Goal: Task Accomplishment & Management: Use online tool/utility

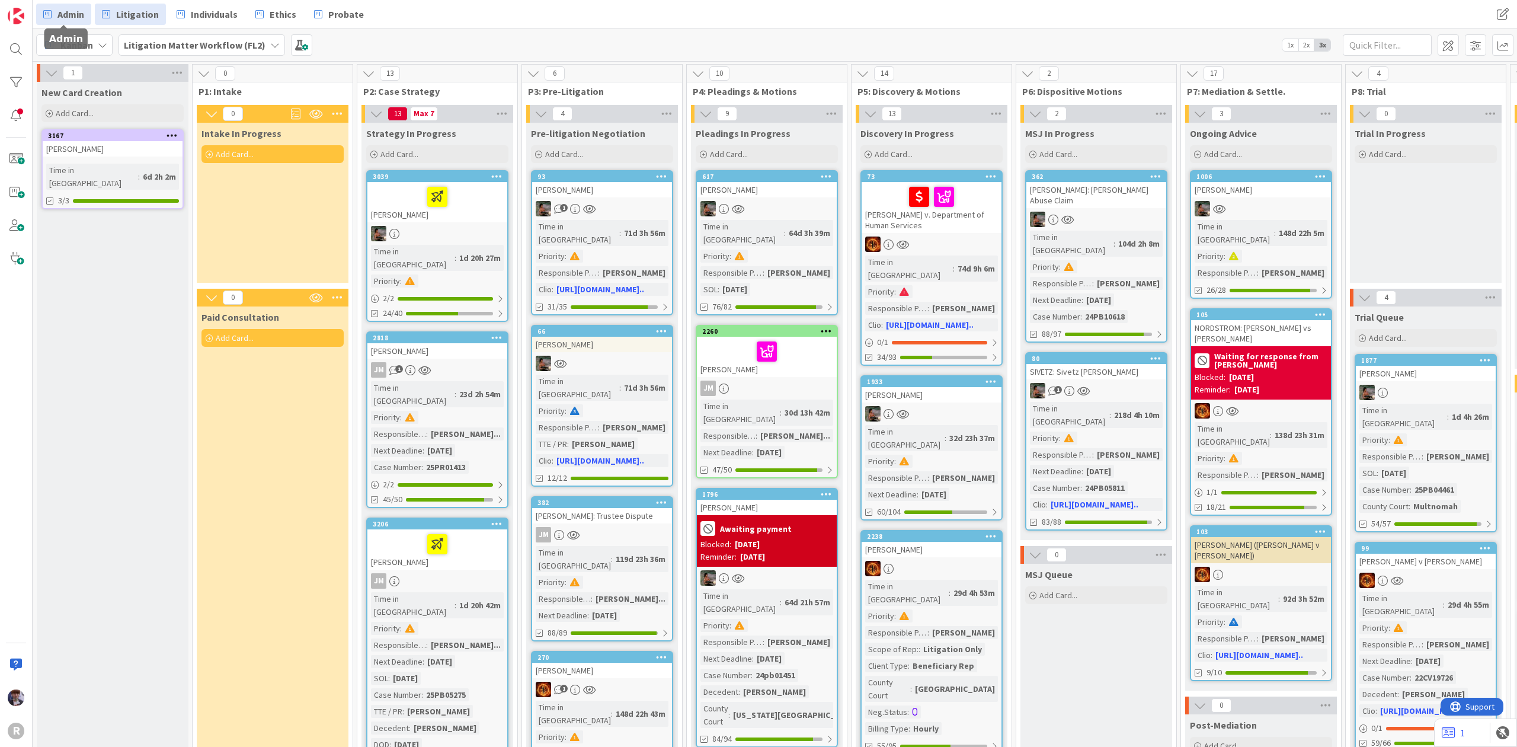
click at [51, 11] on icon at bounding box center [47, 14] width 8 height 15
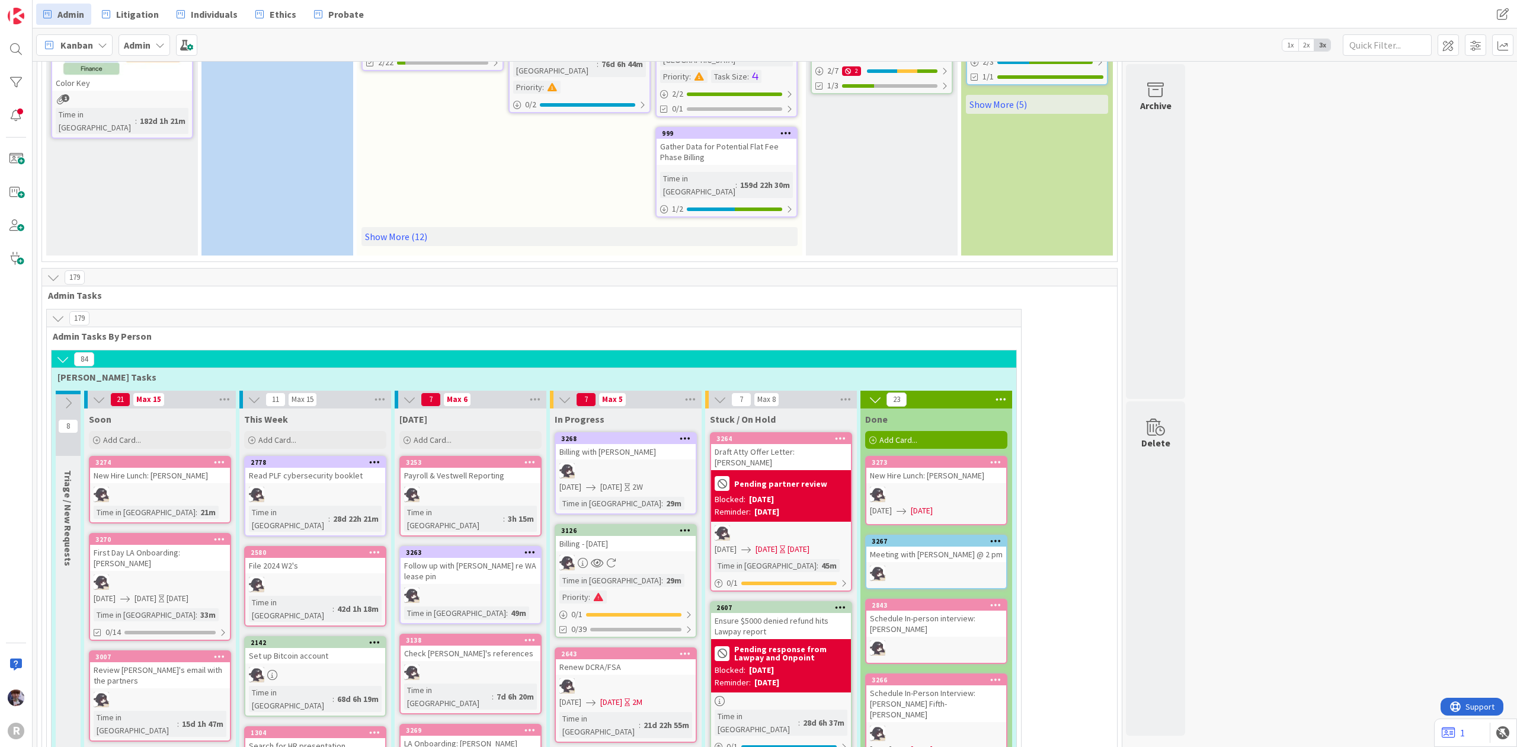
click at [624, 536] on div "Billing - [DATE]" at bounding box center [626, 543] width 140 height 15
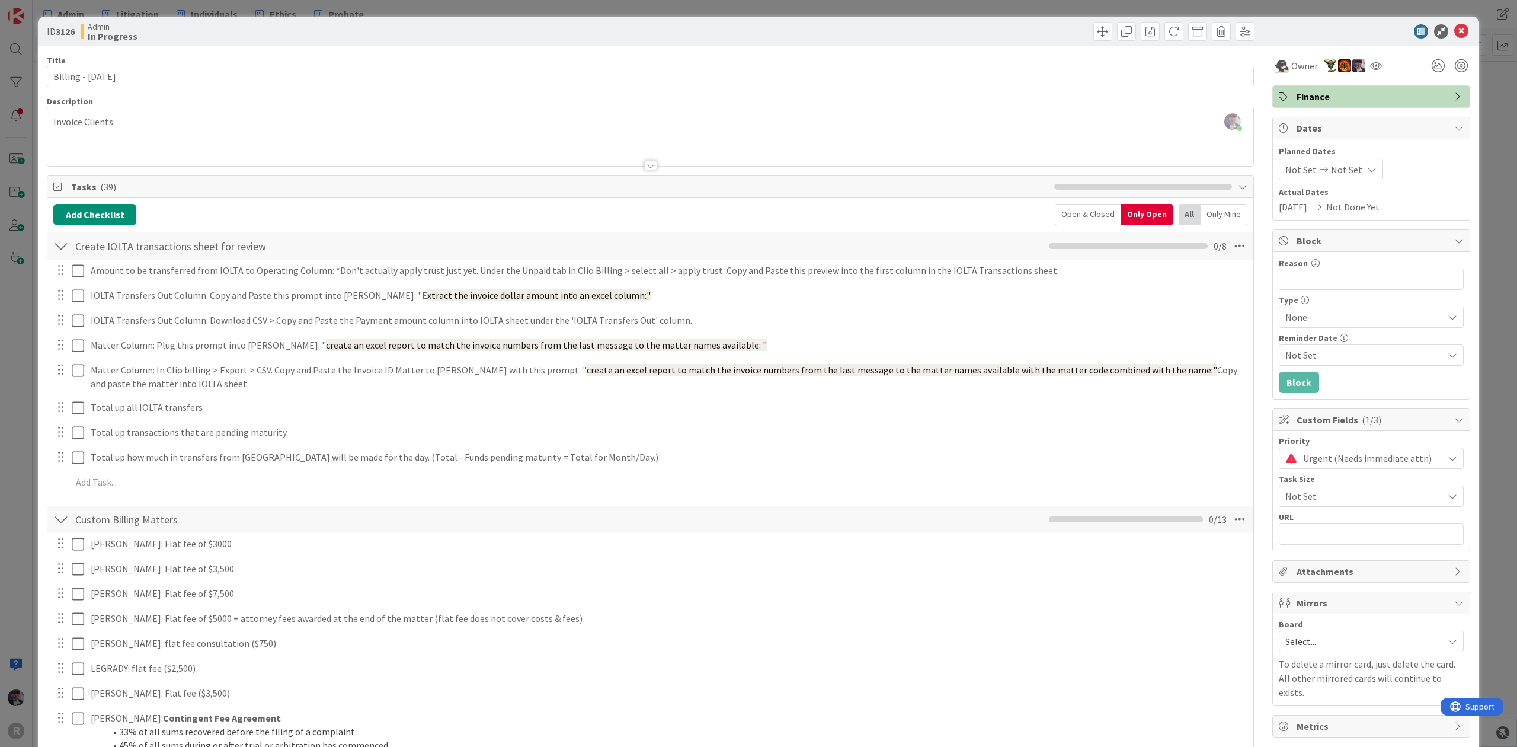
scroll to position [79, 0]
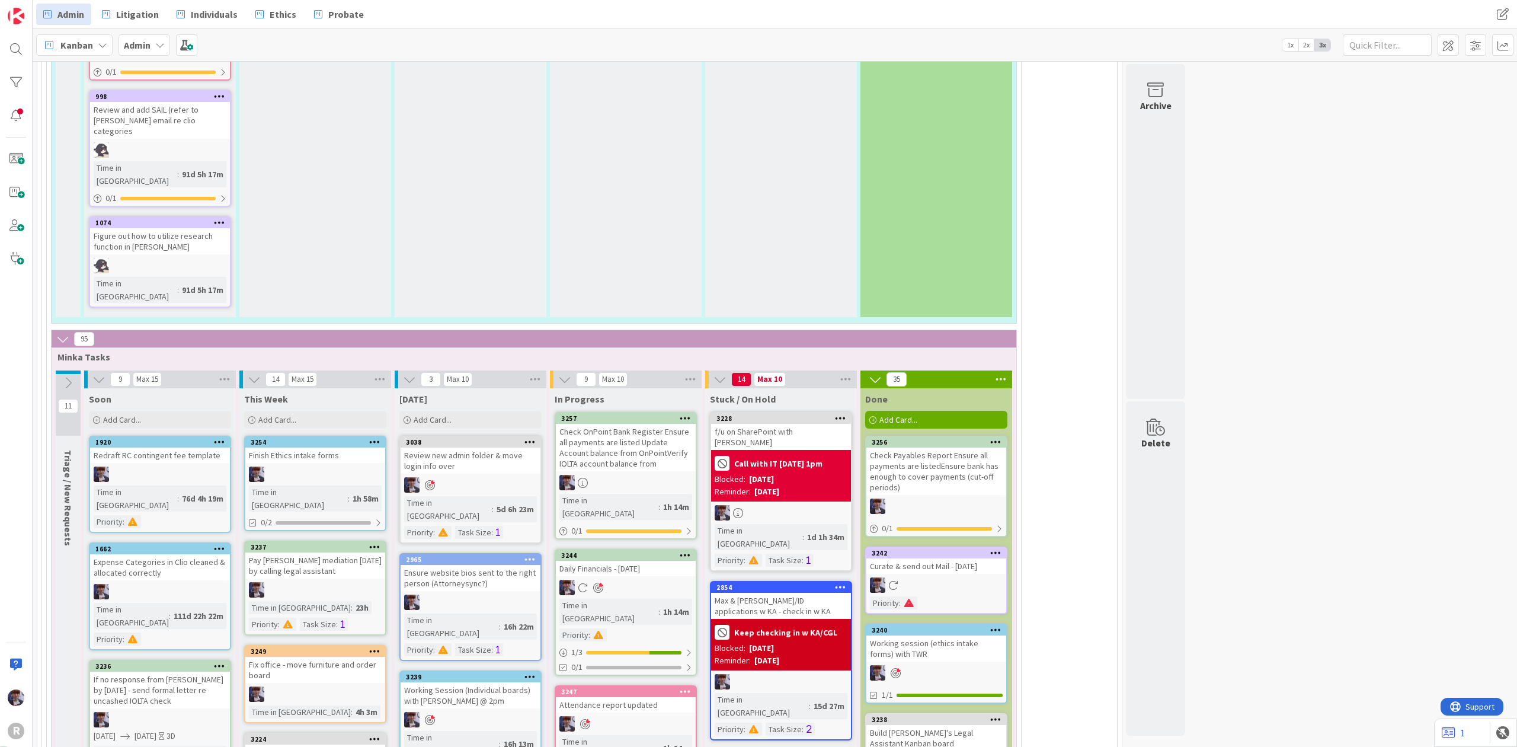
scroll to position [2773, 0]
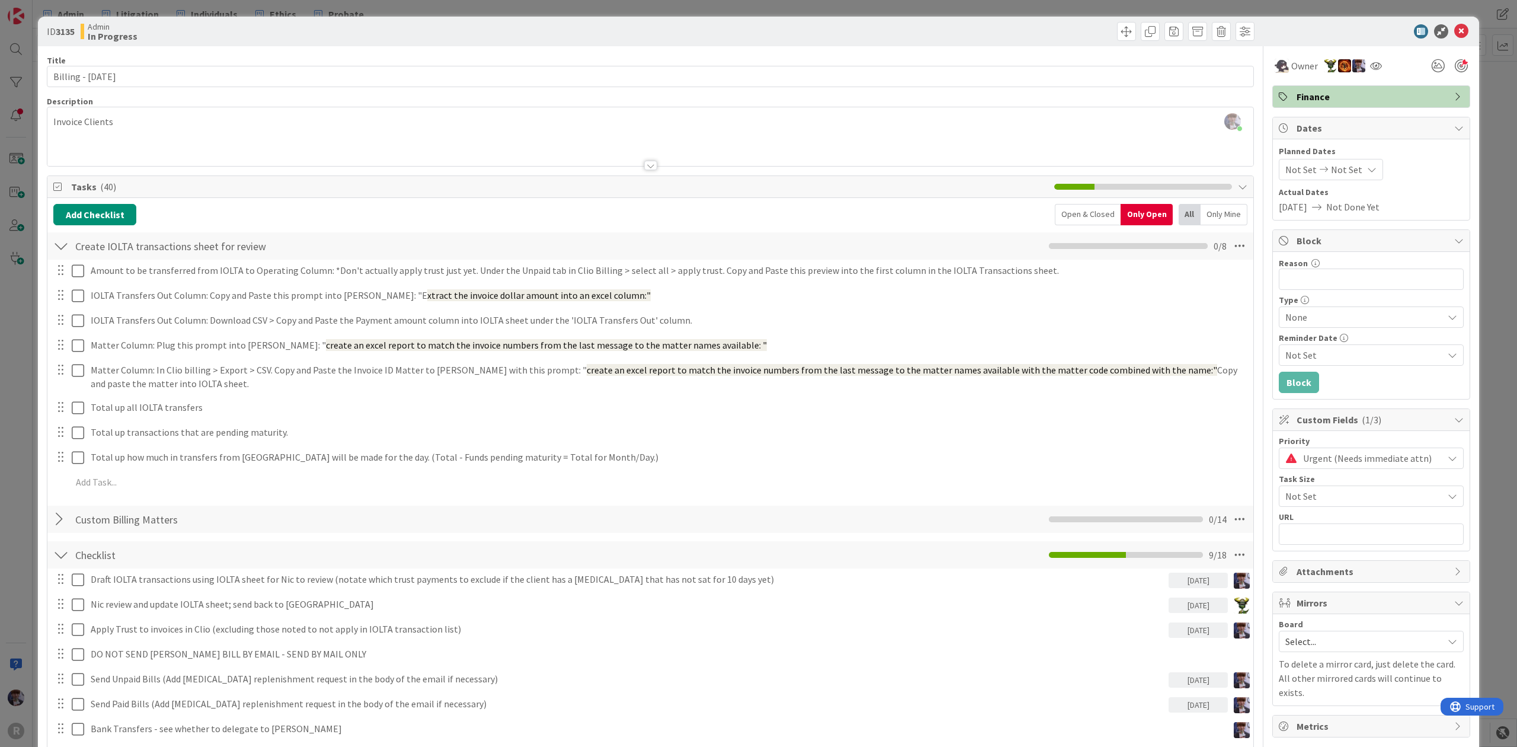
scroll to position [79, 0]
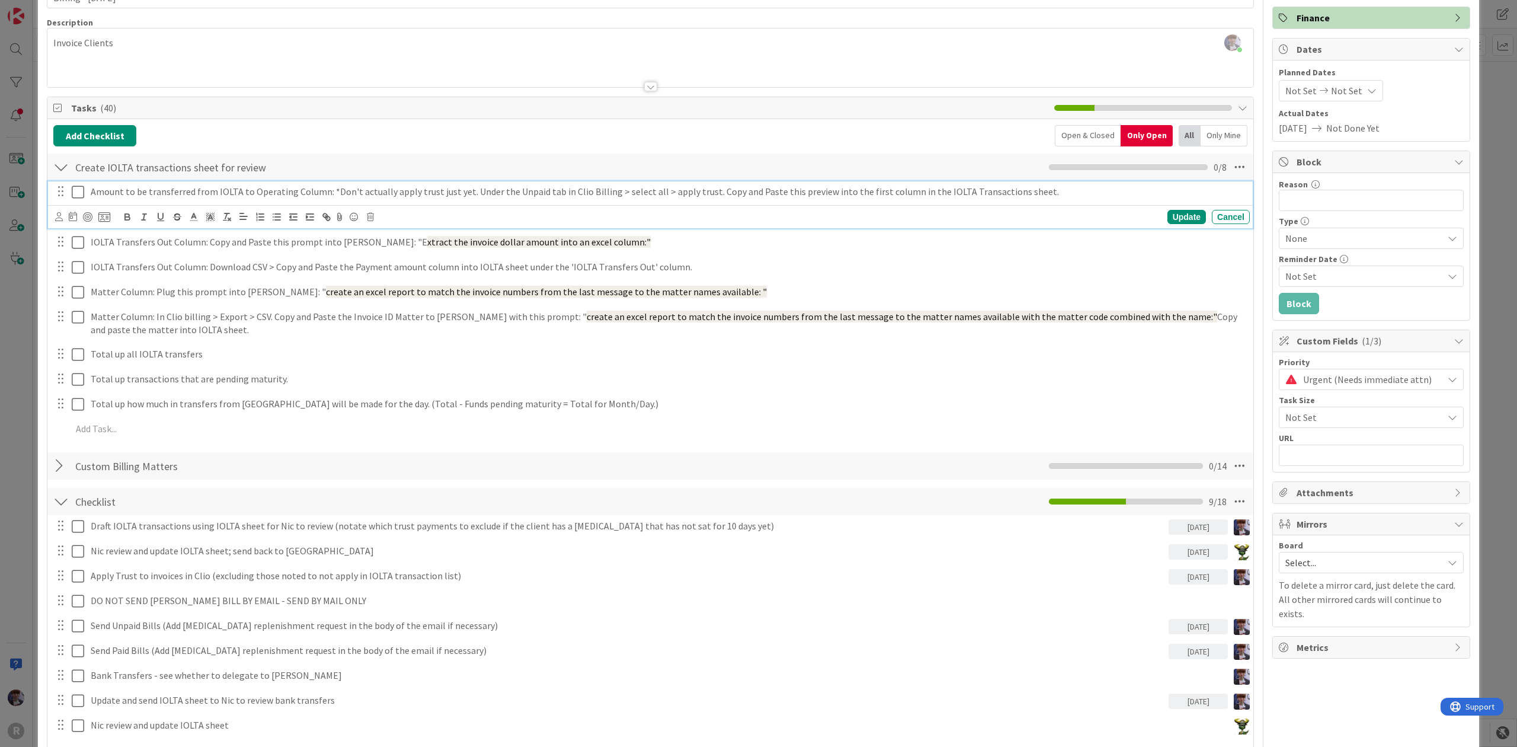
click at [76, 194] on icon at bounding box center [78, 192] width 12 height 14
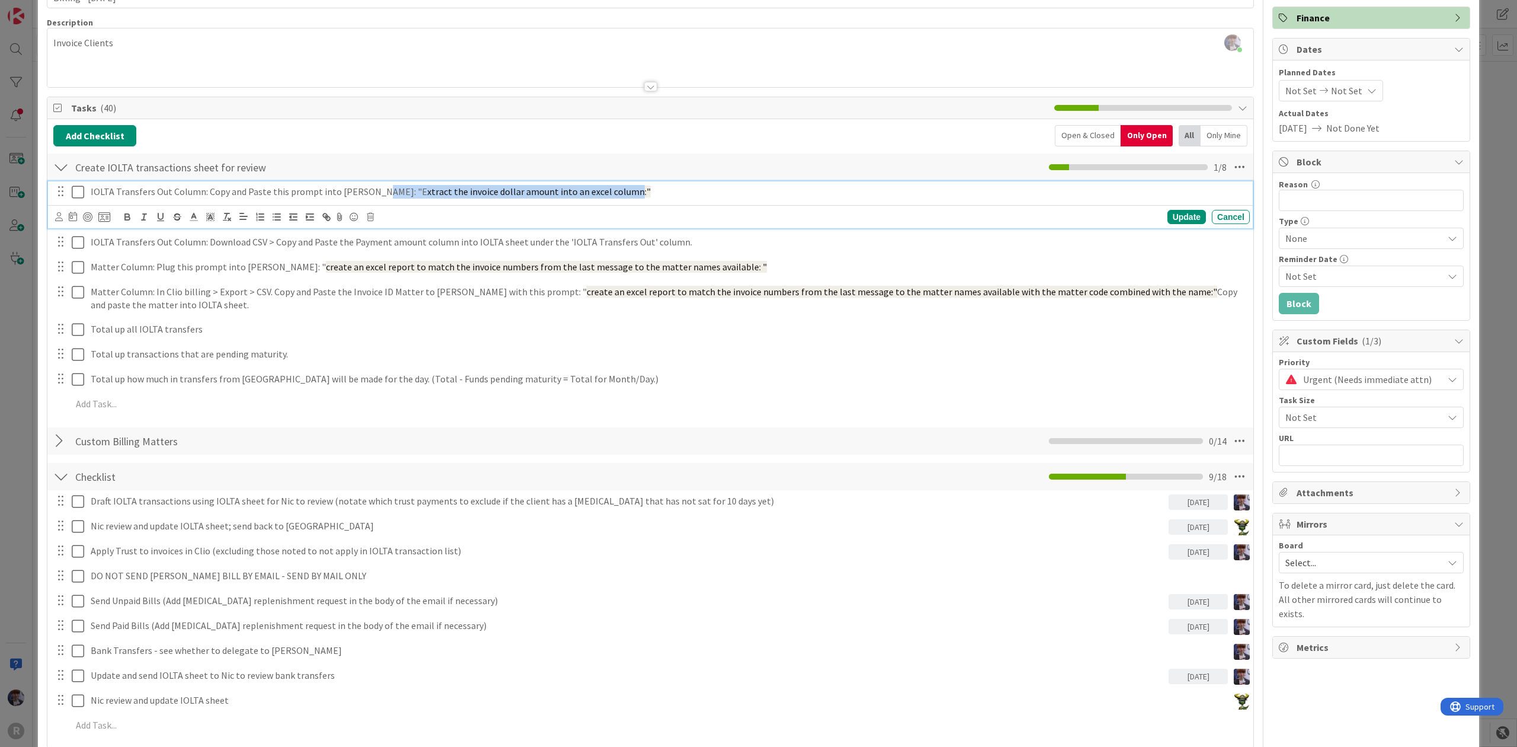
drag, startPoint x: 370, startPoint y: 192, endPoint x: 582, endPoint y: 199, distance: 211.7
click at [582, 199] on p "IOLTA Transfers Out Column: Copy and Paste this prompt into [PERSON_NAME]: "E x…" at bounding box center [668, 192] width 1154 height 14
copy p "E xtract the invoice dollar amount into an excel column"
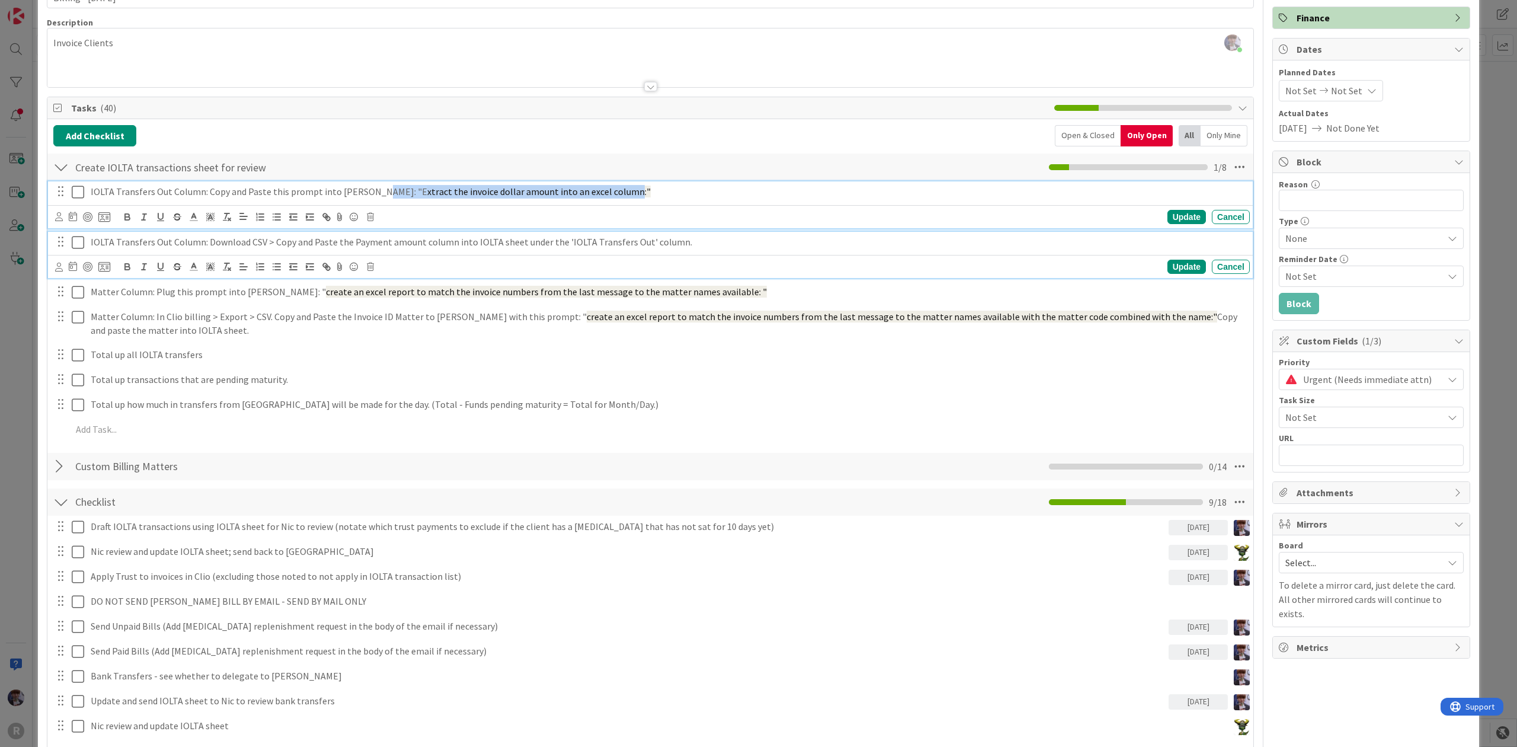
click at [79, 247] on icon at bounding box center [78, 242] width 12 height 14
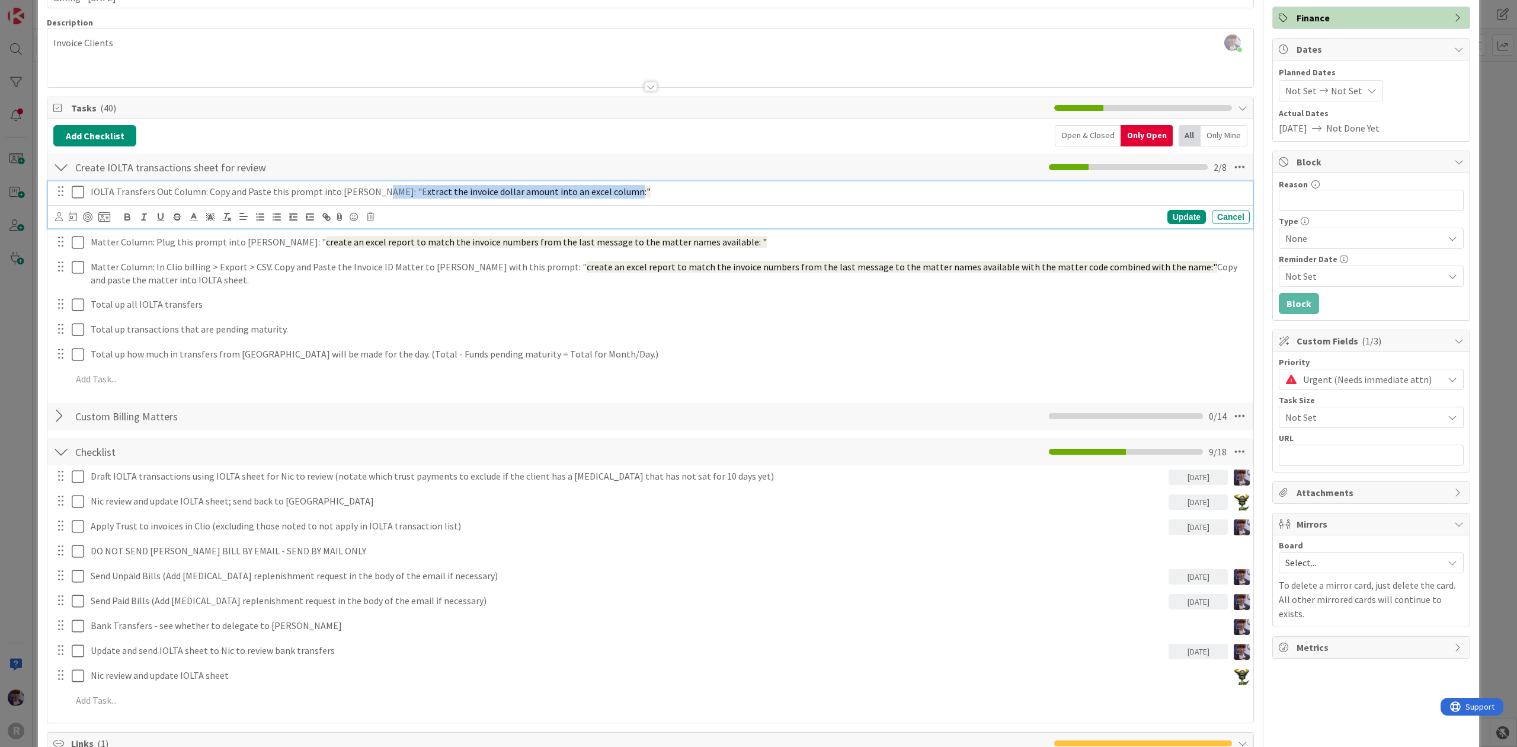
click at [427, 197] on span "xtract the invoice dollar amount into an excel column:"" at bounding box center [538, 191] width 223 height 12
click at [1097, 139] on div "Open & Closed" at bounding box center [1088, 135] width 66 height 21
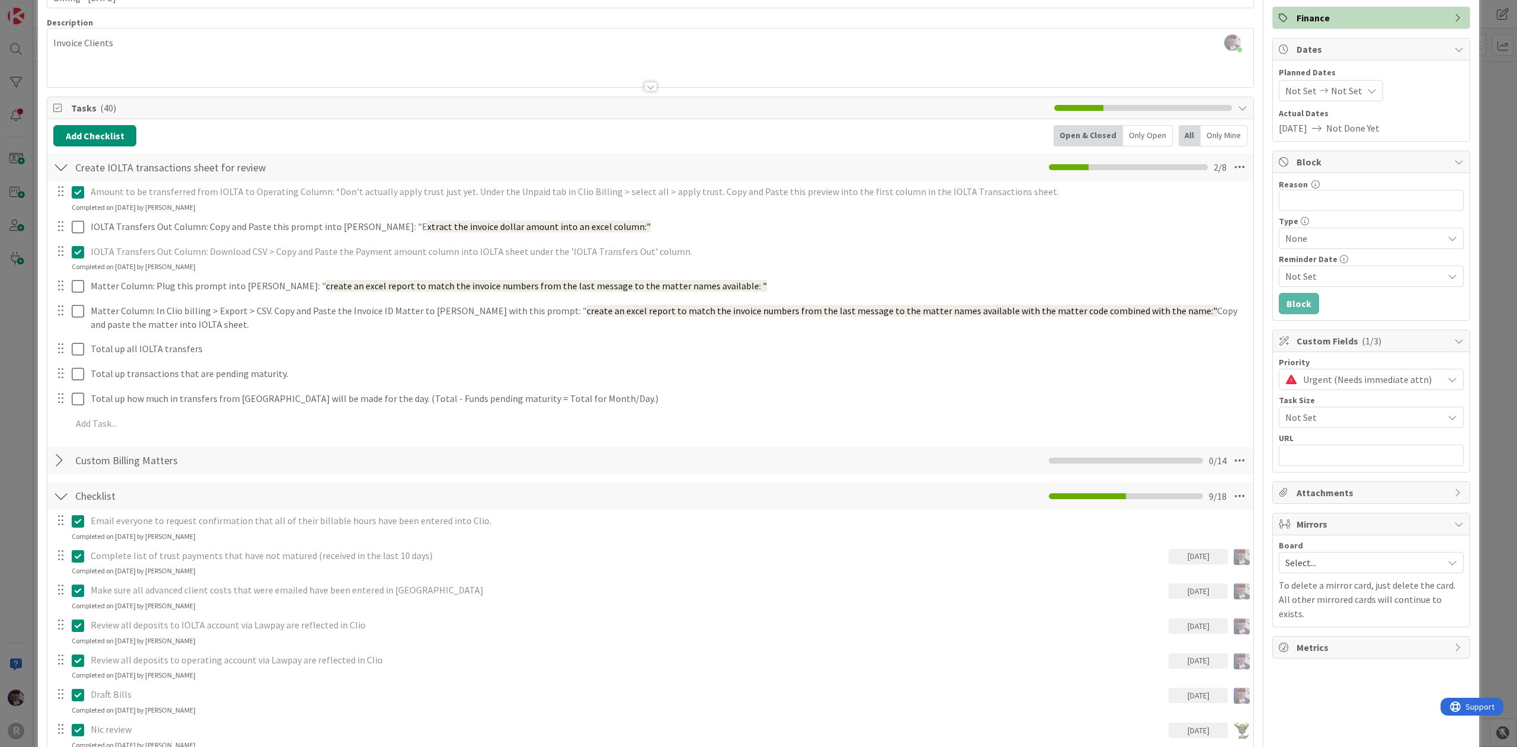
click at [84, 254] on button at bounding box center [79, 251] width 14 height 19
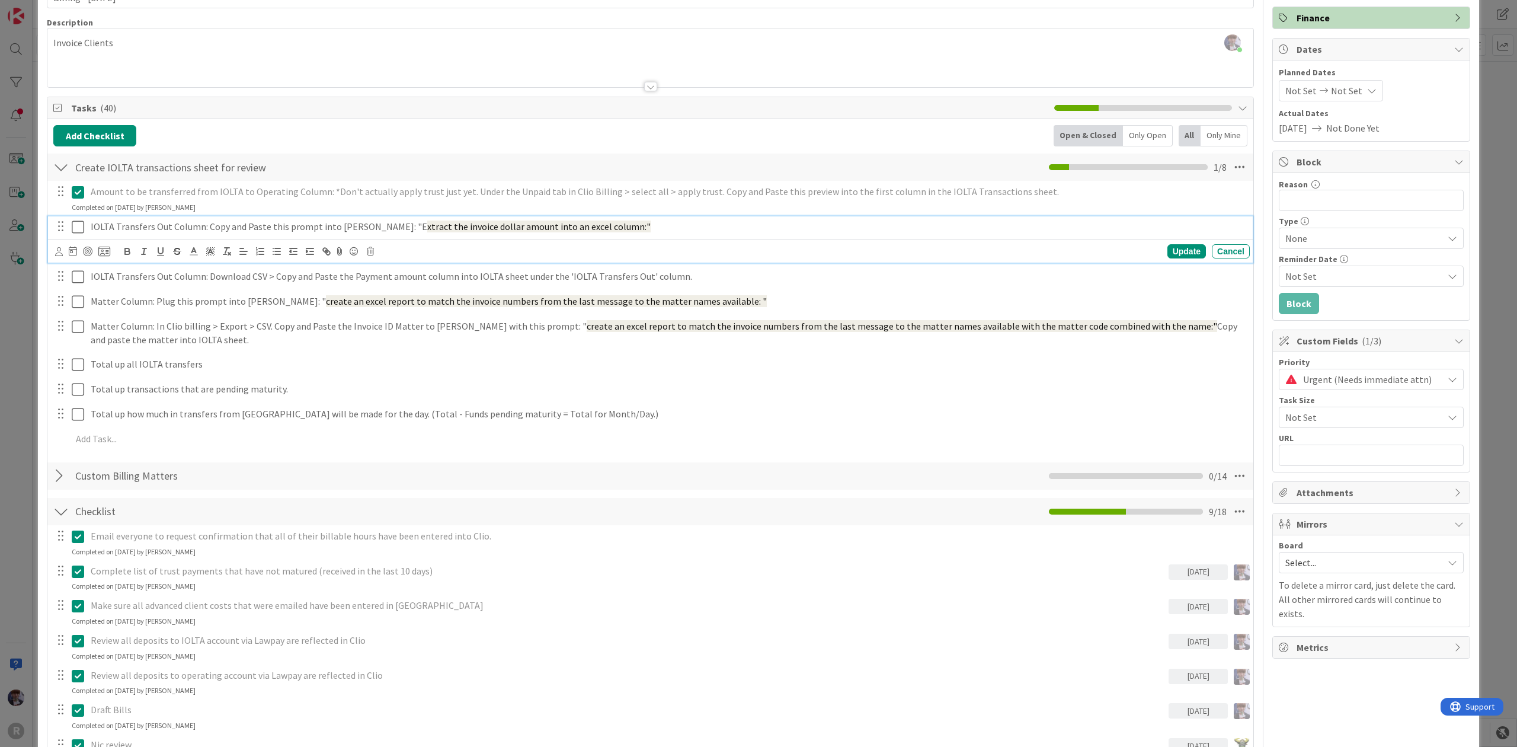
click at [72, 228] on icon at bounding box center [78, 227] width 12 height 14
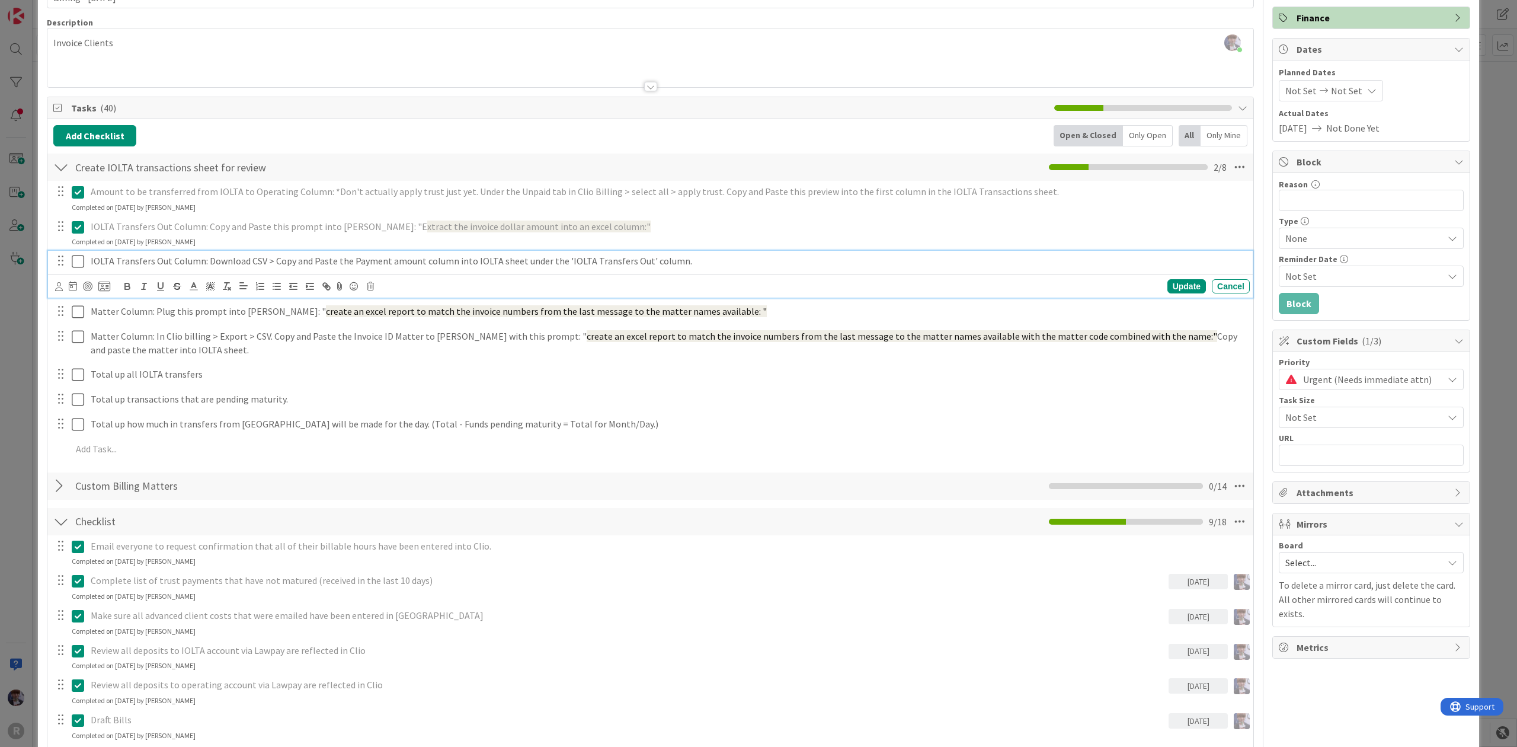
click at [74, 261] on icon at bounding box center [78, 261] width 12 height 14
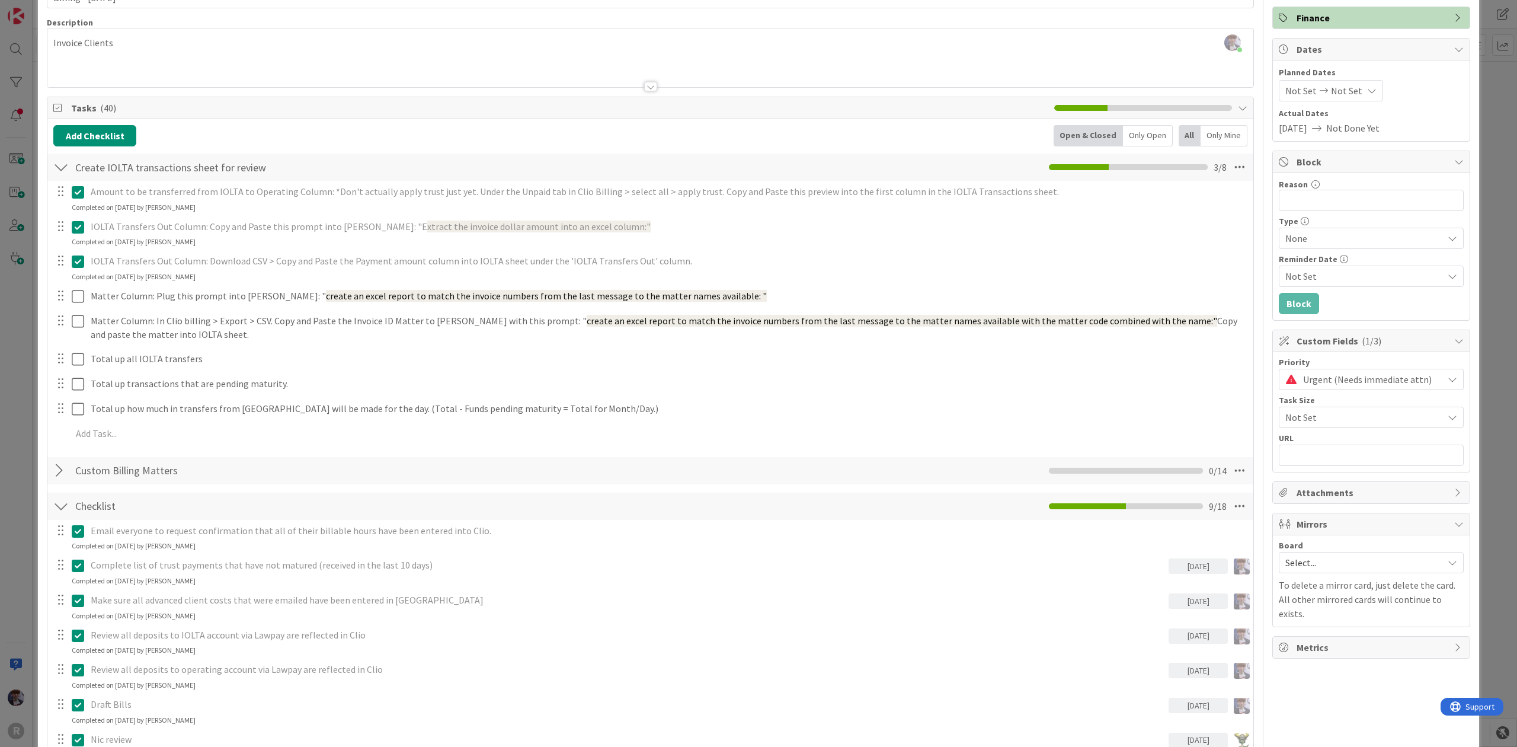
click at [1475, 100] on div "ID 3135 Admin In Progress Title 20 / 128 Billing - 10/01/2025 Description Minka…" at bounding box center [758, 373] width 1517 height 747
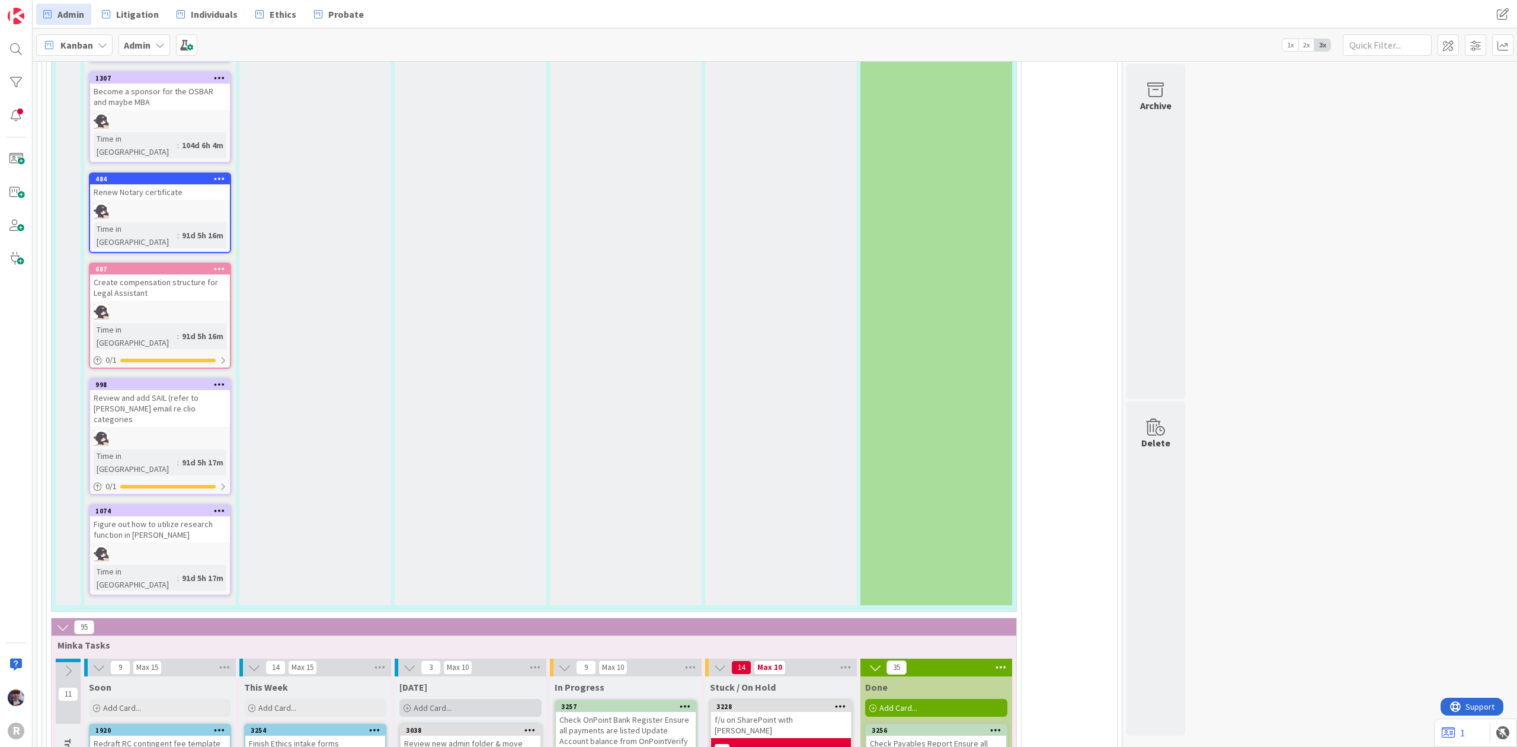
click at [460, 699] on div "Add Card..." at bounding box center [470, 708] width 142 height 18
type textarea "x"
type textarea "L"
type textarea "x"
type textarea "La"
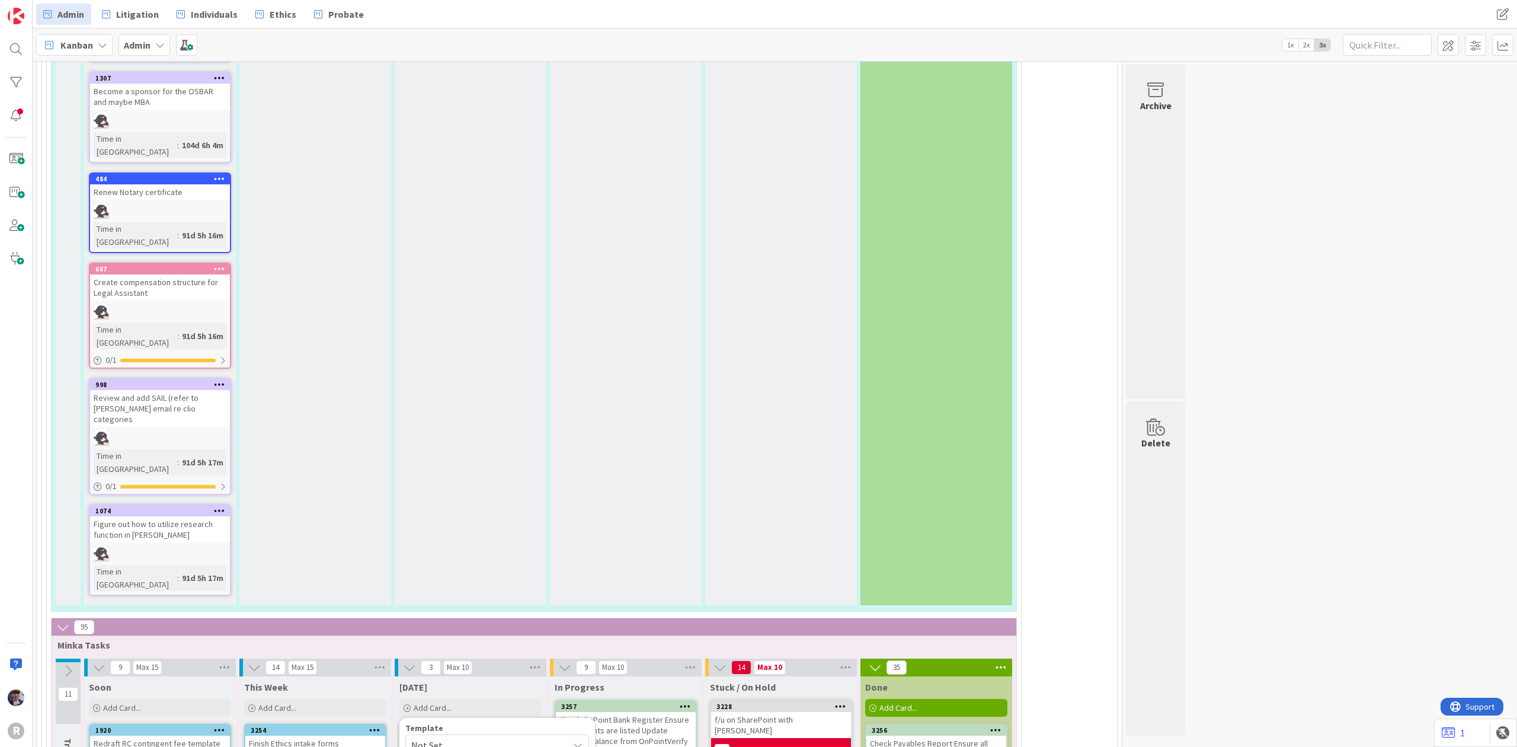
type textarea "x"
type textarea "Law"
type textarea "x"
type textarea "Lawma"
type textarea "x"
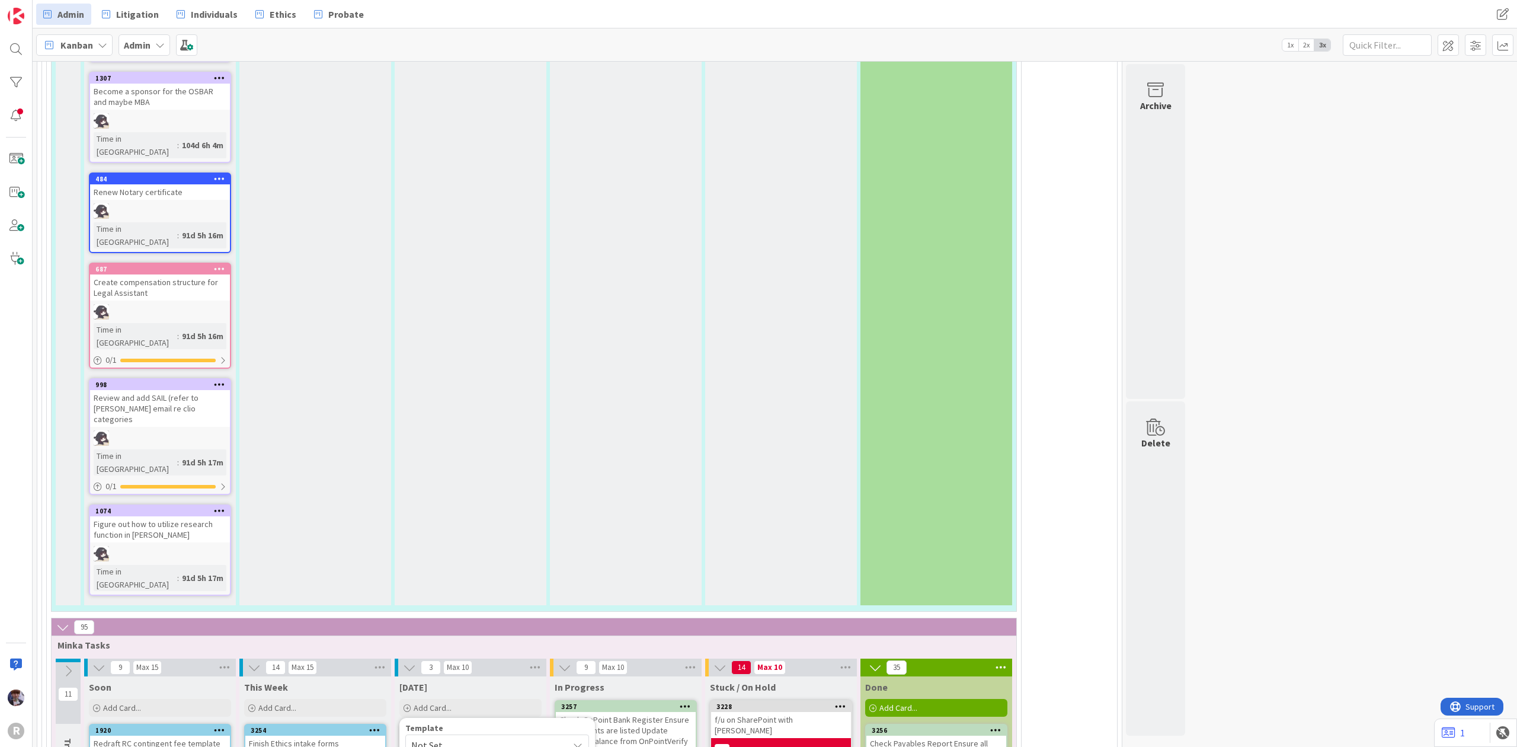
type textarea "Lawmat"
type textarea "x"
type textarea "Lawmati"
type textarea "x"
type textarea "Lawmatic"
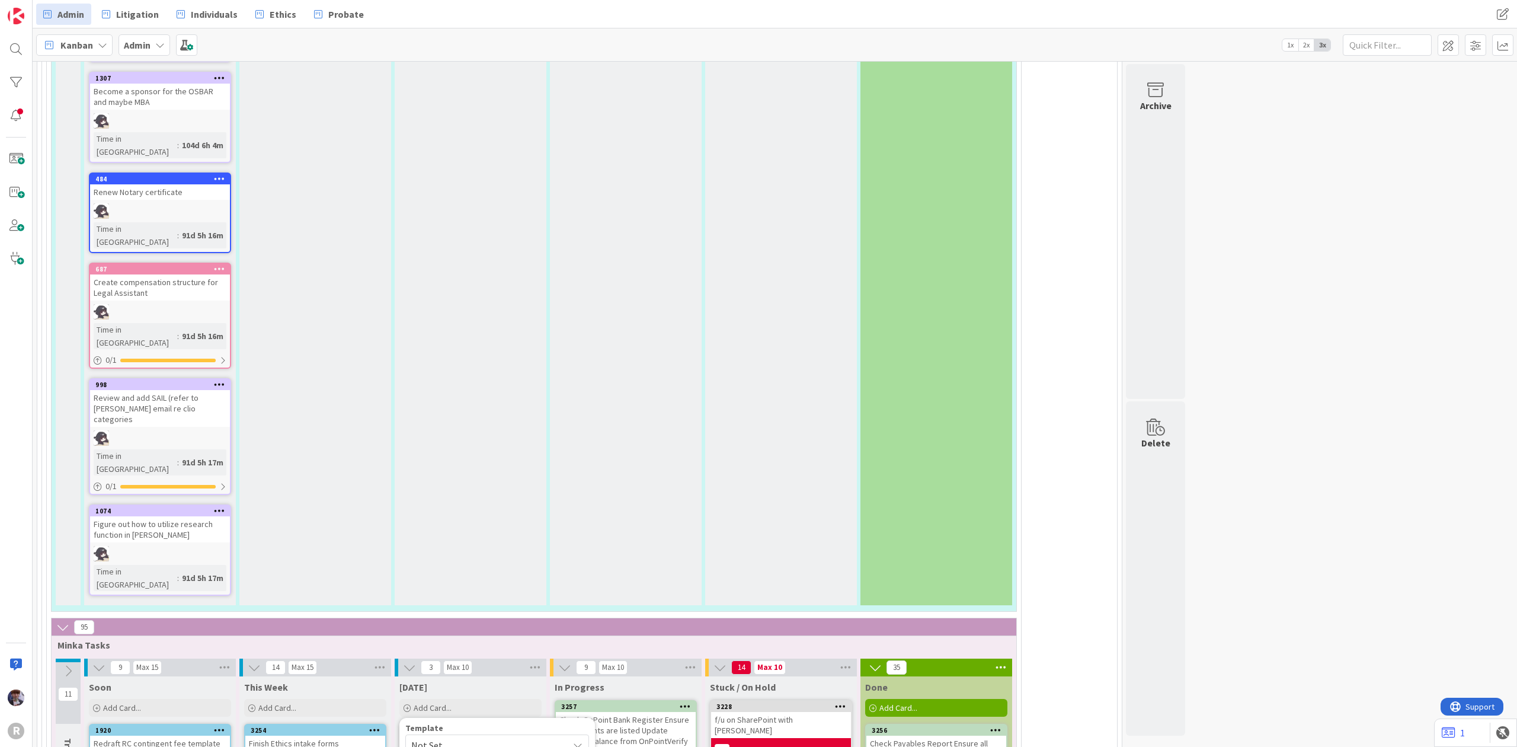
type textarea "x"
type textarea "Lawmatics"
type textarea "x"
type textarea "Lawmatics"
type textarea "x"
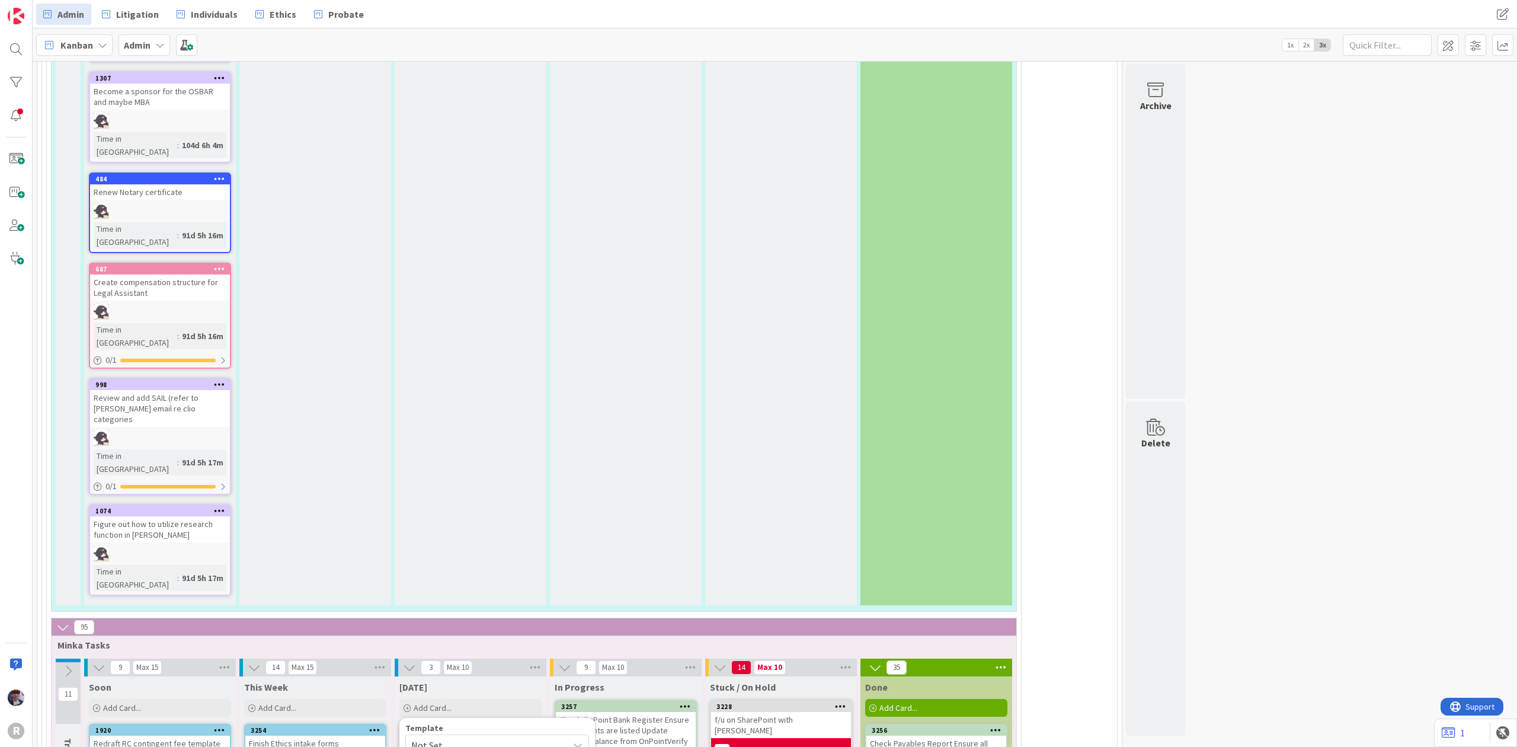
type textarea "Lawmatics t"
type textarea "x"
type textarea "Lawmatics tut"
type textarea "x"
type textarea "Lawmatics tuto"
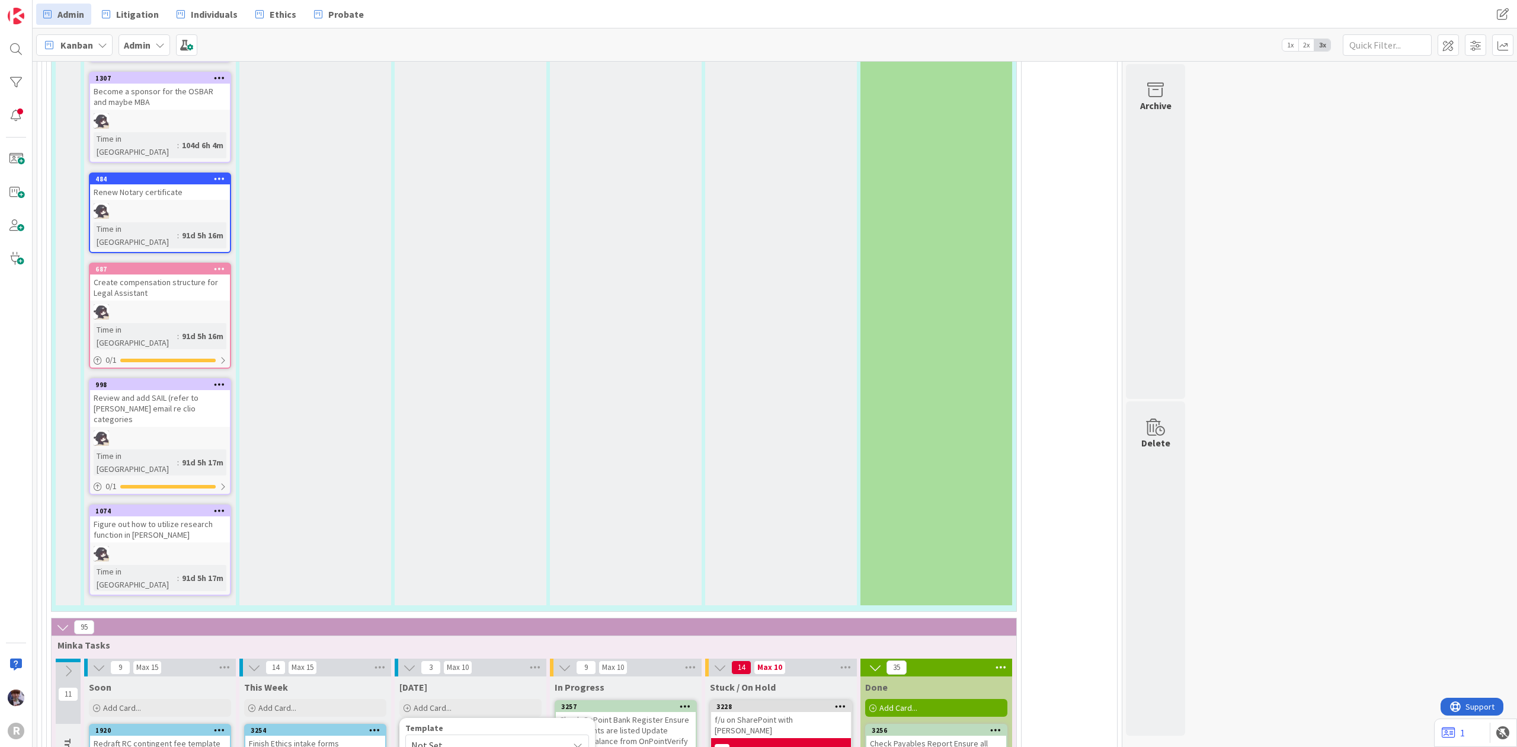
type textarea "x"
type textarea "Lawmatics tut"
type textarea "x"
type textarea "Lawmatics tuto"
type textarea "x"
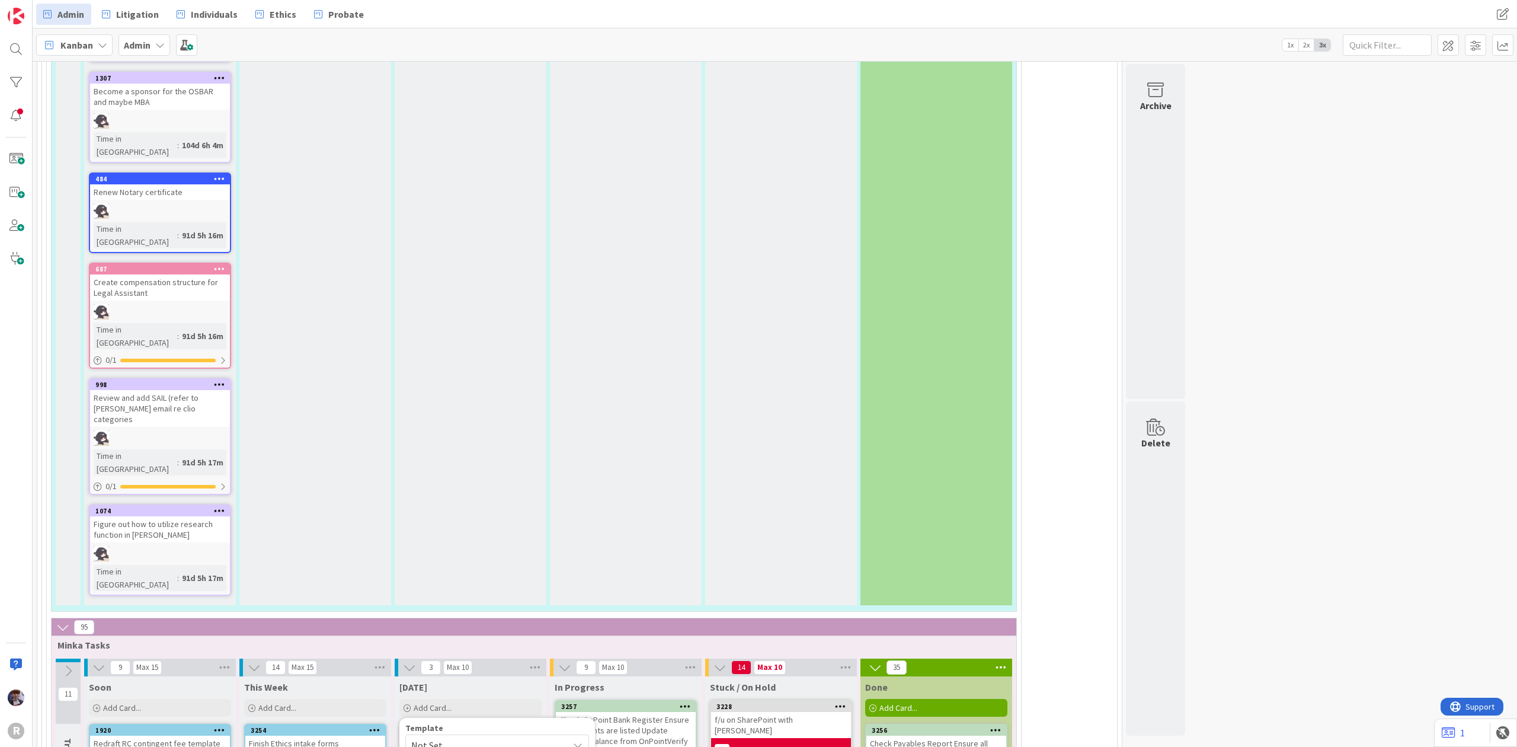
type textarea "Lawmatics tutori"
type textarea "x"
type textarea "Lawmatics tutoria"
type textarea "x"
type textarea "Lawmatics tutorial"
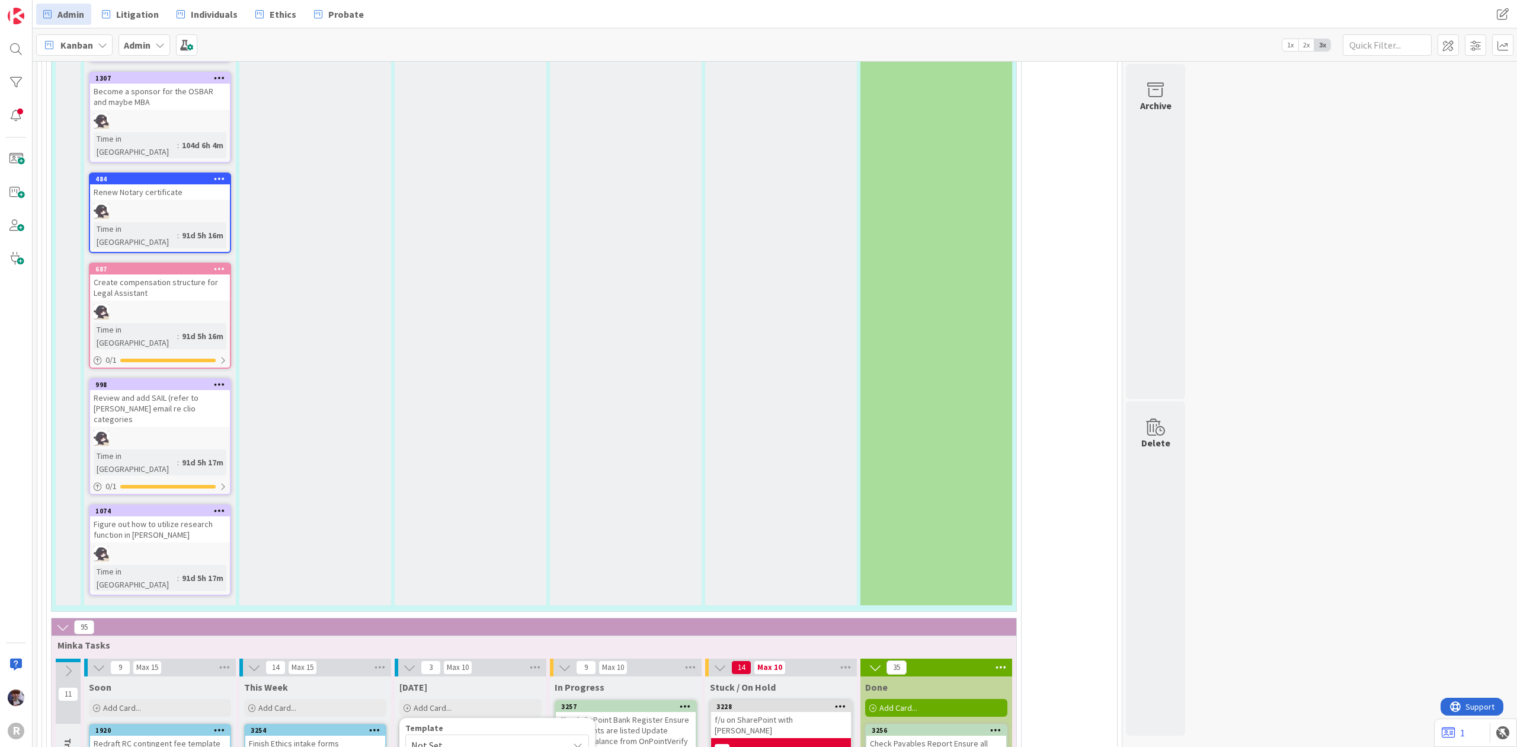
type textarea "x"
type textarea "Lawmatics tutorial"
type textarea "x"
type textarea "Lawmatics tutorial f"
type textarea "x"
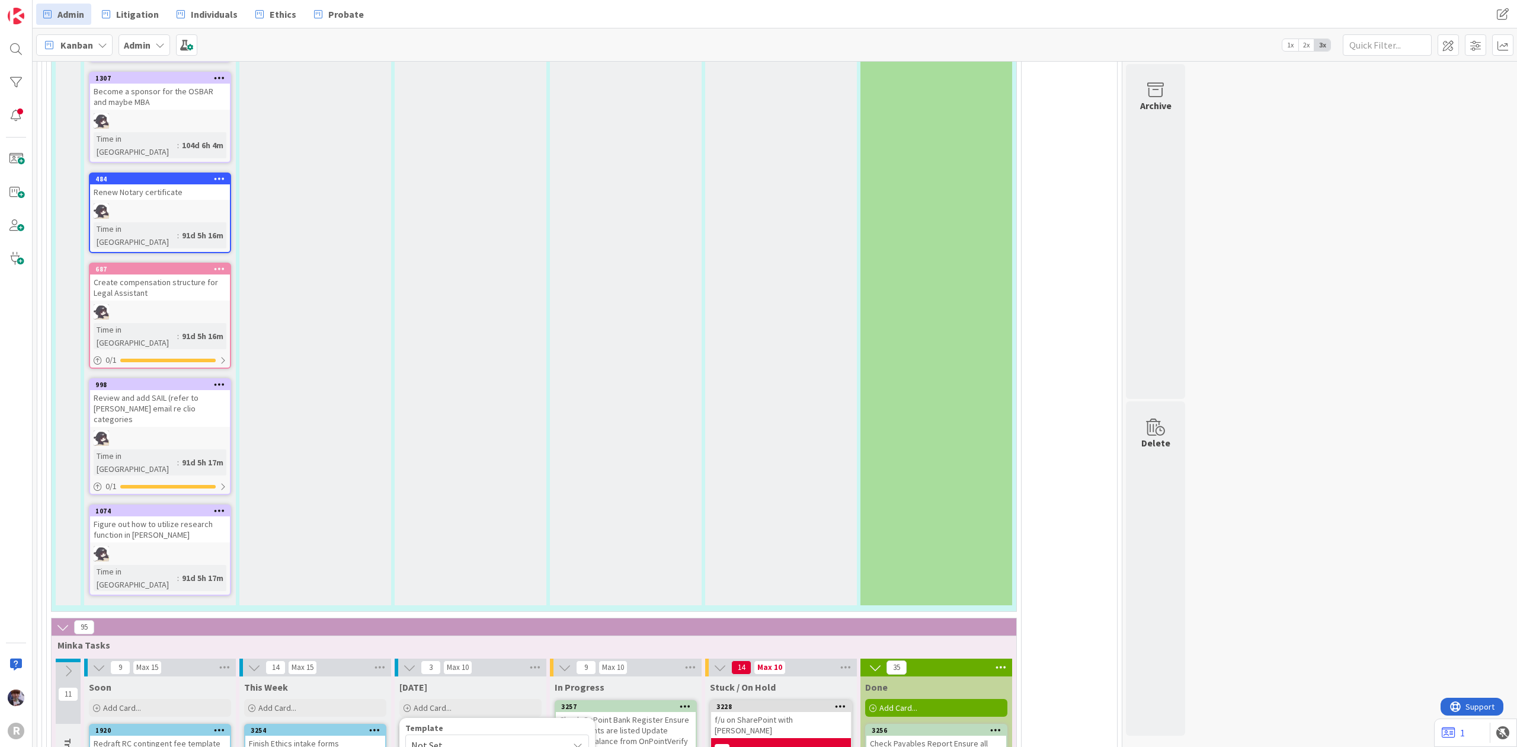
type textarea "Lawmatics tutorial fr"
type textarea "x"
type textarea "Lawmatics tutorial fro"
type textarea "x"
type textarea "Lawmatics tutorial from"
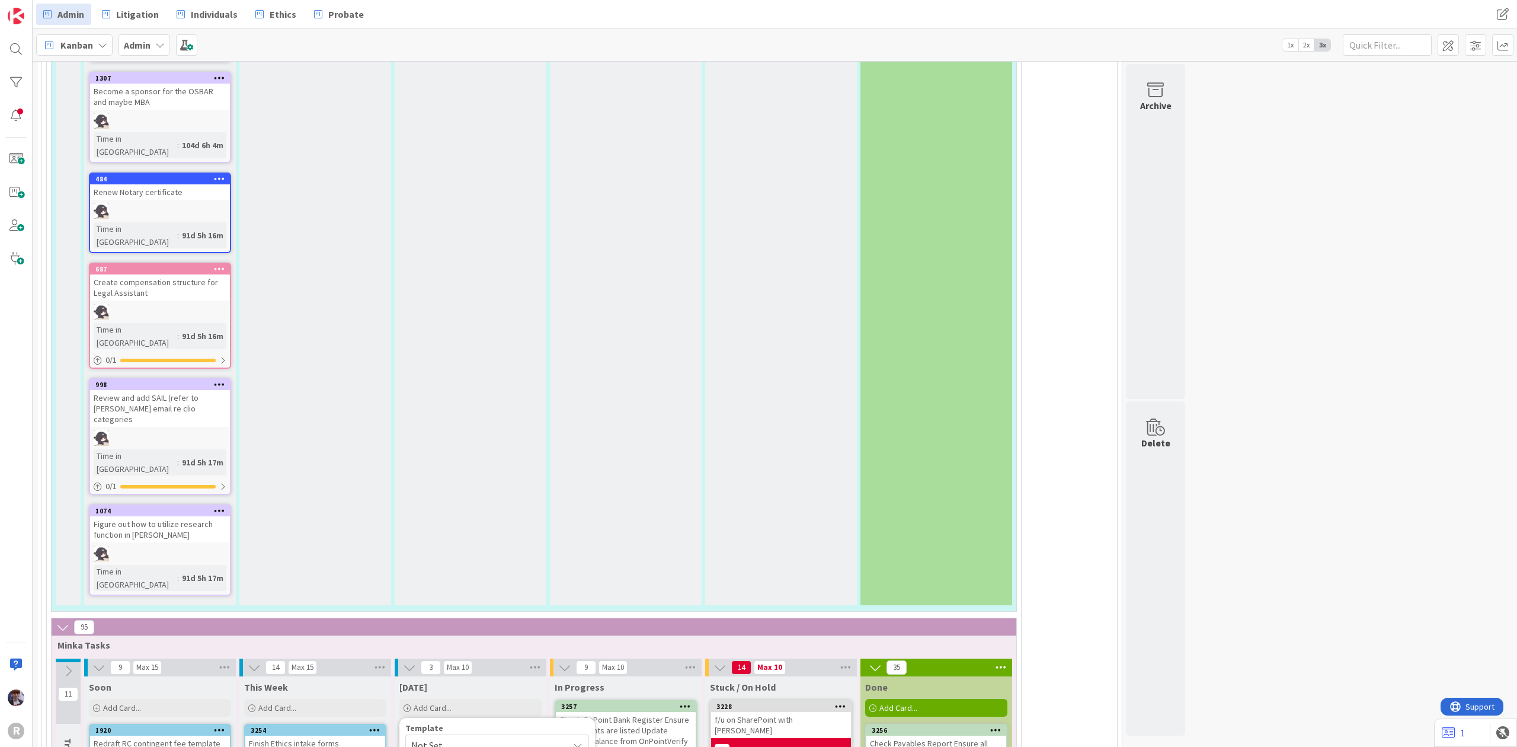
type textarea "x"
type textarea "Lawmatics tutorial from"
type textarea "x"
type textarea "Lawmatics tutorial from K"
type textarea "x"
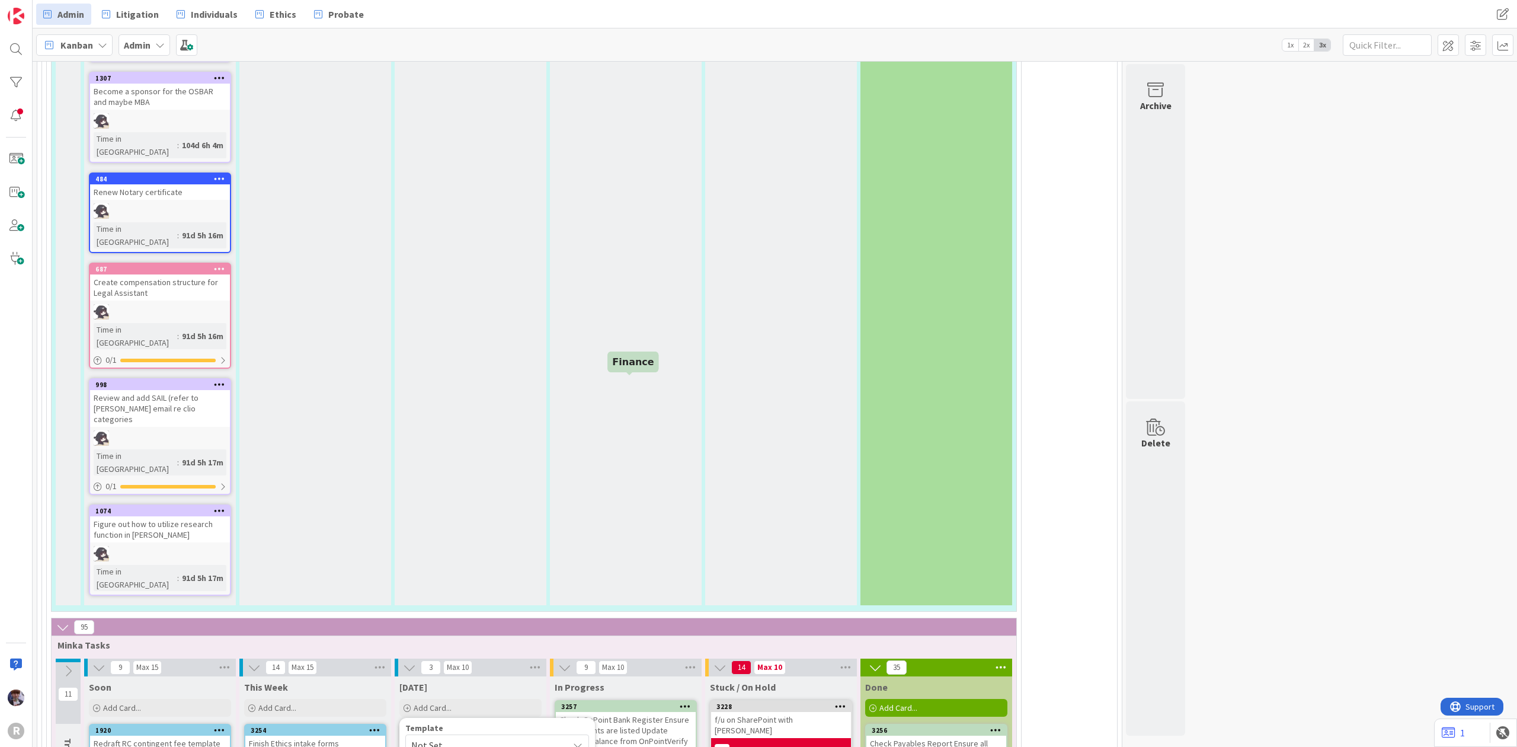
type textarea "Lawmatics tutorial from KA"
type textarea "x"
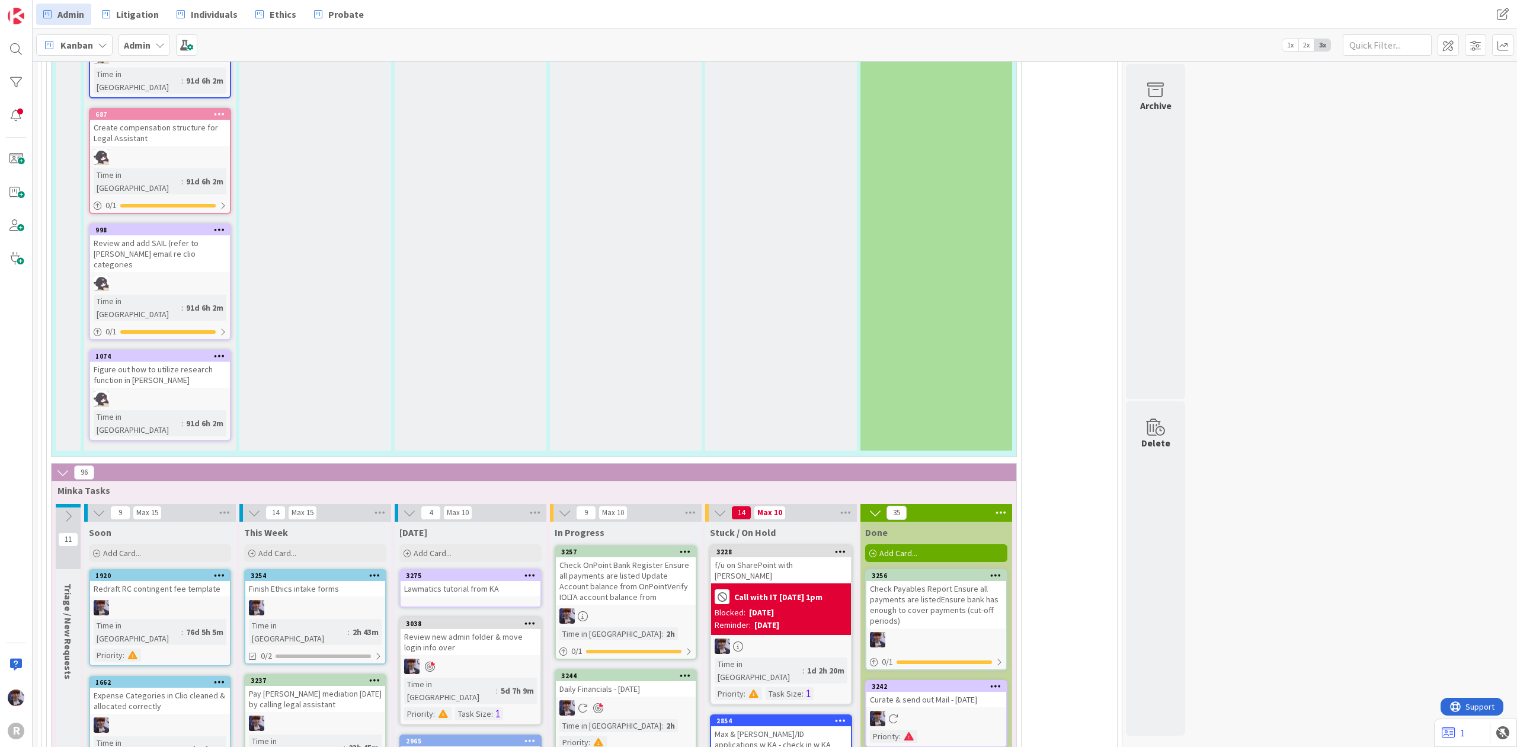
scroll to position [2694, 0]
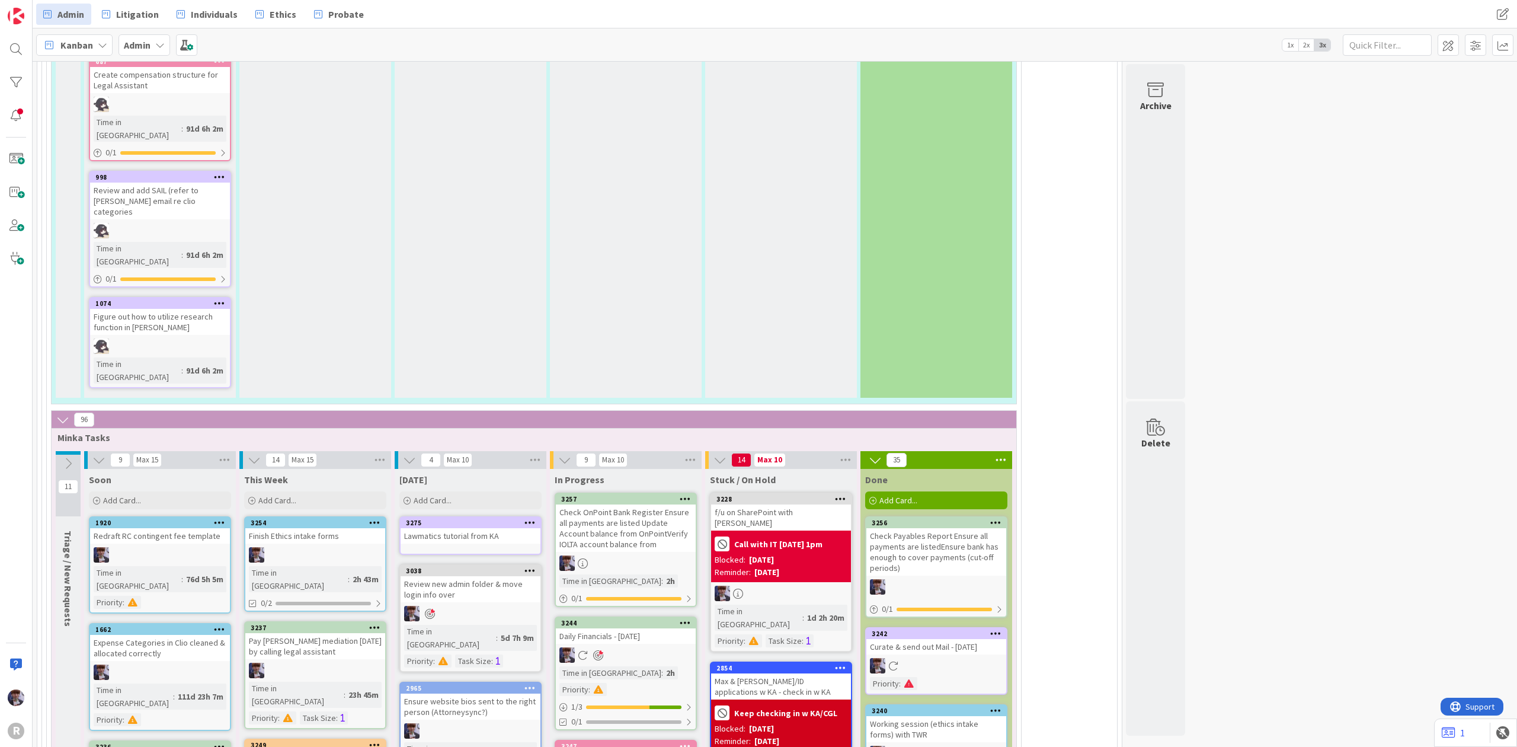
click at [627, 628] on div "Daily Financials - [DATE]" at bounding box center [626, 635] width 140 height 15
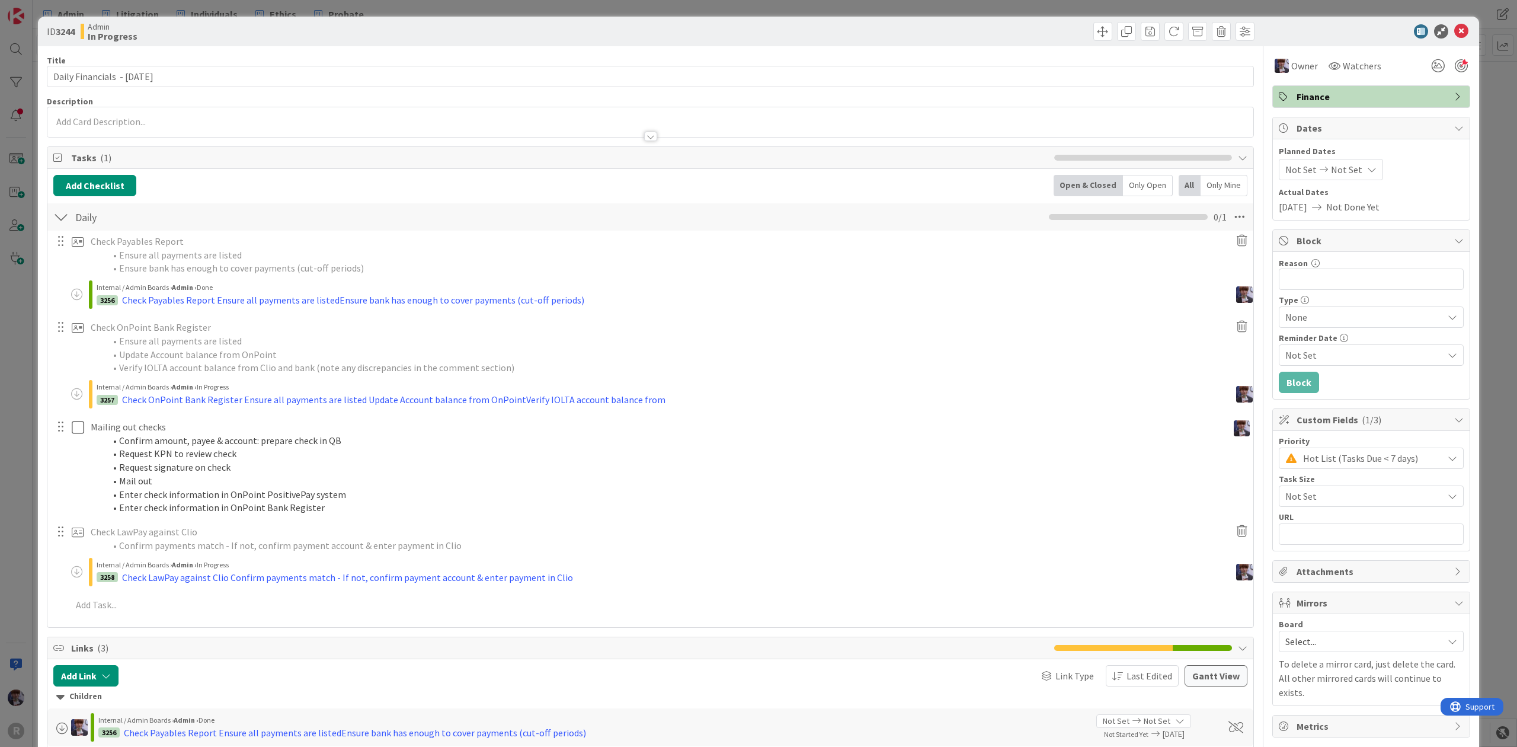
click at [14, 475] on div "ID 3244 Admin In Progress Title 30 / 128 Daily Financials - 10/08/2025 Descript…" at bounding box center [758, 373] width 1517 height 747
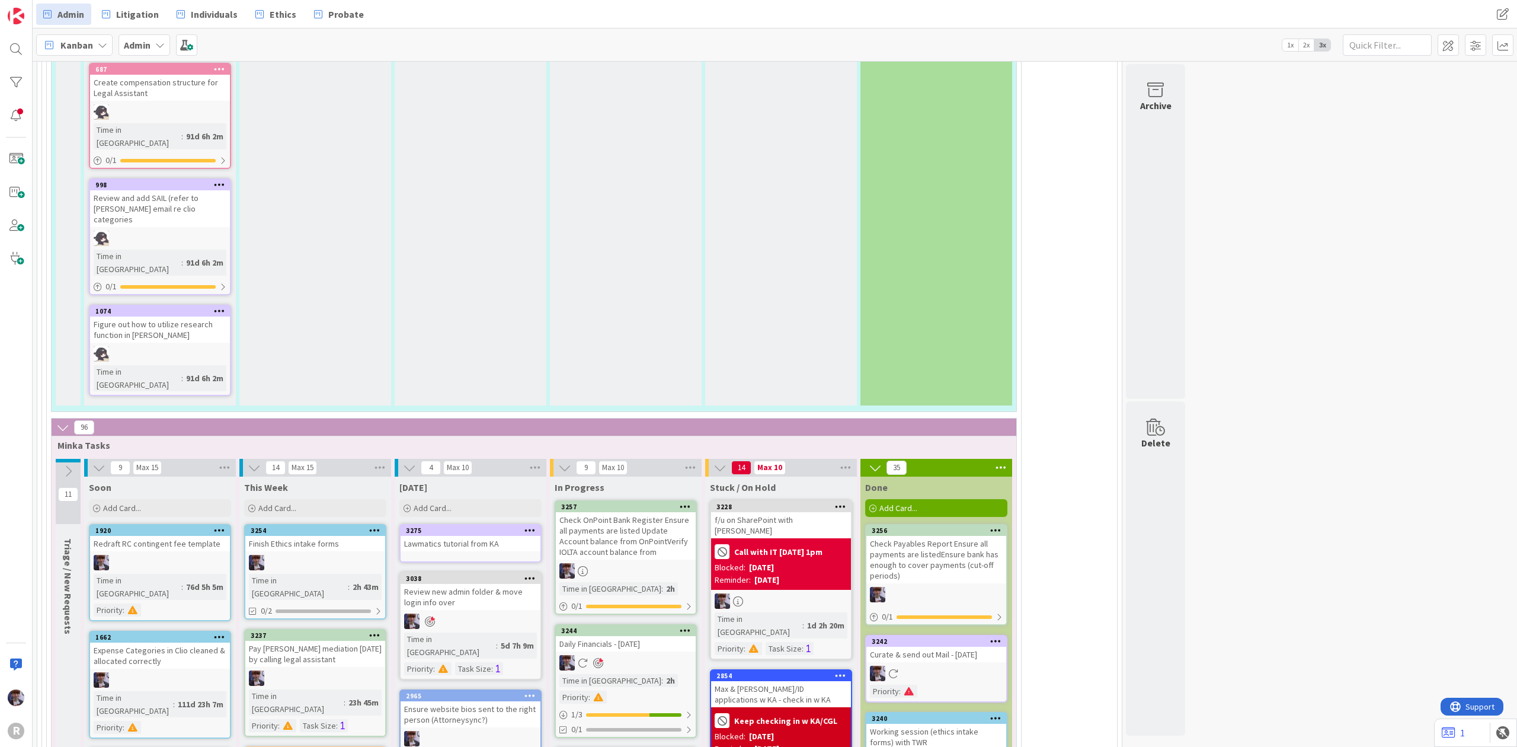
scroll to position [2615, 0]
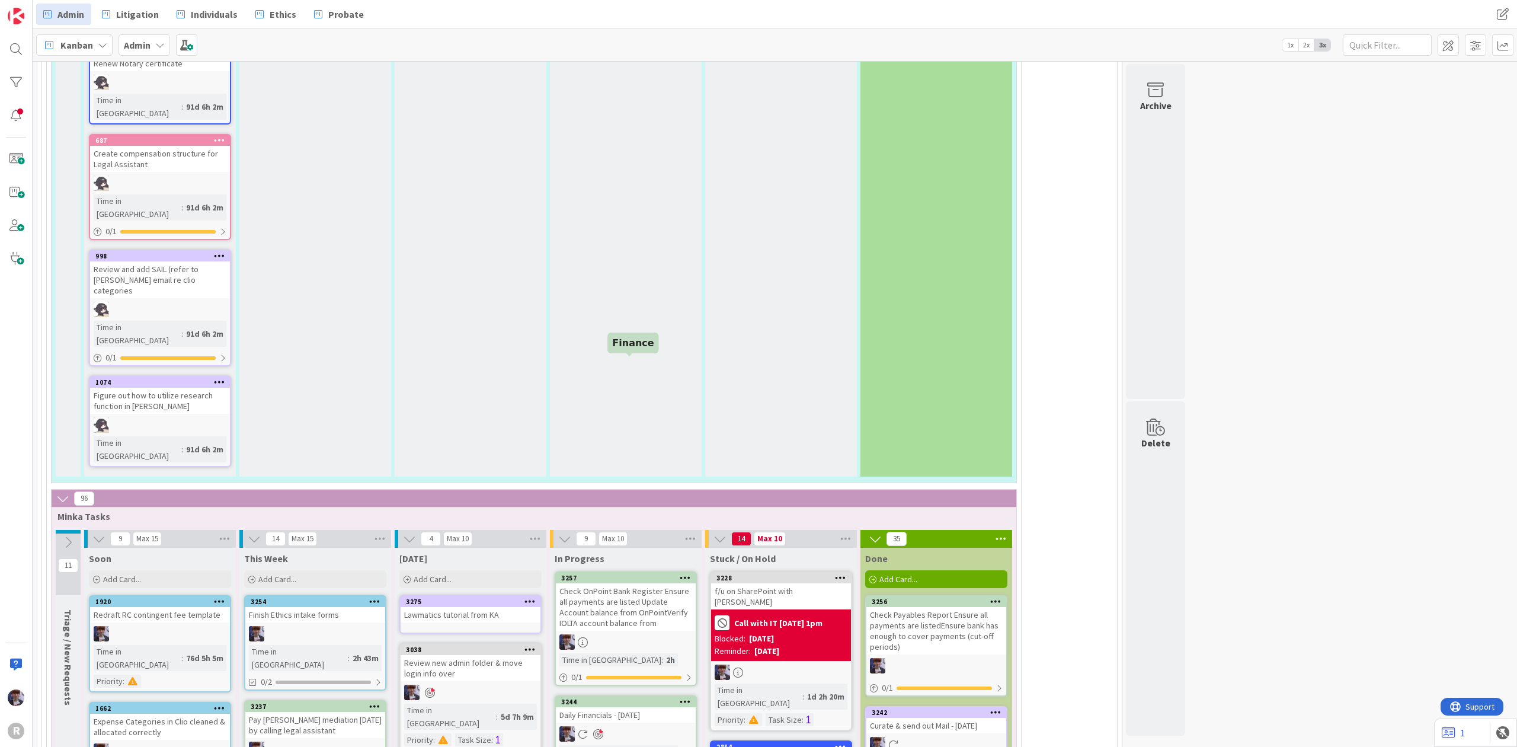
click at [645, 583] on div "Check OnPoint Bank Register Ensure all payments are listed Update Account balan…" at bounding box center [626, 606] width 140 height 47
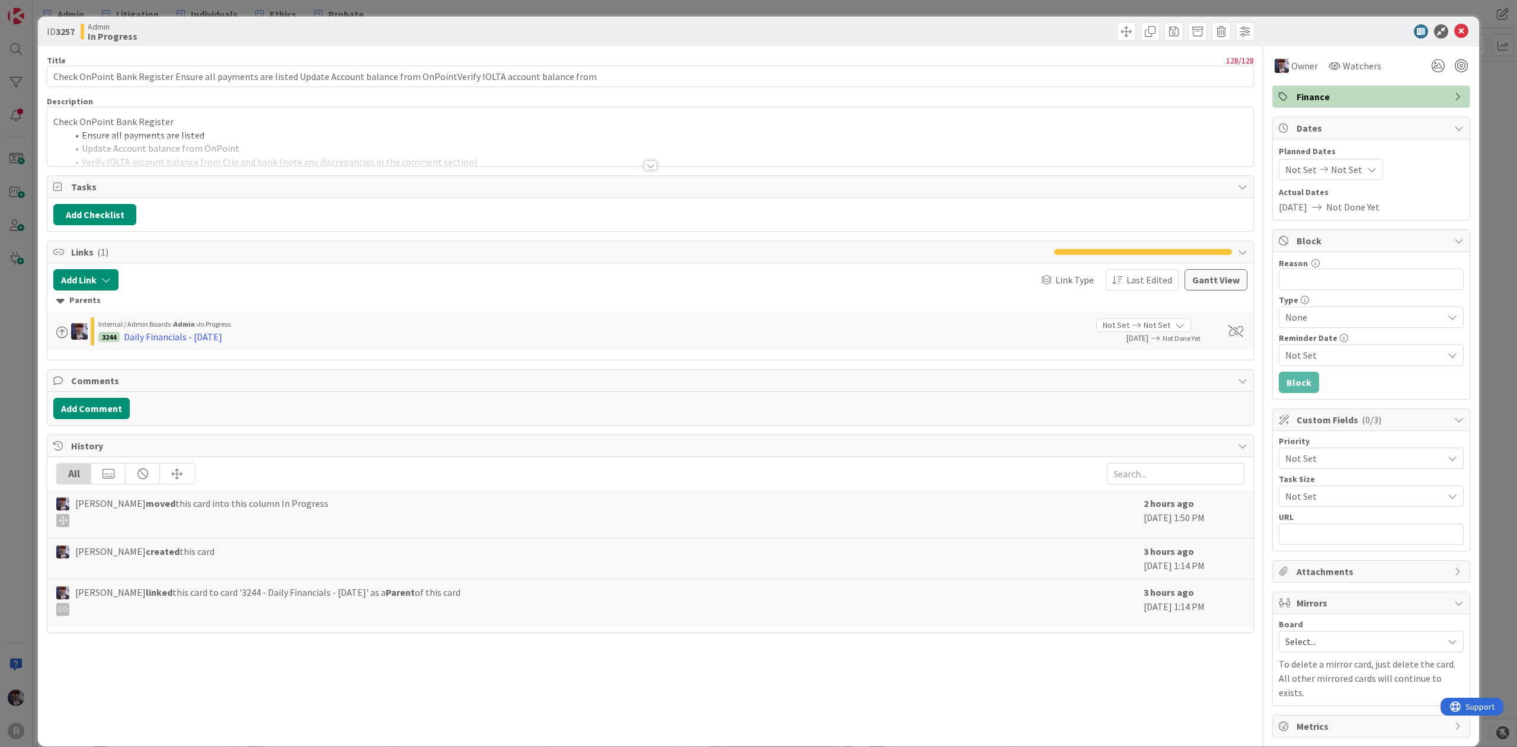
click at [5, 382] on div "ID 3257 Admin In Progress Title 128 / 128 Check OnPoint Bank Register Ensure al…" at bounding box center [758, 373] width 1517 height 747
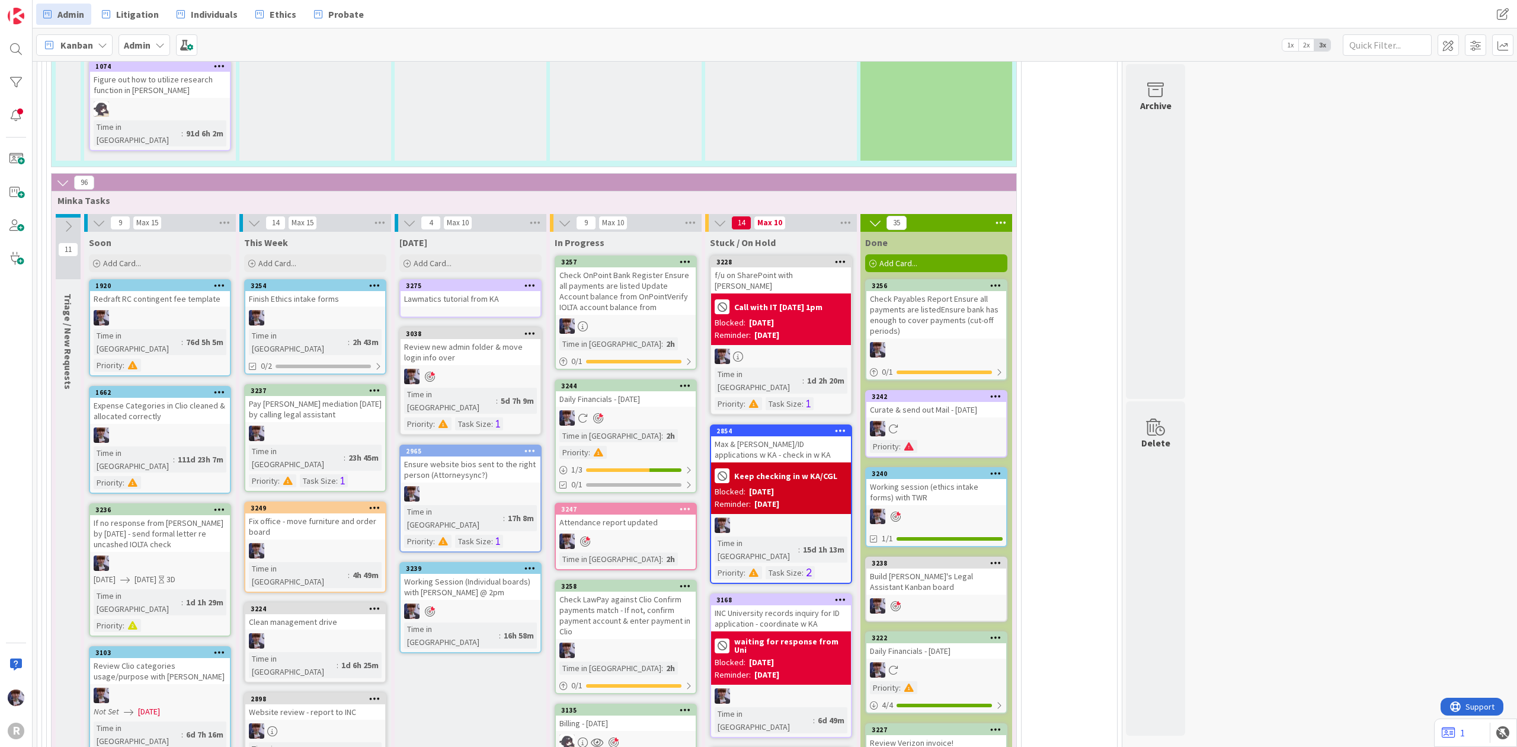
scroll to position [3089, 0]
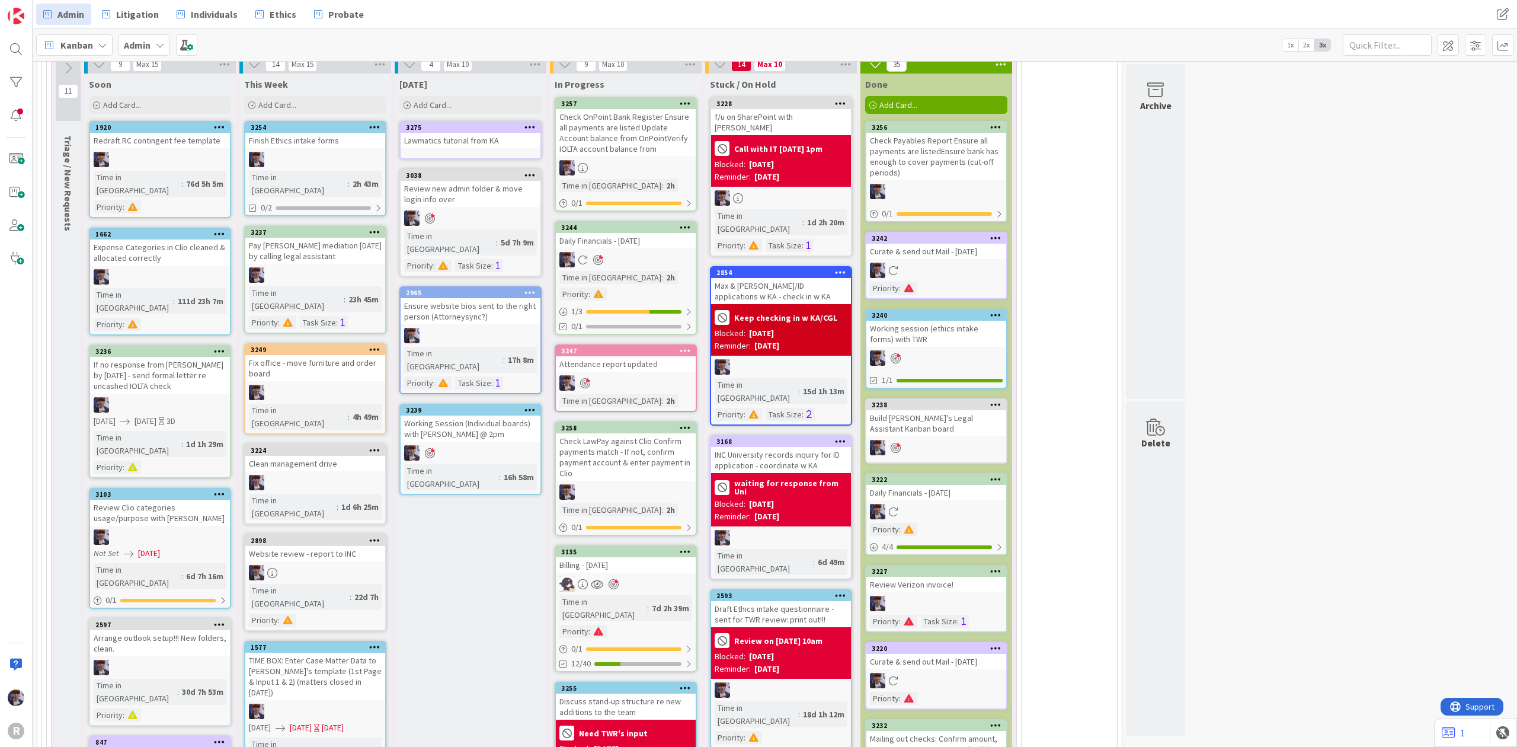
click at [660, 576] on div at bounding box center [626, 583] width 140 height 15
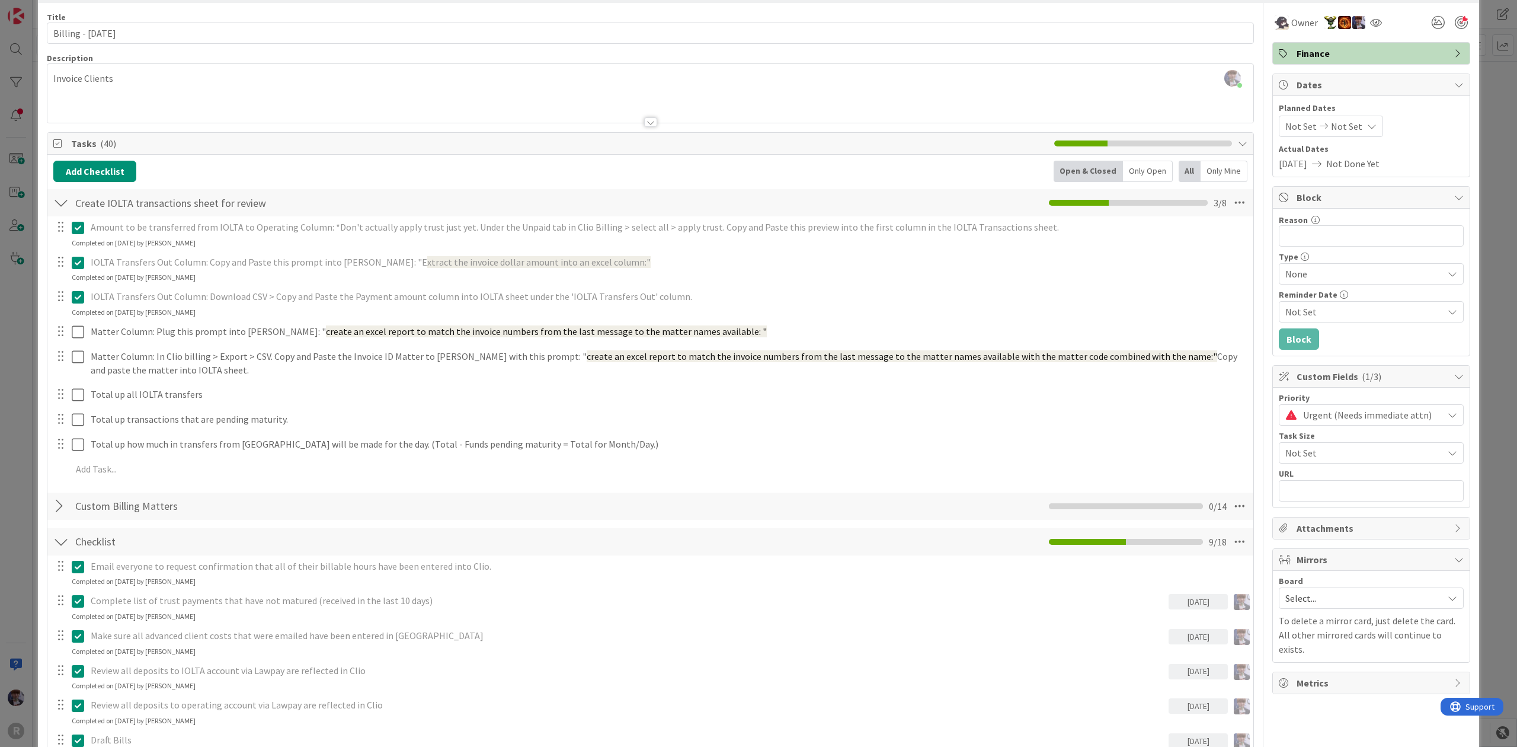
scroll to position [79, 0]
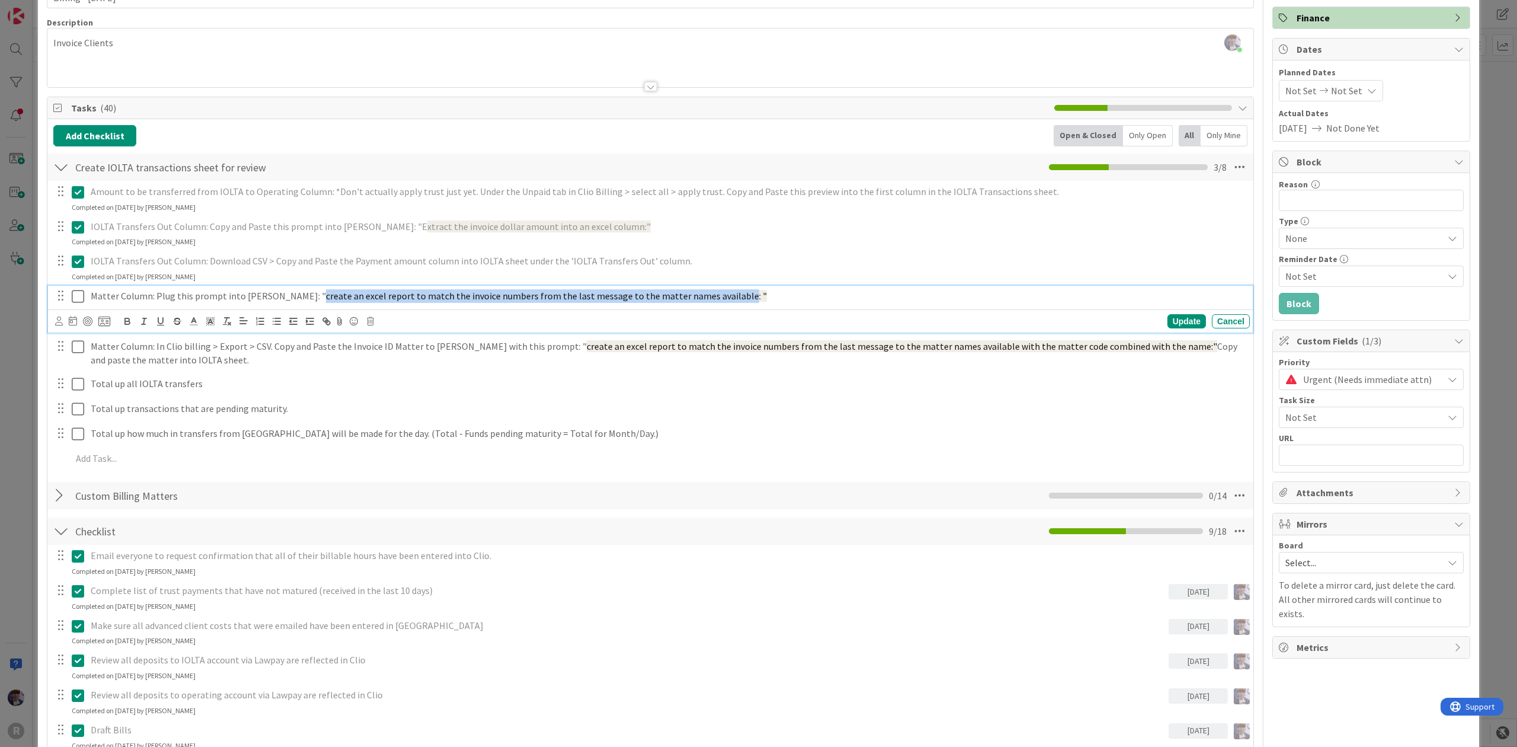
drag, startPoint x: 276, startPoint y: 297, endPoint x: 705, endPoint y: 276, distance: 429.5
click at [688, 309] on div "Matter Column: Plug this prompt into Claude: " create an excel report to match …" at bounding box center [650, 309] width 1205 height 47
copy span "create an excel report to match the invoice numbers from the last message to th…"
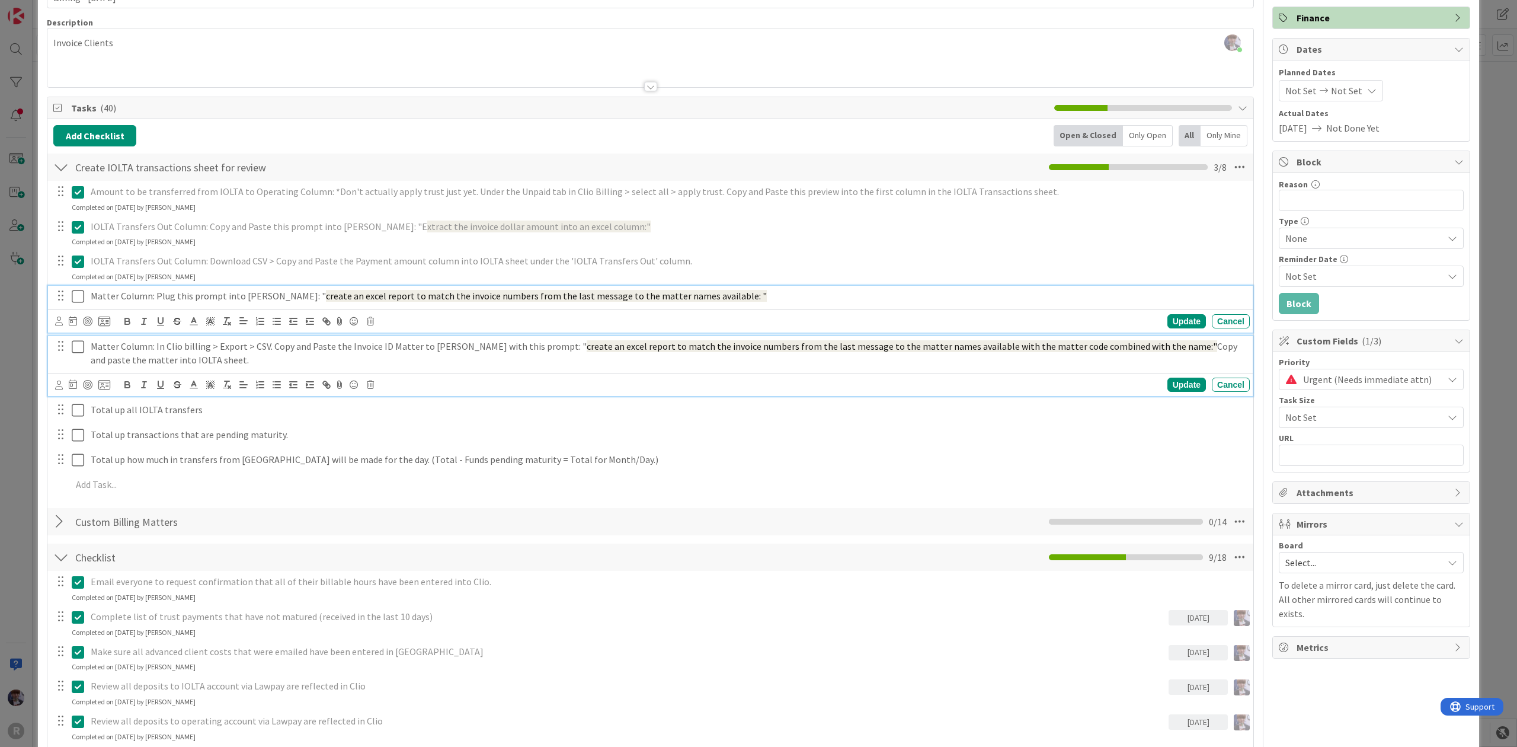
click at [257, 364] on p "Matter Column: In Clio billing > Export > CSV. Copy and Paste the Invoice ID Ma…" at bounding box center [668, 353] width 1154 height 27
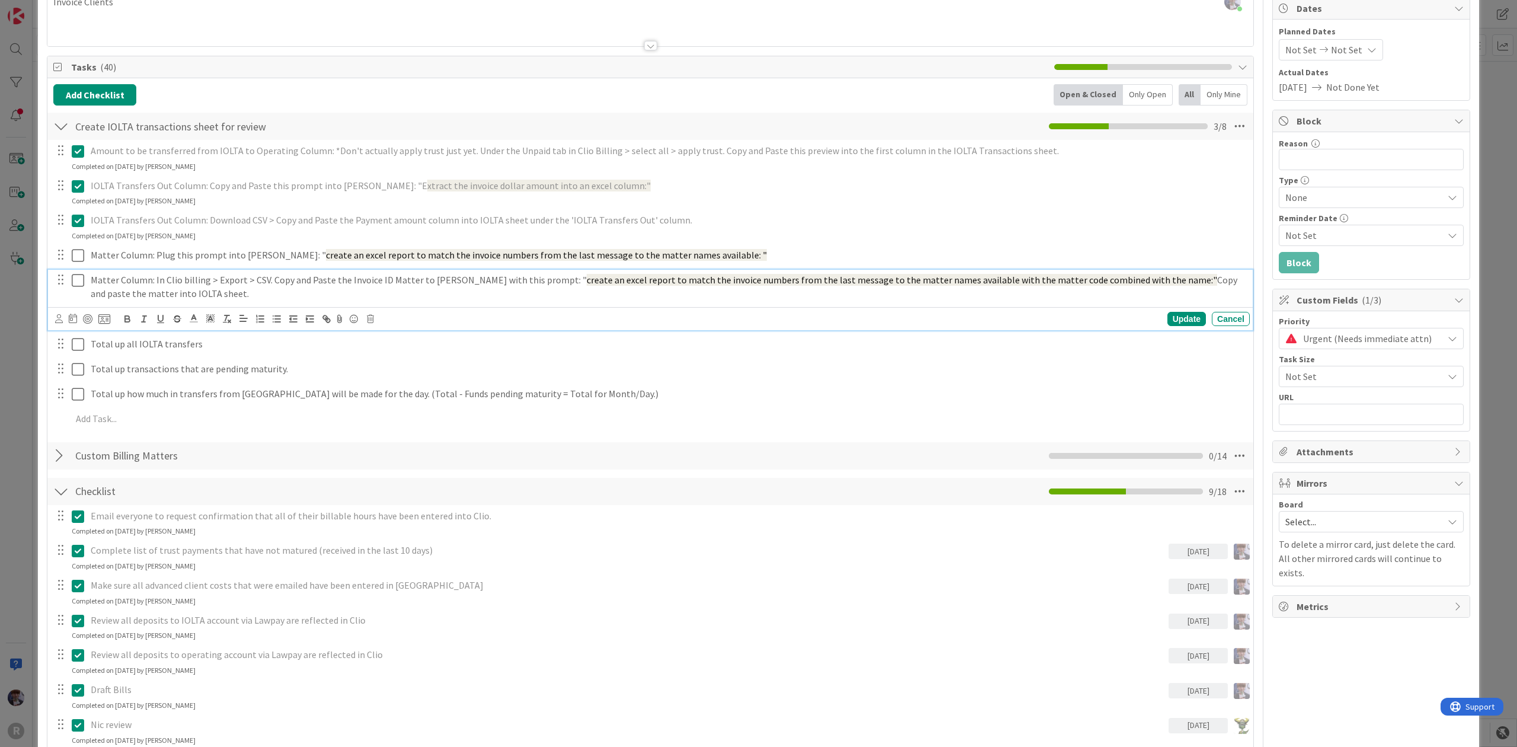
scroll to position [53, 0]
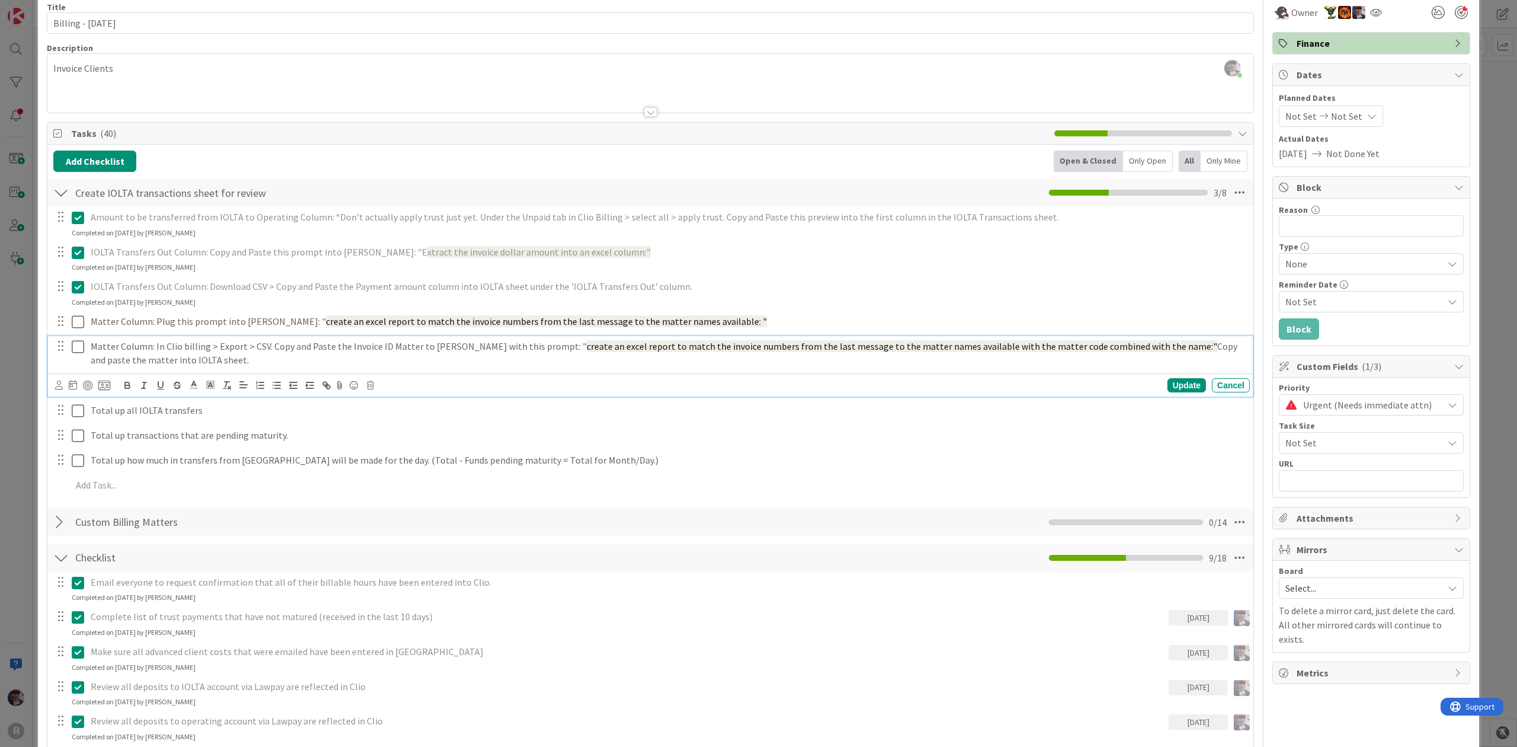
click at [491, 344] on p "Matter Column: In Clio billing > Export > CSV. Copy and Paste the Invoice ID Ma…" at bounding box center [668, 353] width 1154 height 27
click at [339, 351] on p "Matter Column: In Clio billing > Export > CSV. Copy and Paste the Invoice ID Ma…" at bounding box center [668, 353] width 1154 height 27
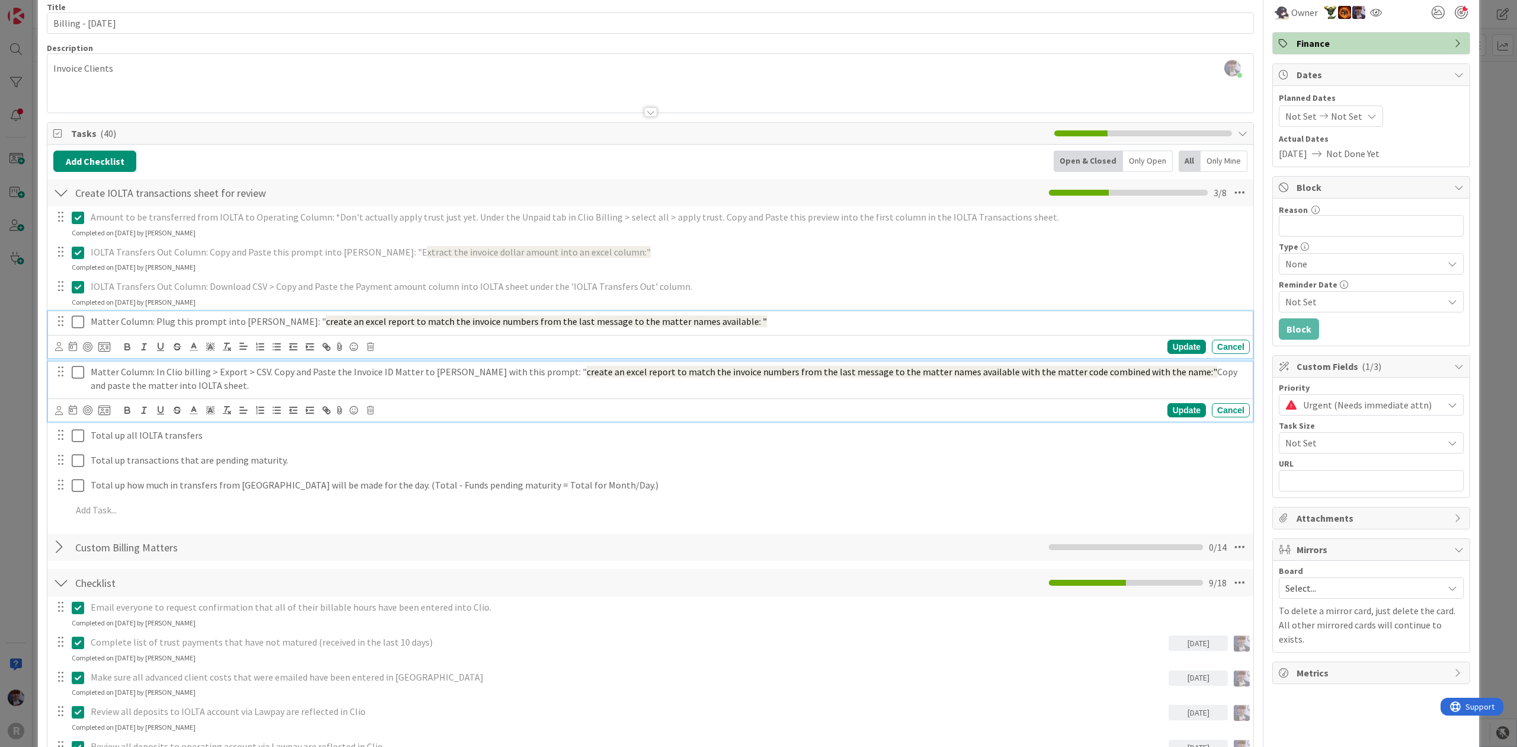
click at [254, 321] on div "Matter Column: Plug this prompt into Claude: " create an excel report to match …" at bounding box center [650, 334] width 1205 height 47
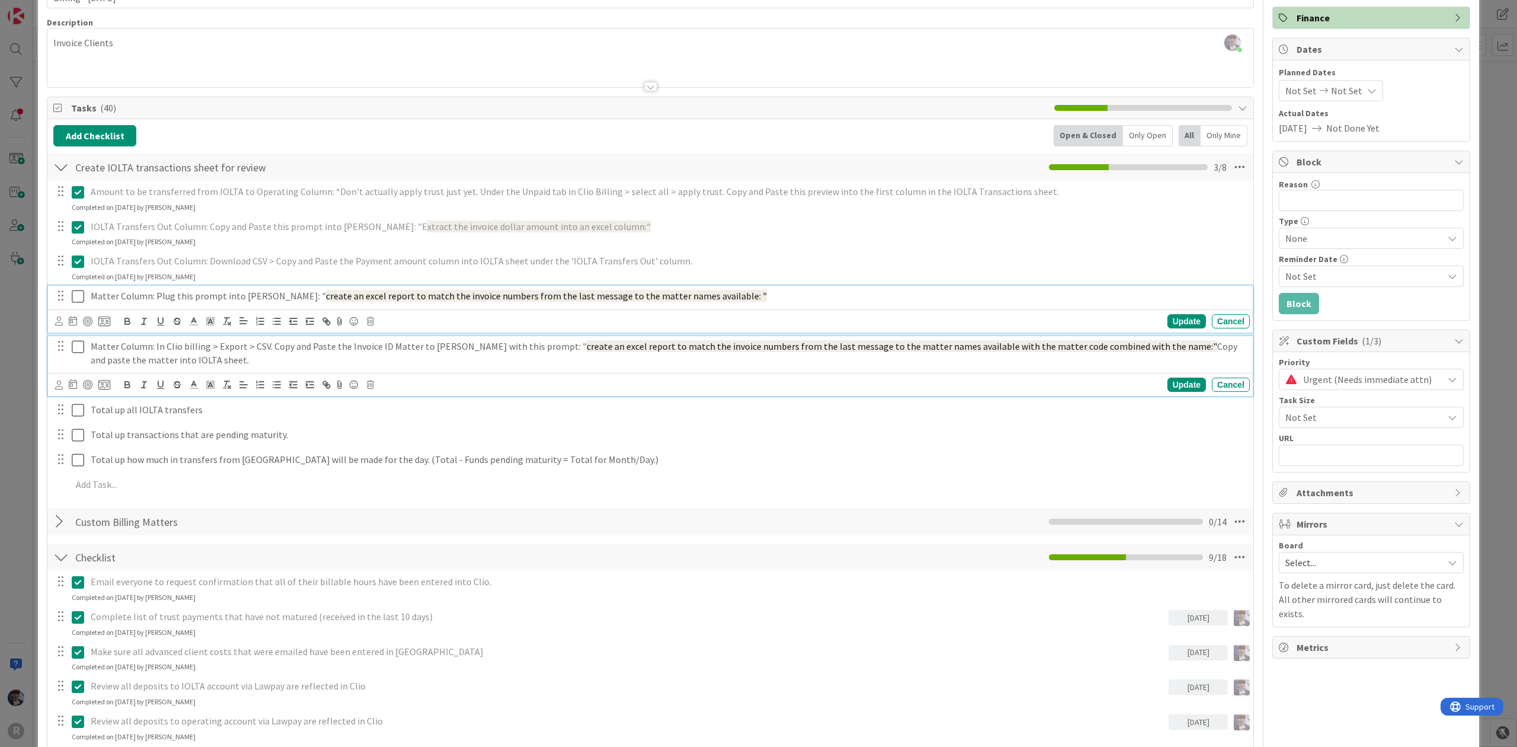
click at [177, 346] on p "Matter Column: In Clio billing > Export > CSV. Copy and Paste the Invoice ID Ma…" at bounding box center [668, 353] width 1154 height 27
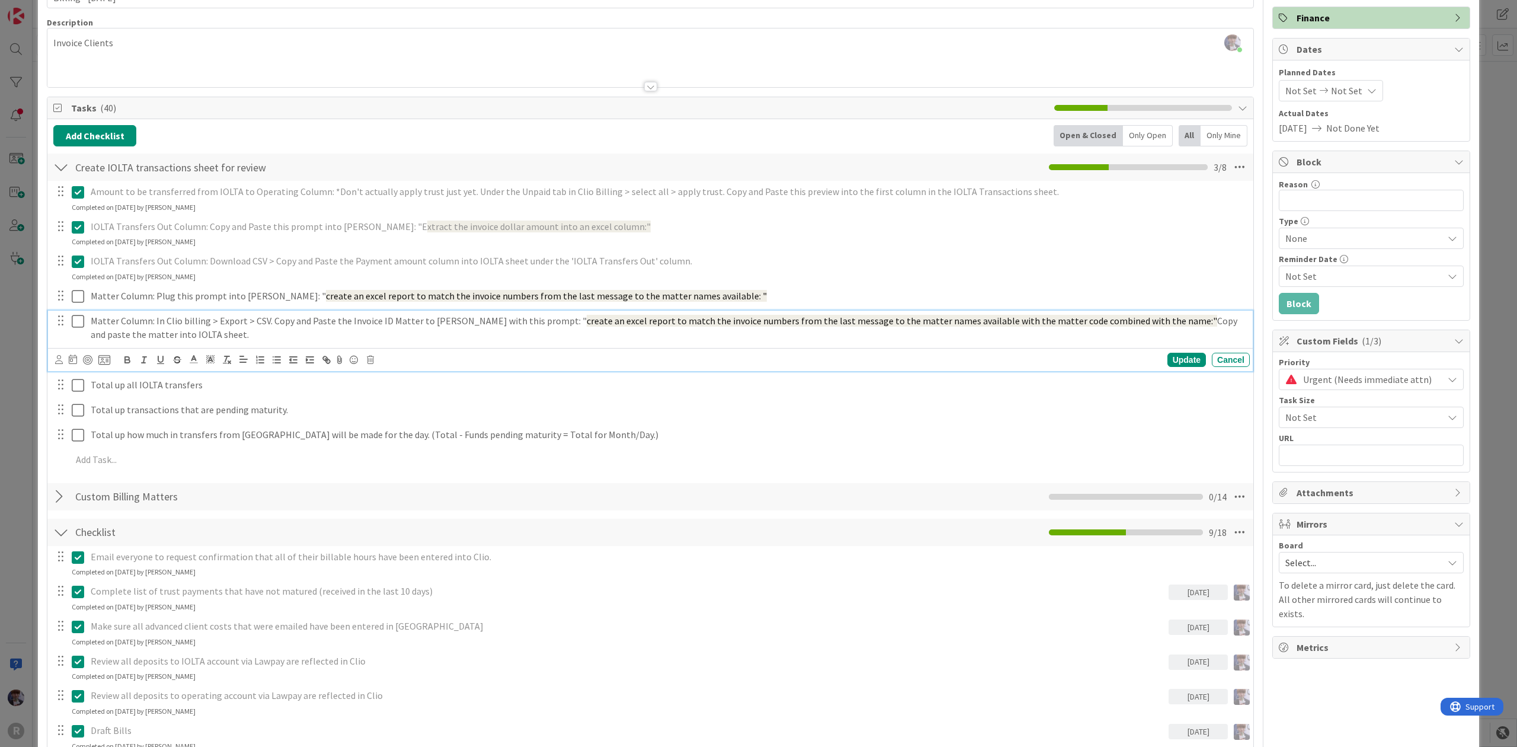
scroll to position [53, 0]
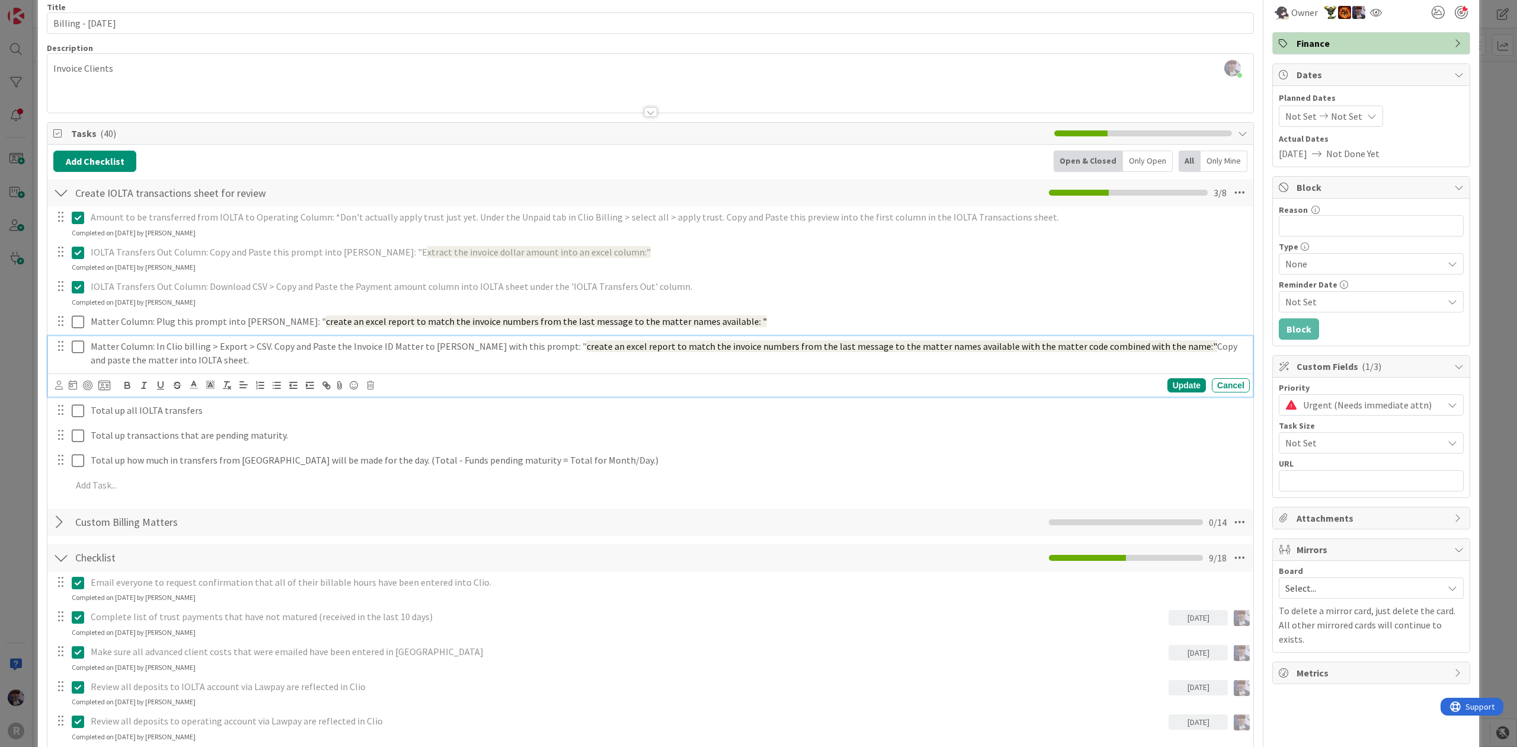
click at [215, 351] on p "Matter Column: In Clio billing > Export > CSV. Copy and Paste the Invoice ID Ma…" at bounding box center [668, 353] width 1154 height 27
click at [243, 347] on p "Matter Column: In Clio billing > Export > CSV. Copy and Paste the Invoice ID Ma…" at bounding box center [668, 353] width 1154 height 27
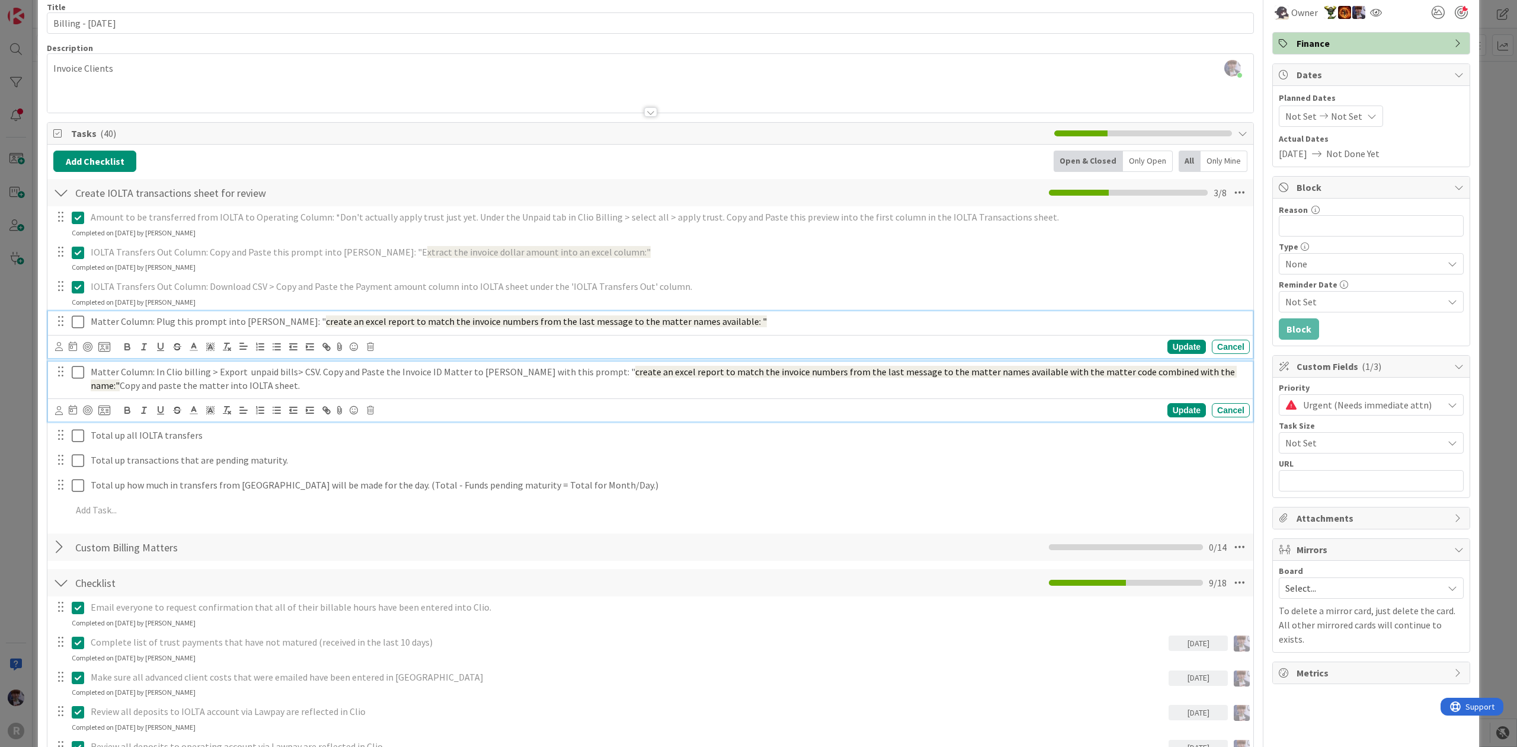
click at [326, 325] on div "Matter Column: Plug this prompt into Claude: " create an excel report to match …" at bounding box center [650, 334] width 1205 height 47
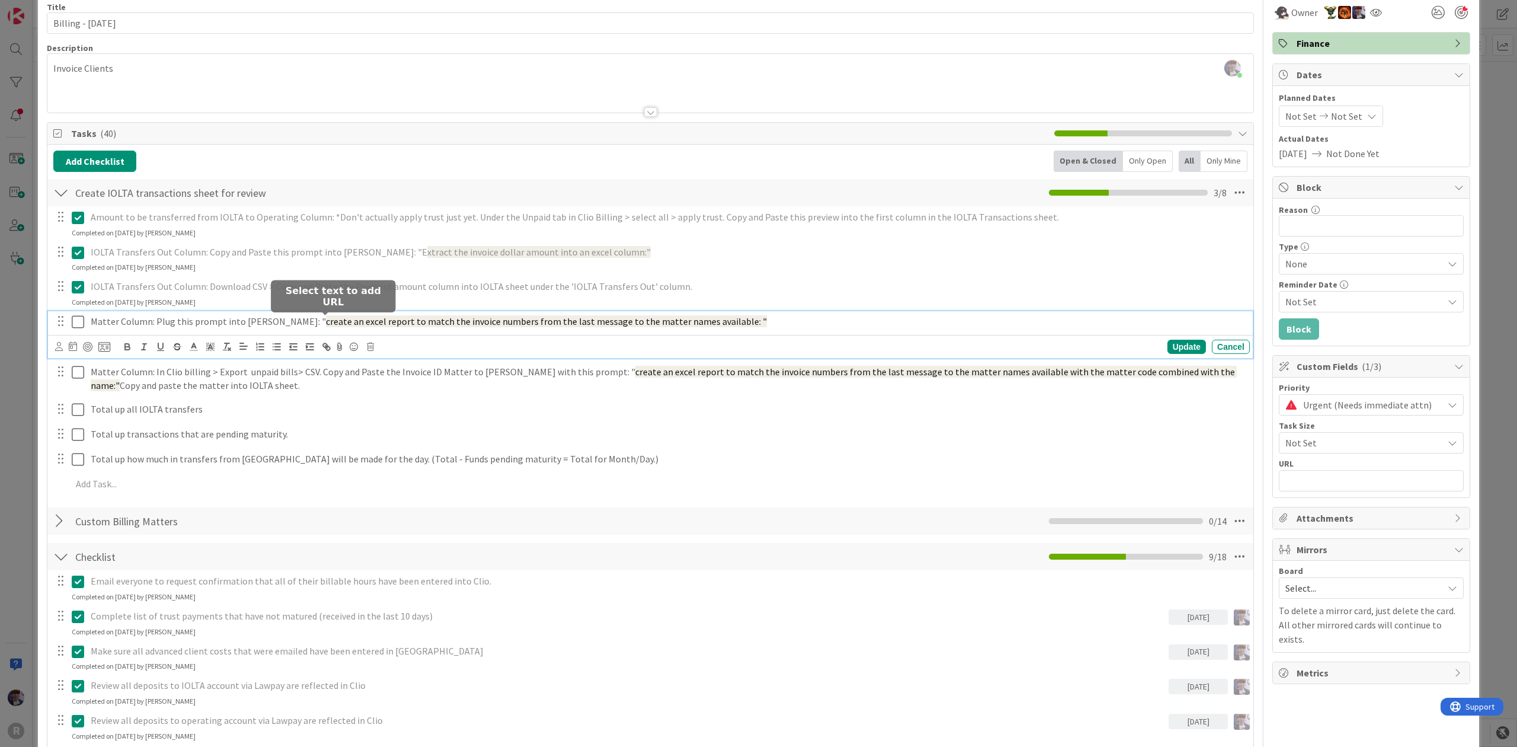
scroll to position [79, 0]
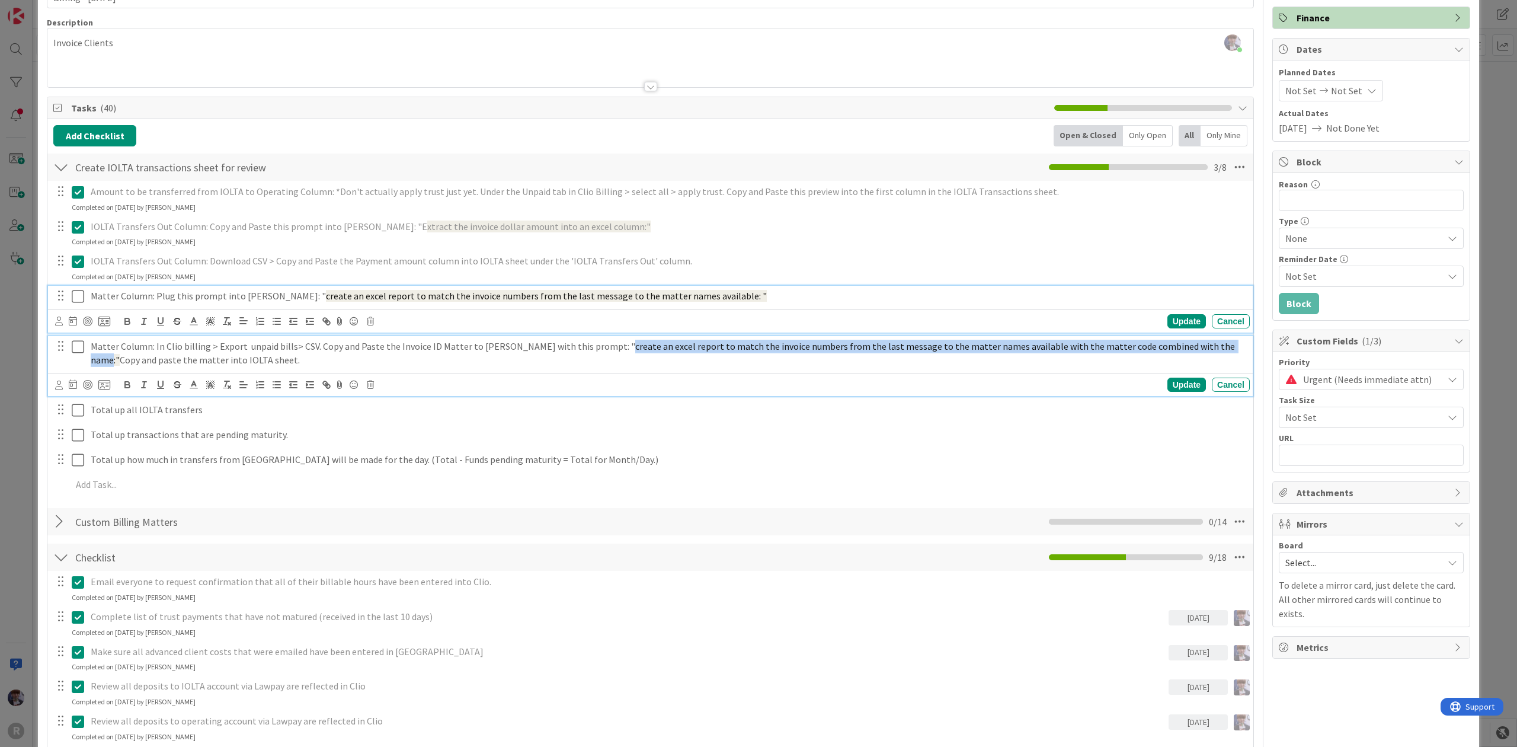
drag, startPoint x: 574, startPoint y: 347, endPoint x: 1172, endPoint y: 353, distance: 598.0
click at [1172, 353] on span "create an excel report to match the invoice numbers from the last message to th…" at bounding box center [664, 352] width 1146 height 25
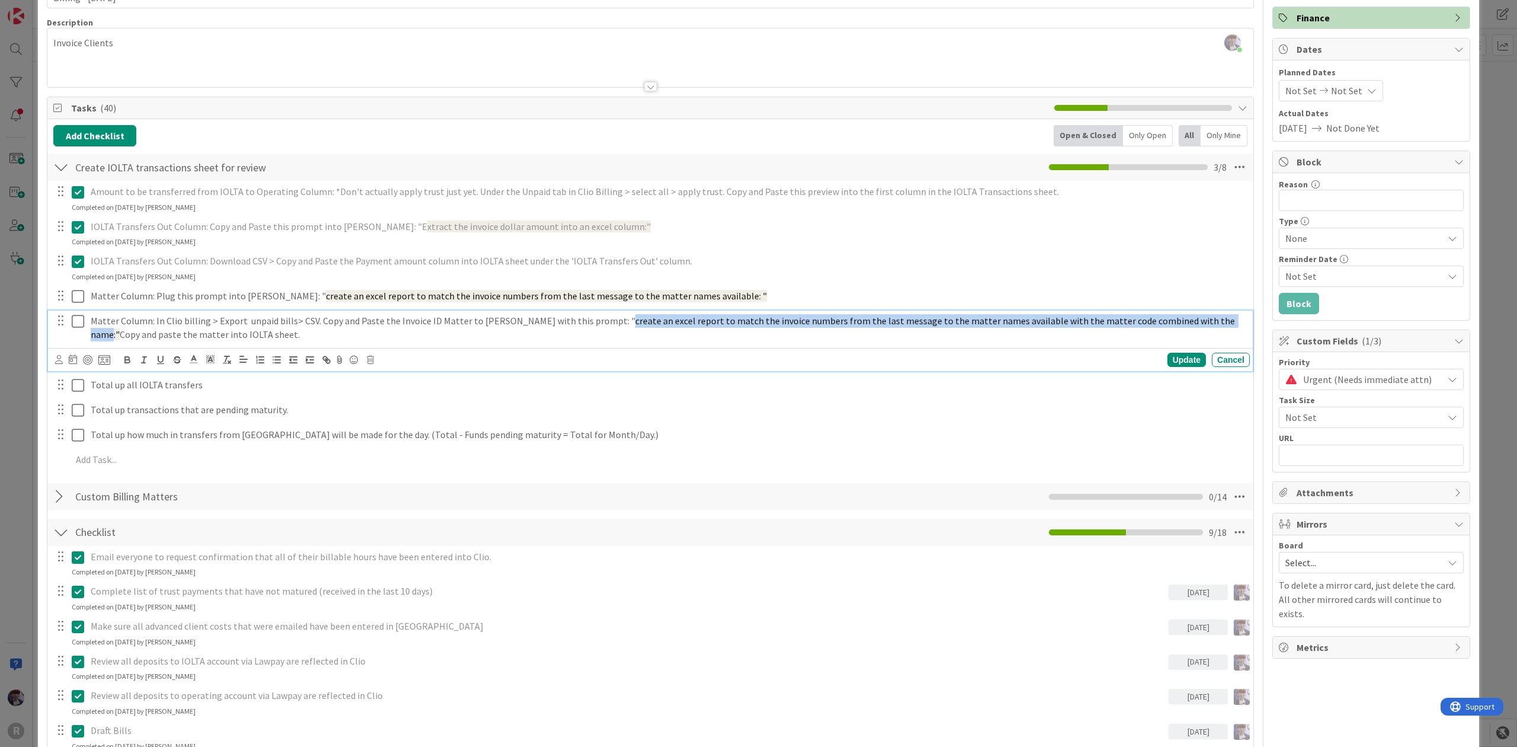
scroll to position [53, 0]
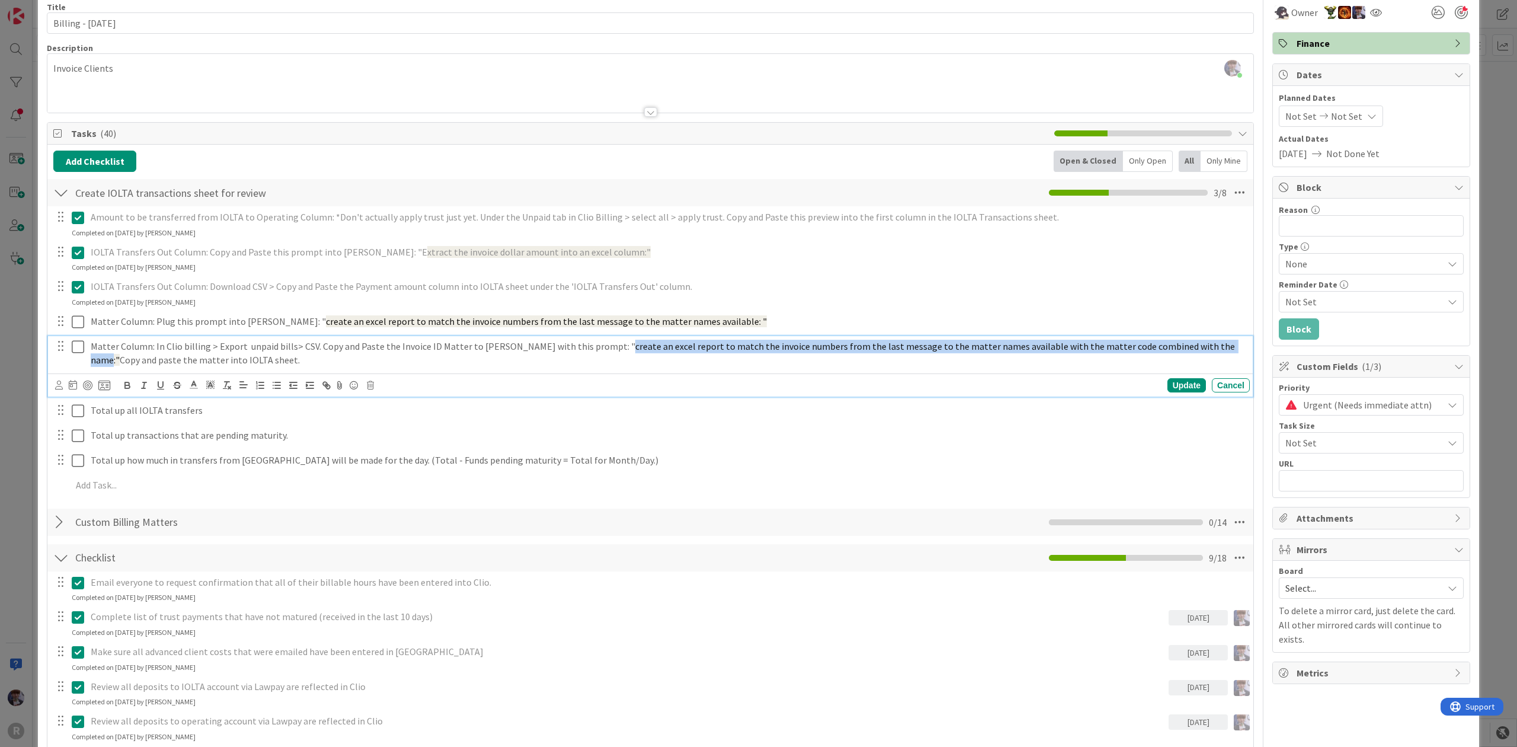
copy span "create an excel report to match the invoice numbers from the last message to th…"
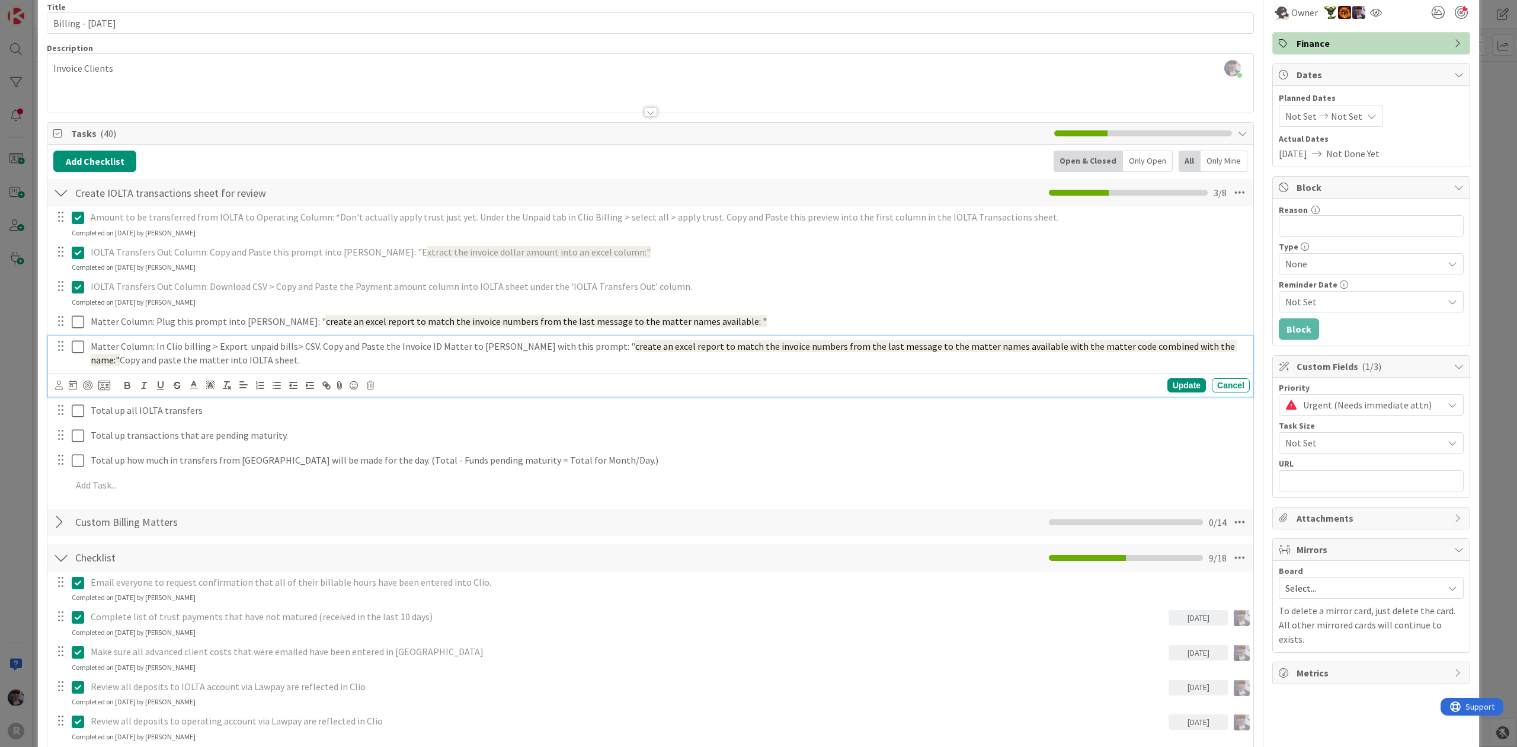
click at [1177, 352] on span "create an excel report to match the invoice numbers from the last message to th…" at bounding box center [664, 352] width 1146 height 25
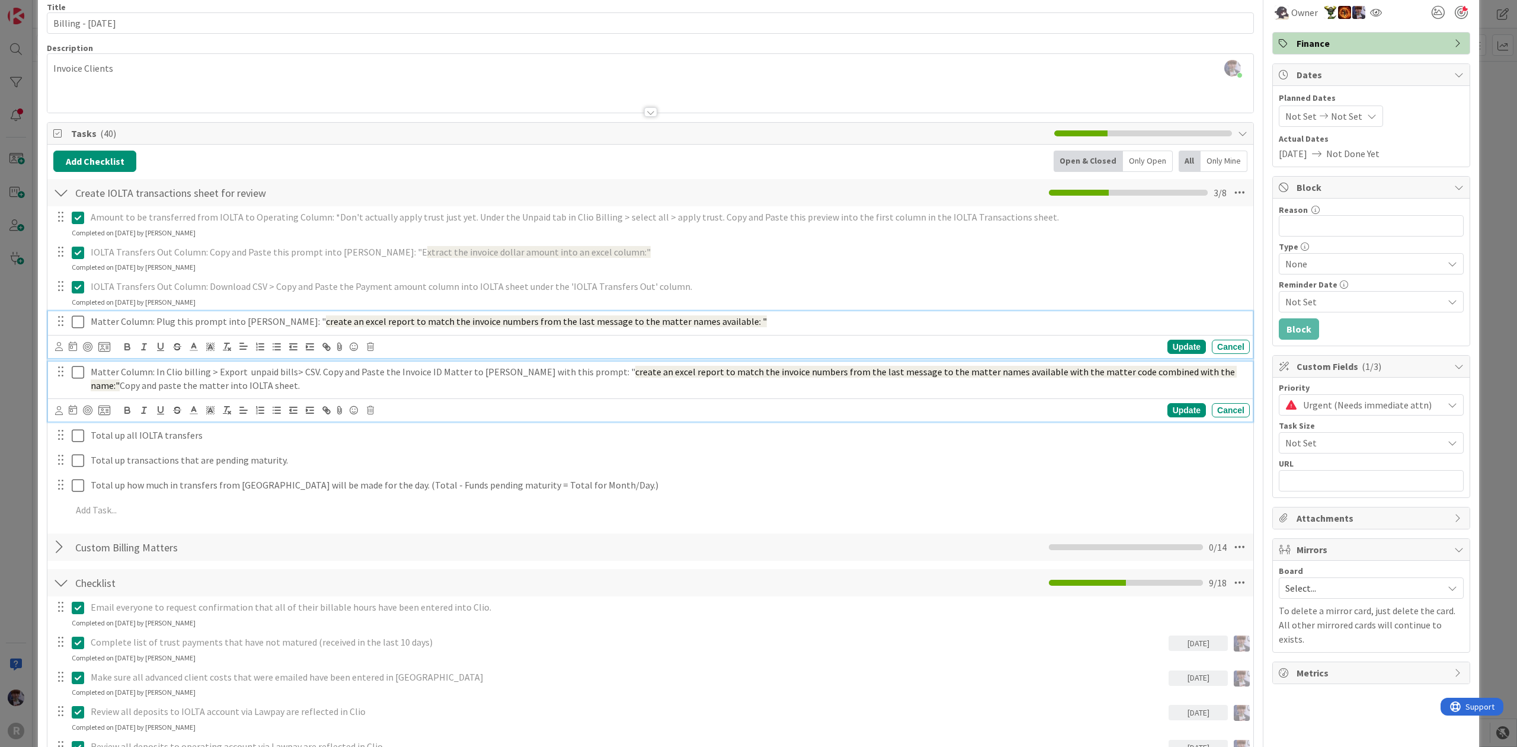
click at [293, 325] on div "Matter Column: Plug this prompt into Claude: " create an excel report to match …" at bounding box center [650, 334] width 1205 height 47
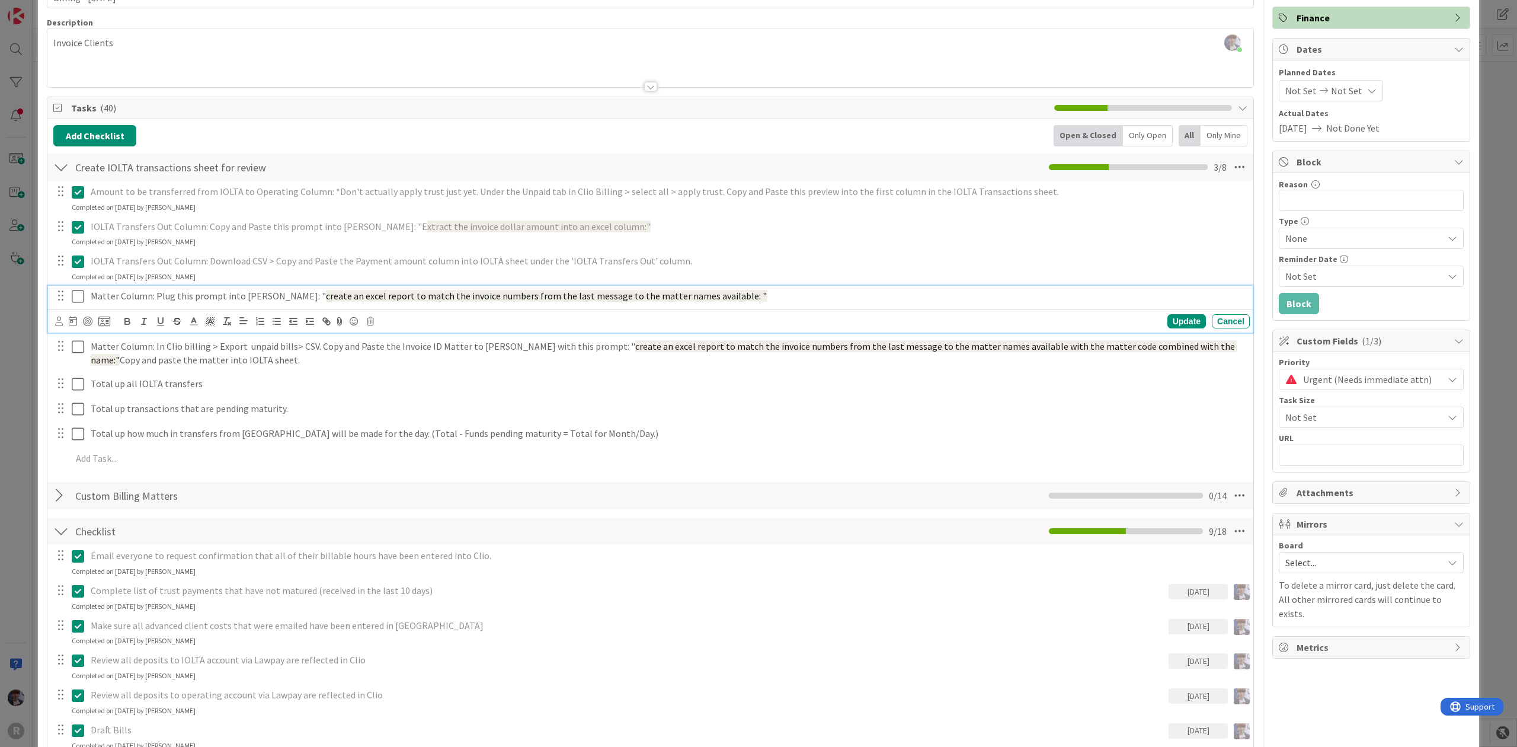
click at [292, 332] on div "Update Cancel" at bounding box center [650, 320] width 1205 height 23
click at [342, 295] on span "create an excel report to match the invoice numbers from the last message to th…" at bounding box center [546, 296] width 441 height 12
click at [369, 321] on icon at bounding box center [370, 321] width 7 height 8
click at [399, 370] on div "Delete" at bounding box center [401, 371] width 44 height 21
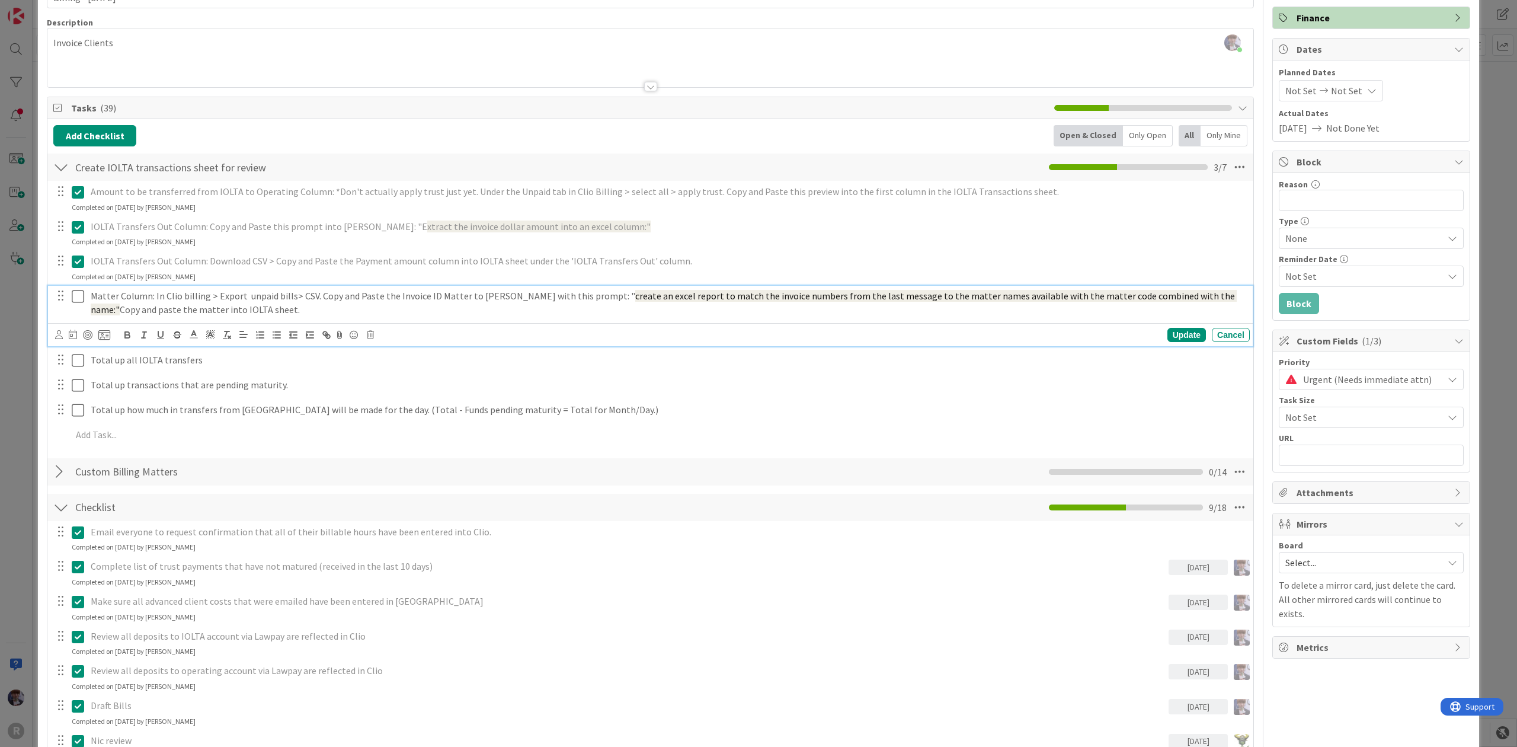
click at [314, 308] on p "Matter Column: In Clio billing > Export unpaid bills> CSV. Copy and Paste the I…" at bounding box center [668, 302] width 1154 height 27
click at [417, 302] on p "Matter Column: In Clio billing > Export unpaid bills> CSV. Copy and Paste the I…" at bounding box center [668, 302] width 1154 height 27
click at [432, 293] on p "Matter Column: In Clio billing > Export unpaid bills> CSV. Copy and Paste the I…" at bounding box center [668, 302] width 1154 height 27
click at [437, 295] on p "Matter Column: In Clio billing > Export unpaid bills> CSV. Copy and Paste the I…" at bounding box center [668, 302] width 1154 height 27
drag, startPoint x: 469, startPoint y: 299, endPoint x: 434, endPoint y: 295, distance: 35.8
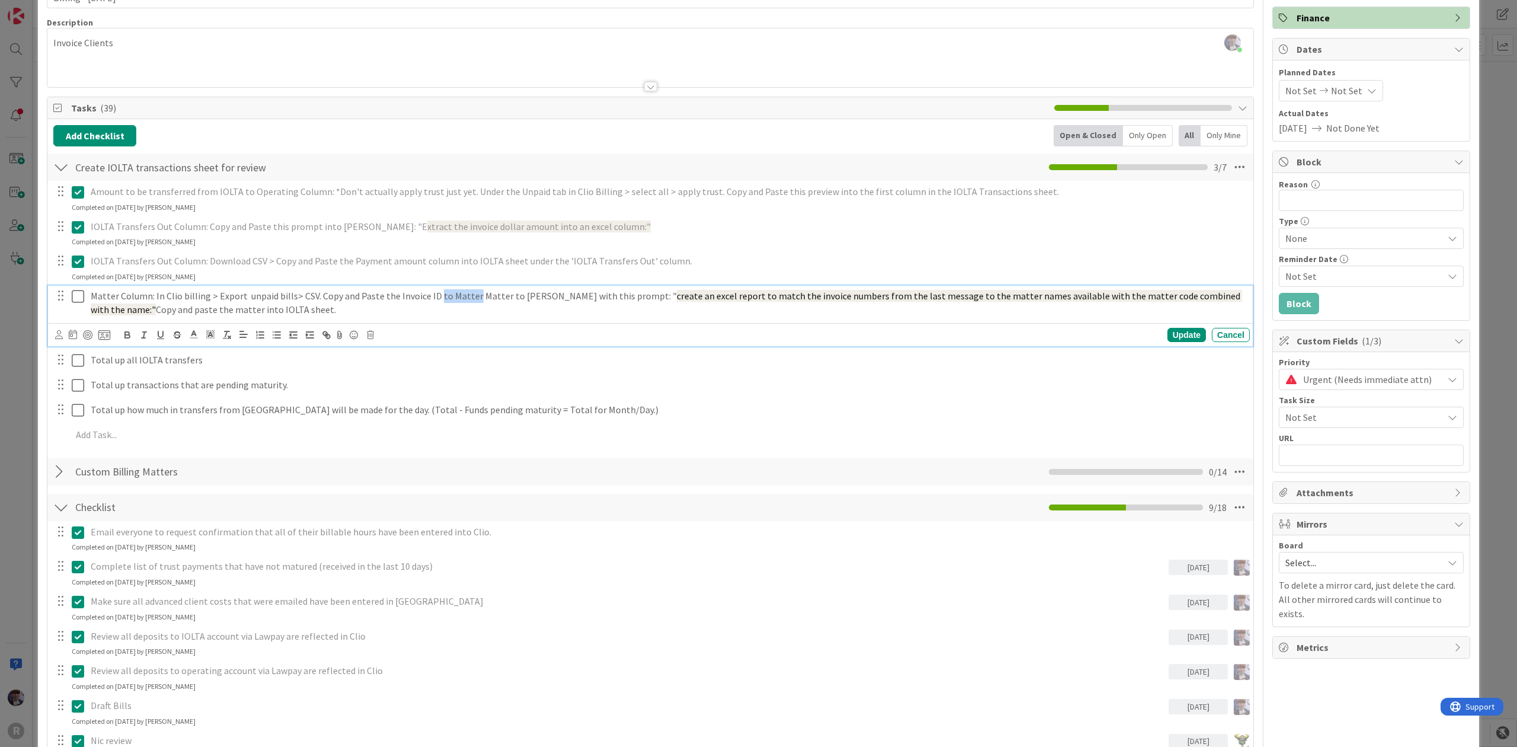
click at [434, 295] on p "Matter Column: In Clio billing > Export unpaid bills> CSV. Copy and Paste the I…" at bounding box center [668, 302] width 1154 height 27
click at [446, 295] on p "Matter Column: In Clio billing > Export unpaid bills> CSV. Copy and Paste the I…" at bounding box center [668, 302] width 1154 height 27
click at [494, 300] on p "Matter Column: In Clio billing > Export unpaid bills> CSV. Copy and Paste the I…" at bounding box center [668, 302] width 1154 height 27
click at [471, 295] on p "Matter Column: In Clio billing > Export unpaid bills> CSV. Copy and Paste the I…" at bounding box center [668, 302] width 1154 height 27
drag, startPoint x: 391, startPoint y: 297, endPoint x: 444, endPoint y: 306, distance: 54.2
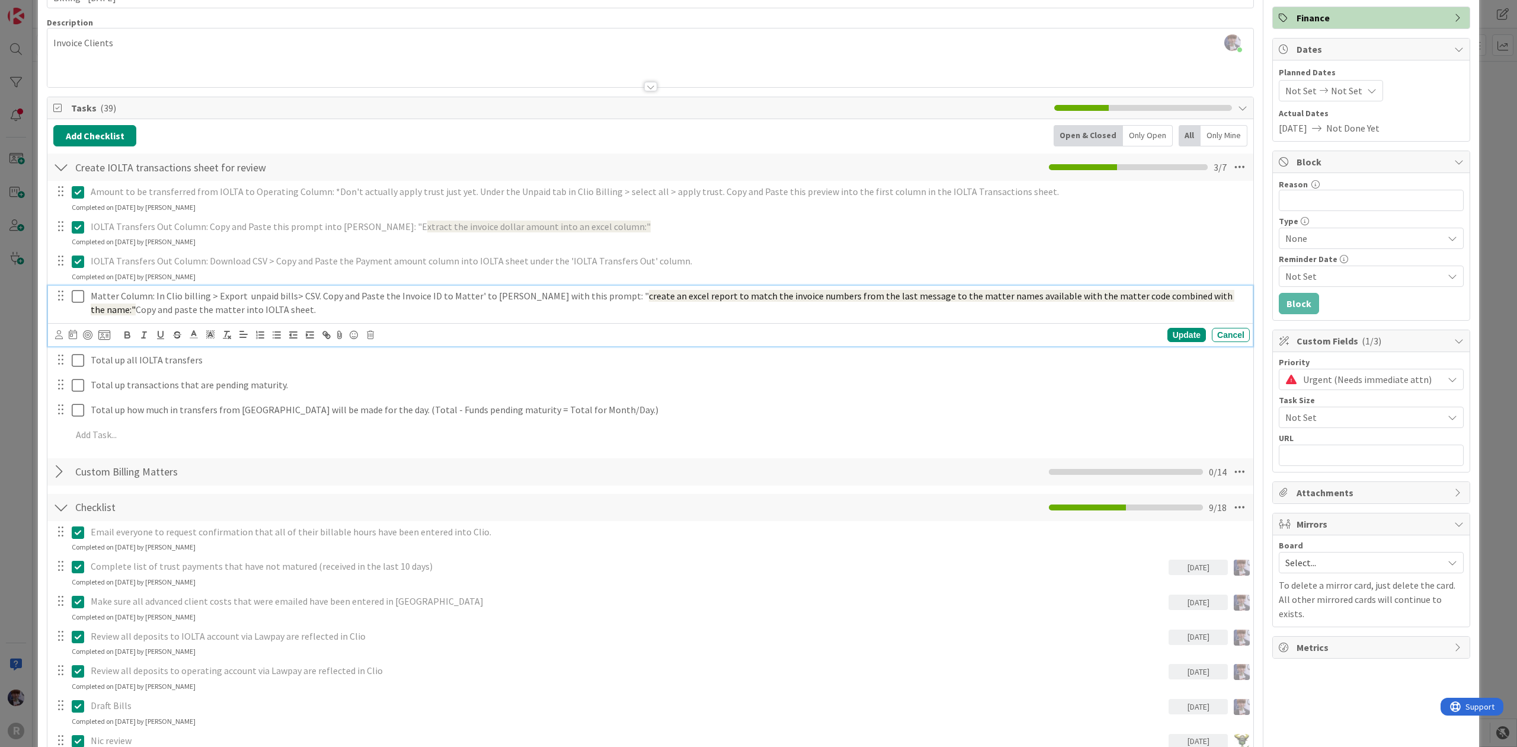
click at [392, 297] on p "Matter Column: In Clio billing > Export unpaid bills> CSV. Copy and Paste the I…" at bounding box center [668, 302] width 1154 height 27
click at [452, 297] on p "Matter Column: In Clio billing > Export unpaid bills> CSV. Copy and Paste the '…" at bounding box center [668, 302] width 1154 height 27
drag, startPoint x: 444, startPoint y: 297, endPoint x: 436, endPoint y: 297, distance: 7.7
click at [436, 297] on p "Matter Column: In Clio billing > Export unpaid bills> CSV. Copy and Paste the '…" at bounding box center [668, 302] width 1154 height 27
click at [632, 297] on p "Matter Column: In Clio billing > Export unpaid bills> CSV. Copy and Paste the '…" at bounding box center [668, 302] width 1154 height 27
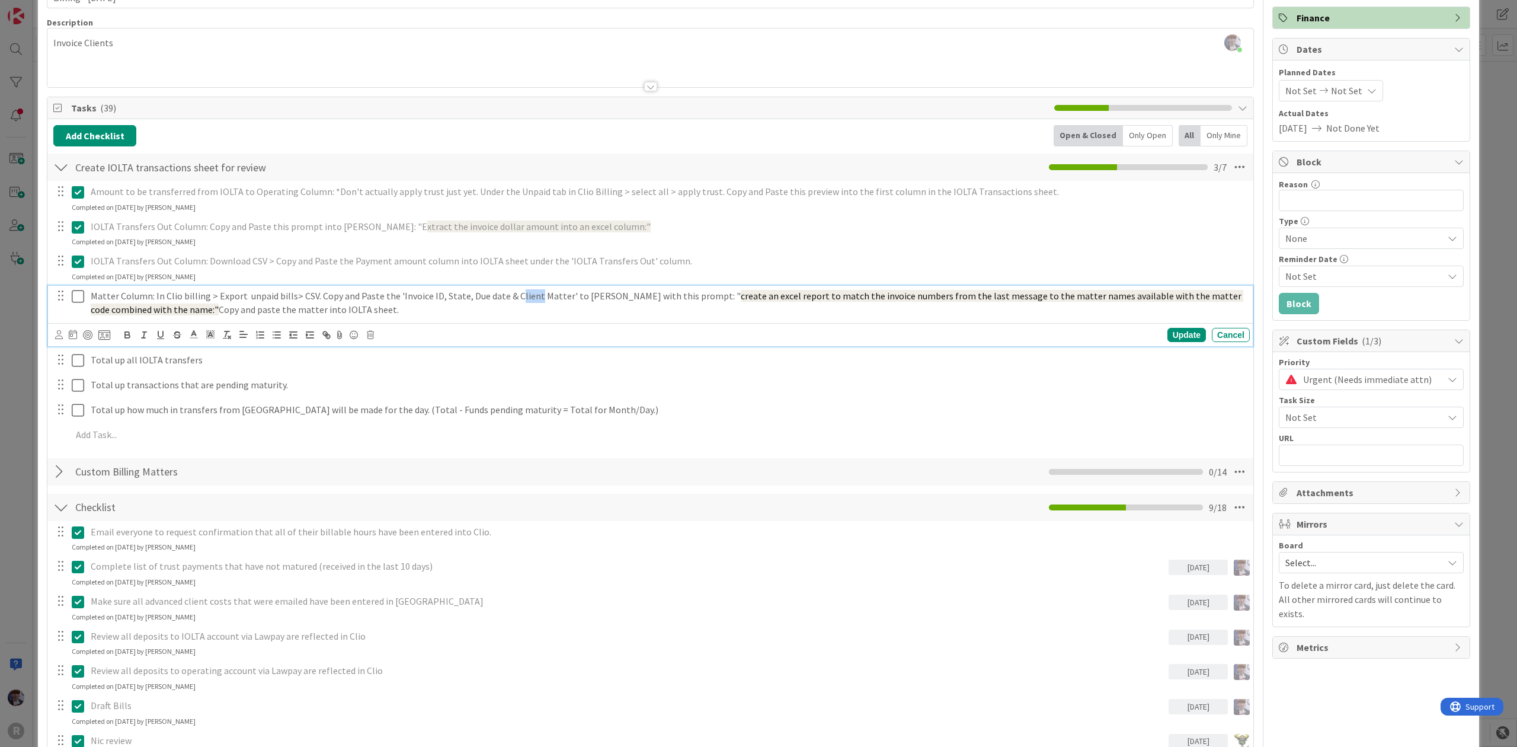
drag, startPoint x: 529, startPoint y: 297, endPoint x: 510, endPoint y: 296, distance: 19.0
click at [510, 296] on p "Matter Column: In Clio billing > Export unpaid bills> CSV. Copy and Paste the '…" at bounding box center [668, 302] width 1154 height 27
click at [535, 301] on p "Matter Column: In Clio billing > Export unpaid bills> CSV. Copy and Paste the '…" at bounding box center [668, 302] width 1154 height 27
click at [494, 296] on p "Matter Column: In Clio billing > Export unpaid bills> CSV. Copy and Paste the '…" at bounding box center [668, 302] width 1154 height 27
click at [392, 296] on p "Matter Column: In Clio billing > Export unpaid bills> CSV. Copy and Paste the '…" at bounding box center [668, 302] width 1154 height 27
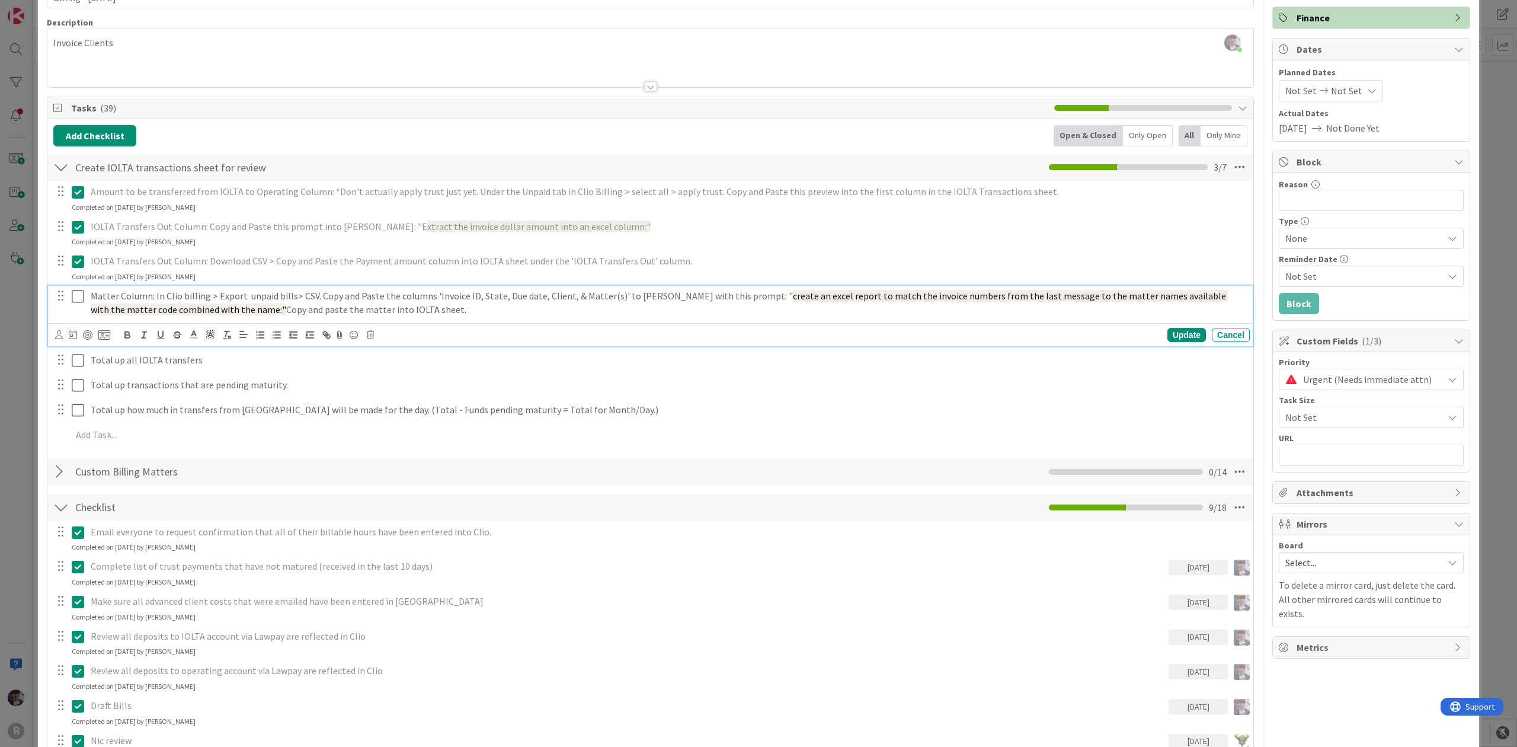
click at [335, 297] on p "Matter Column: In Clio billing > Export unpaid bills> CSV. Copy and Paste the c…" at bounding box center [668, 302] width 1154 height 27
click at [321, 297] on p "Matter Column: In Clio billing > Export unpaid bills> CSV. Copy and Paste the c…" at bounding box center [668, 302] width 1154 height 27
click at [529, 311] on p "Matter Column: In Clio billing > Export unpaid bills> CSV. from the Clio Excel …" at bounding box center [668, 302] width 1154 height 27
click at [667, 300] on p "Matter Column: In Clio billing > Export unpaid bills> CSV. from the Clio Excel …" at bounding box center [668, 302] width 1154 height 27
click at [738, 286] on div "Amount to be transferred from IOLTA to Operating Column: *Don't actually apply …" at bounding box center [650, 315] width 1194 height 269
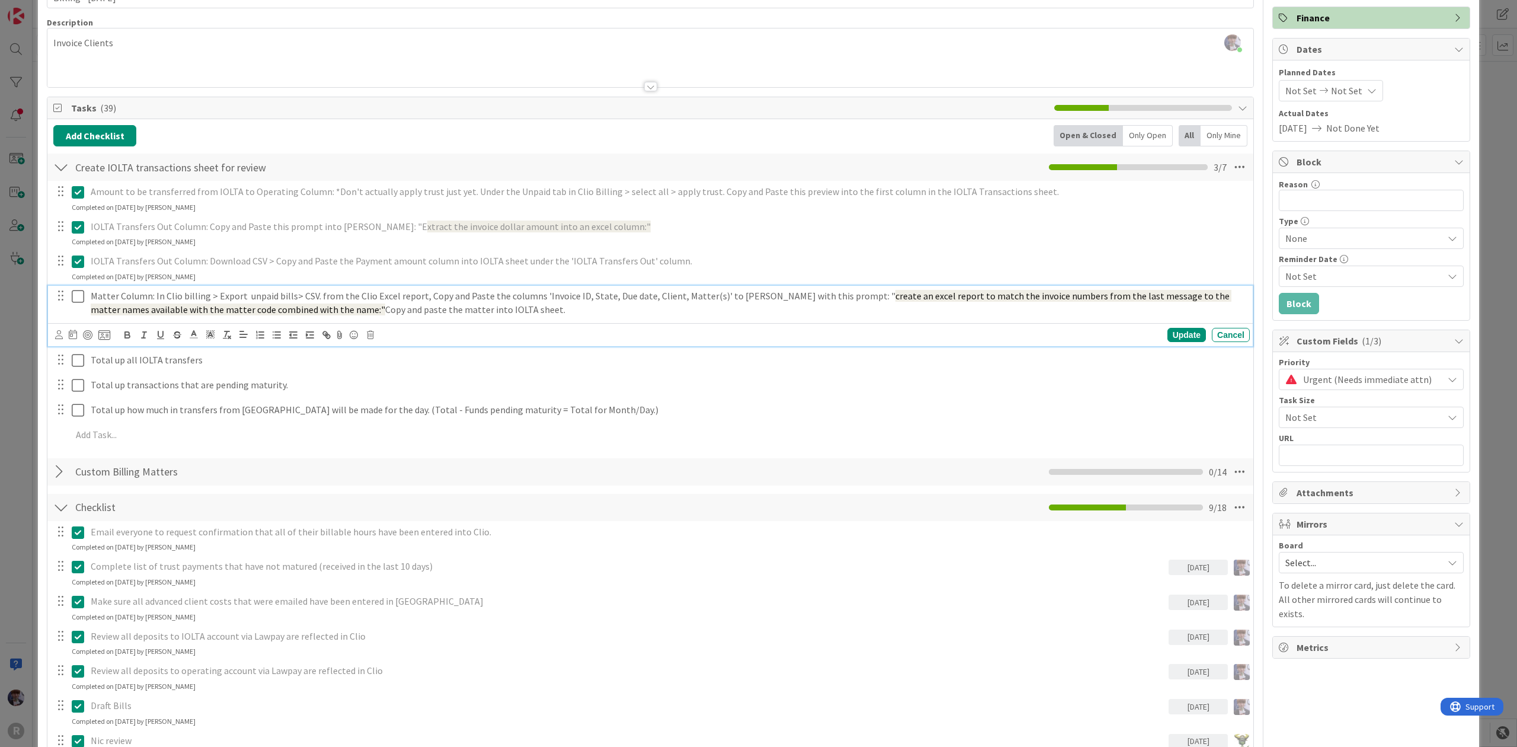
click at [425, 311] on p "Matter Column: In Clio billing > Export unpaid bills> CSV. from the Clio Excel …" at bounding box center [668, 302] width 1154 height 27
click at [647, 301] on p "Matter Column: In Clio billing > Export unpaid bills> CSV. from the Clio Excel …" at bounding box center [668, 302] width 1154 height 27
click at [1183, 333] on div "Update" at bounding box center [1186, 335] width 39 height 14
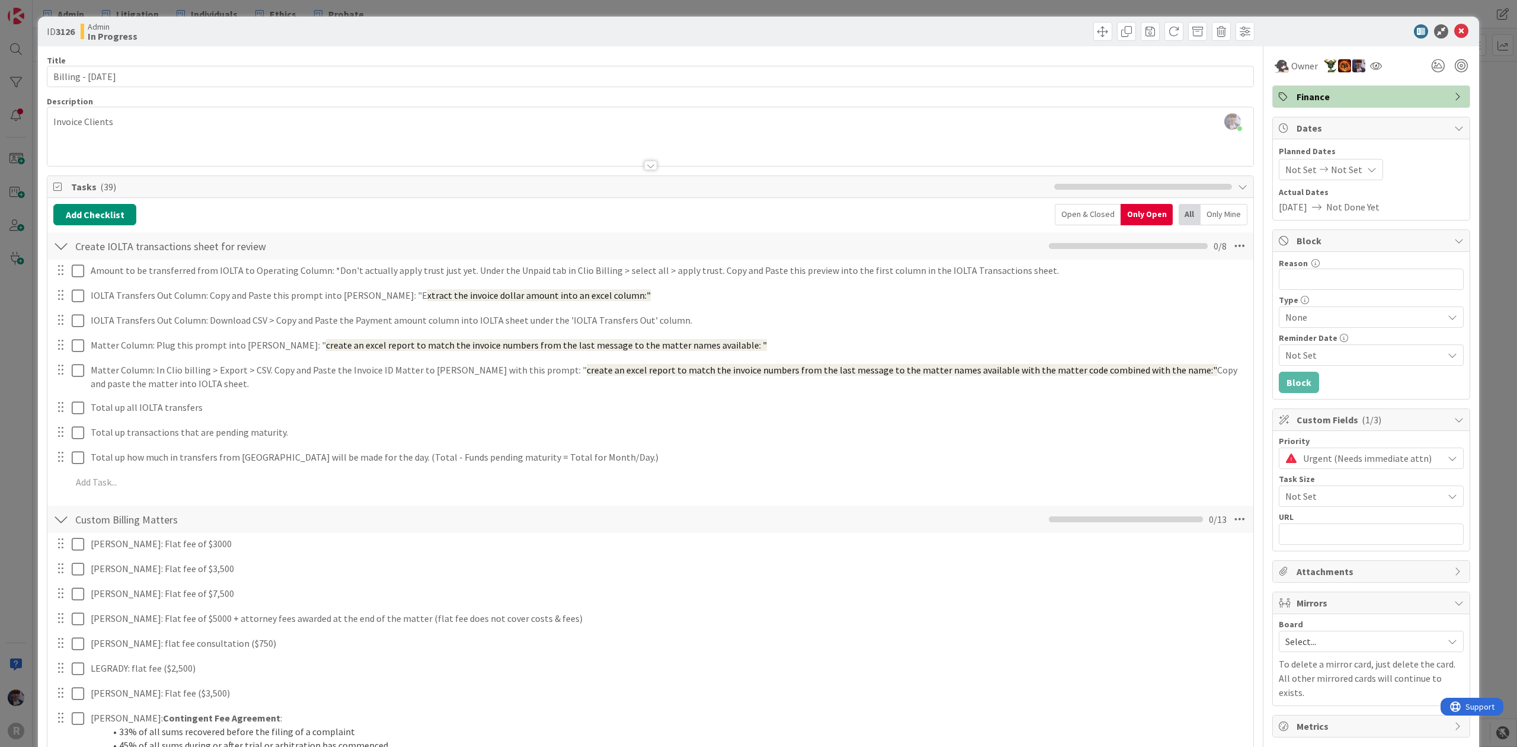
scroll to position [79, 0]
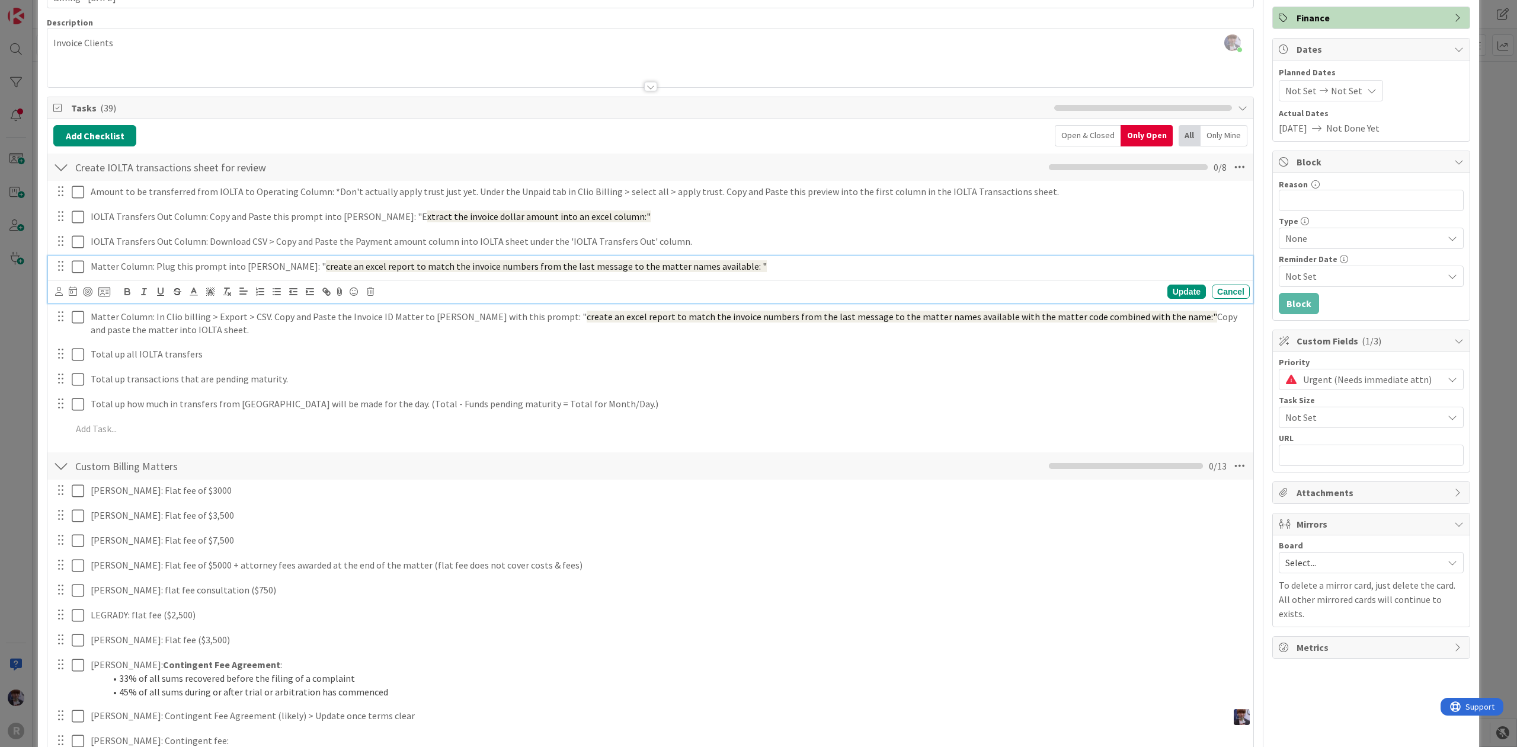
click at [482, 266] on span "create an excel report to match the invoice numbers from the last message to th…" at bounding box center [546, 266] width 441 height 12
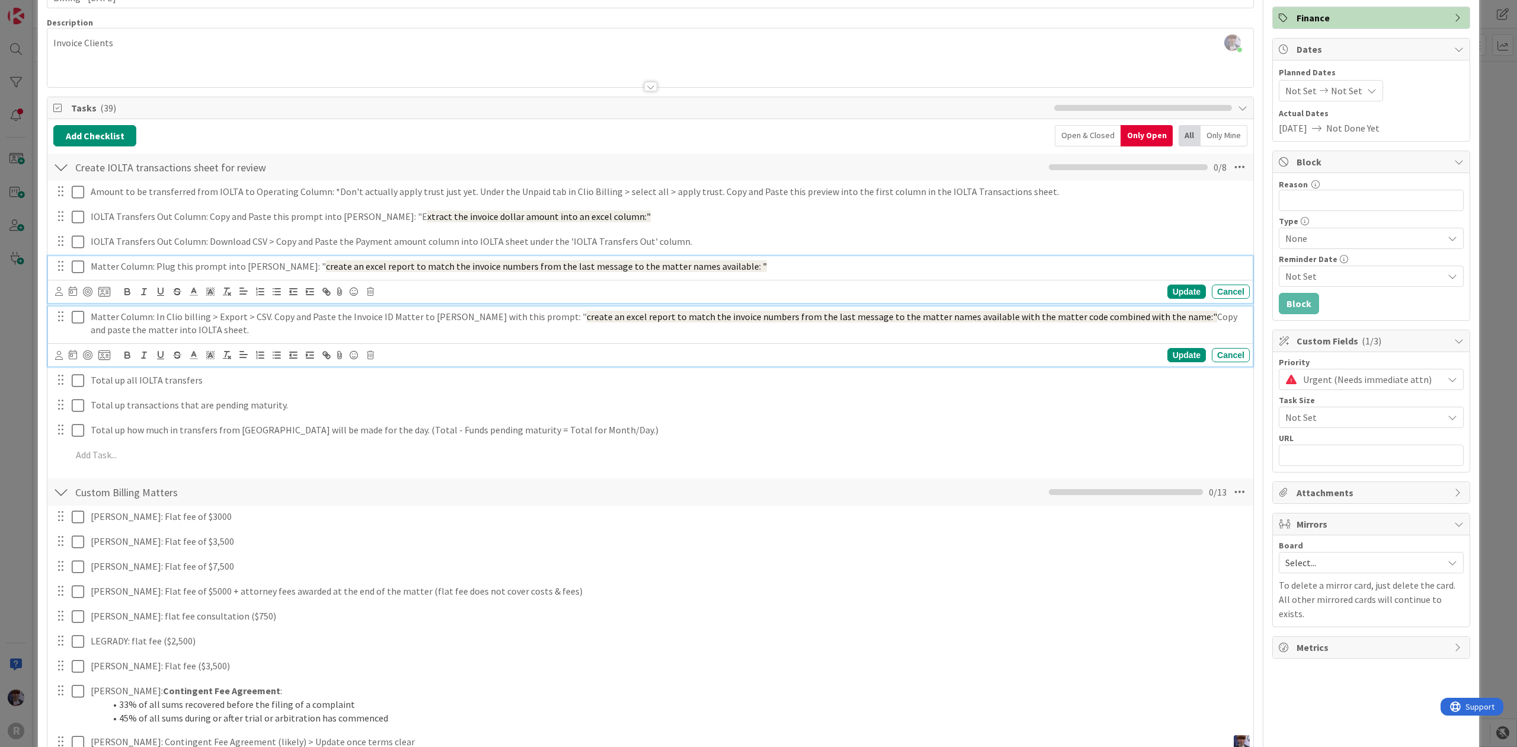
click at [233, 324] on p "Matter Column: In Clio billing > Export > CSV. Copy and Paste the Invoice ID Ma…" at bounding box center [668, 323] width 1154 height 27
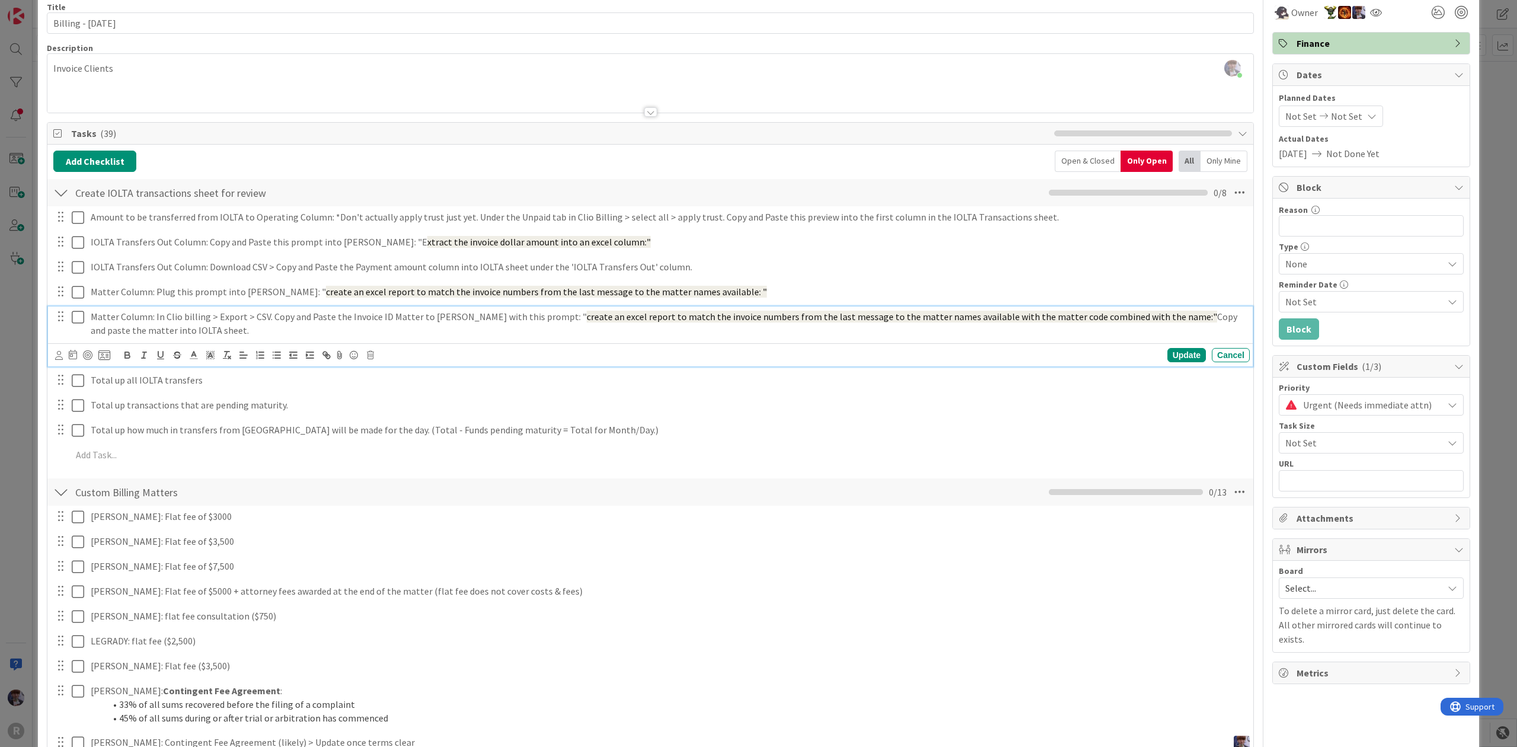
click at [233, 337] on p "Matter Column: In Clio billing > Export > CSV. Copy and Paste the Invoice ID Ma…" at bounding box center [668, 323] width 1154 height 27
click at [1171, 361] on div "Update" at bounding box center [1186, 355] width 39 height 14
click at [289, 332] on p "Matter Column: In Clio billing > Export > CSV. Copy and Paste the Invoice ID Ma…" at bounding box center [668, 323] width 1154 height 27
drag, startPoint x: 352, startPoint y: 333, endPoint x: 337, endPoint y: 332, distance: 15.4
click at [337, 332] on p "Matter Column: In Clio billing > Export > CSV. Copy and Paste the Invoice ID Ma…" at bounding box center [668, 323] width 1154 height 27
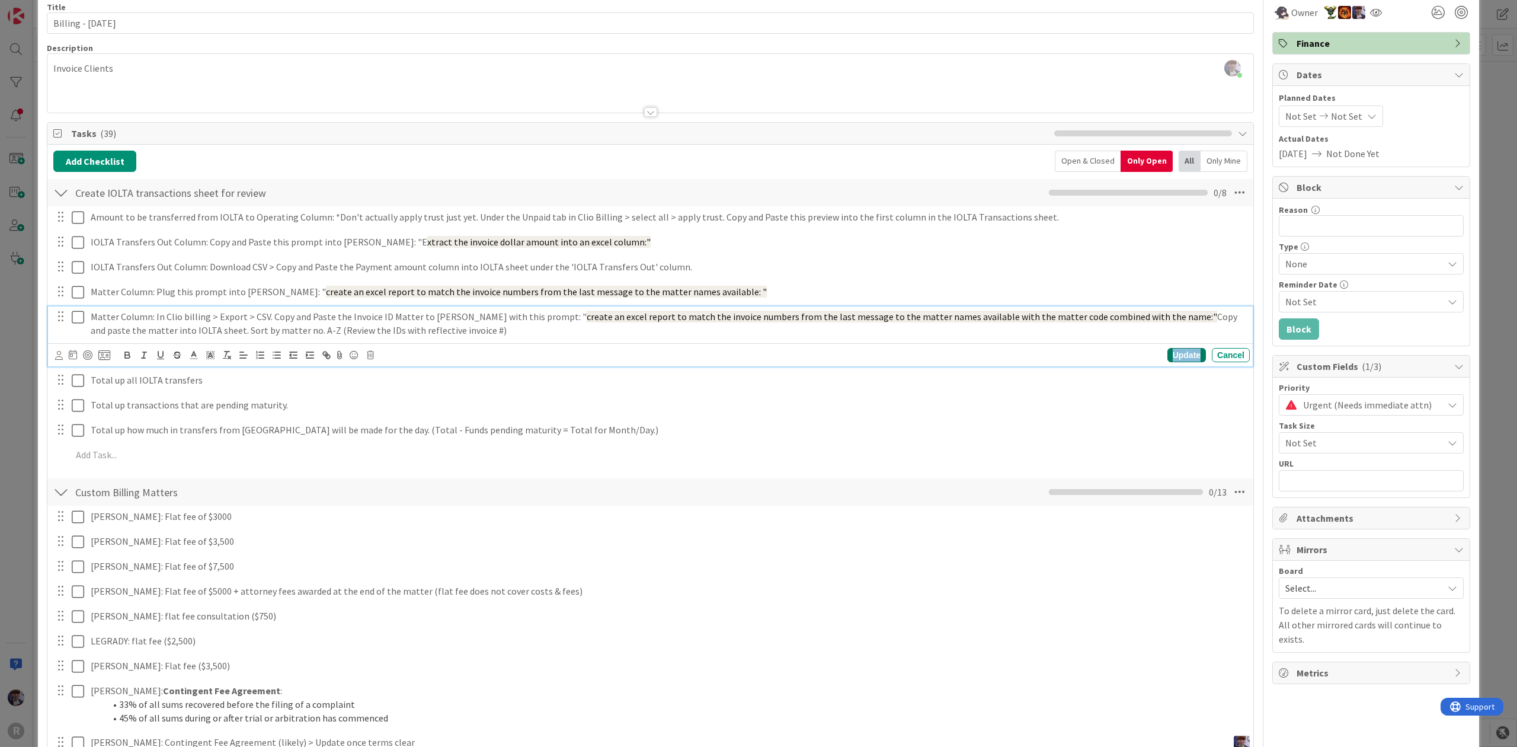
click at [1170, 358] on div "Update" at bounding box center [1186, 355] width 39 height 14
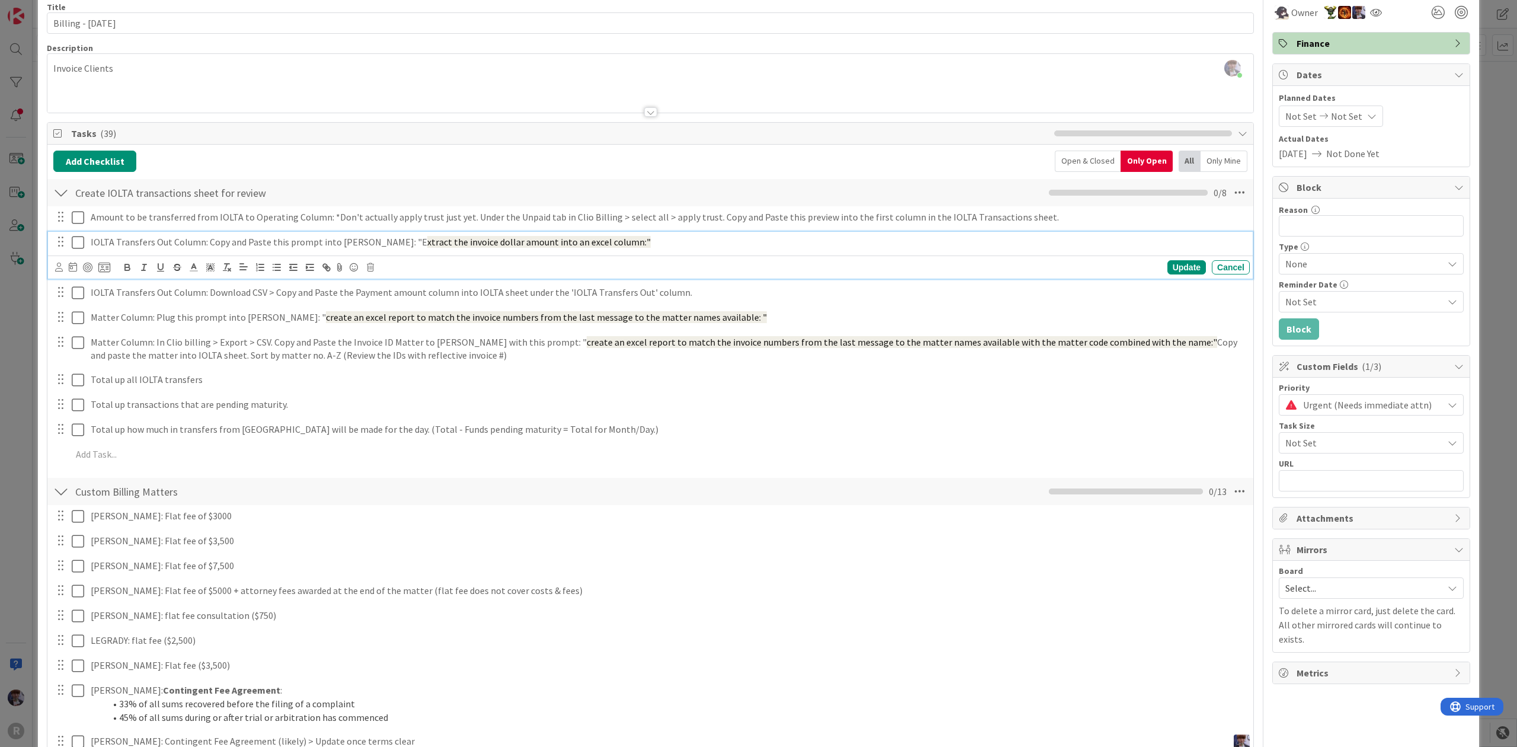
click at [652, 239] on p "IOLTA Transfers Out Column: Copy and Paste this prompt into [PERSON_NAME]: "E x…" at bounding box center [668, 242] width 1154 height 14
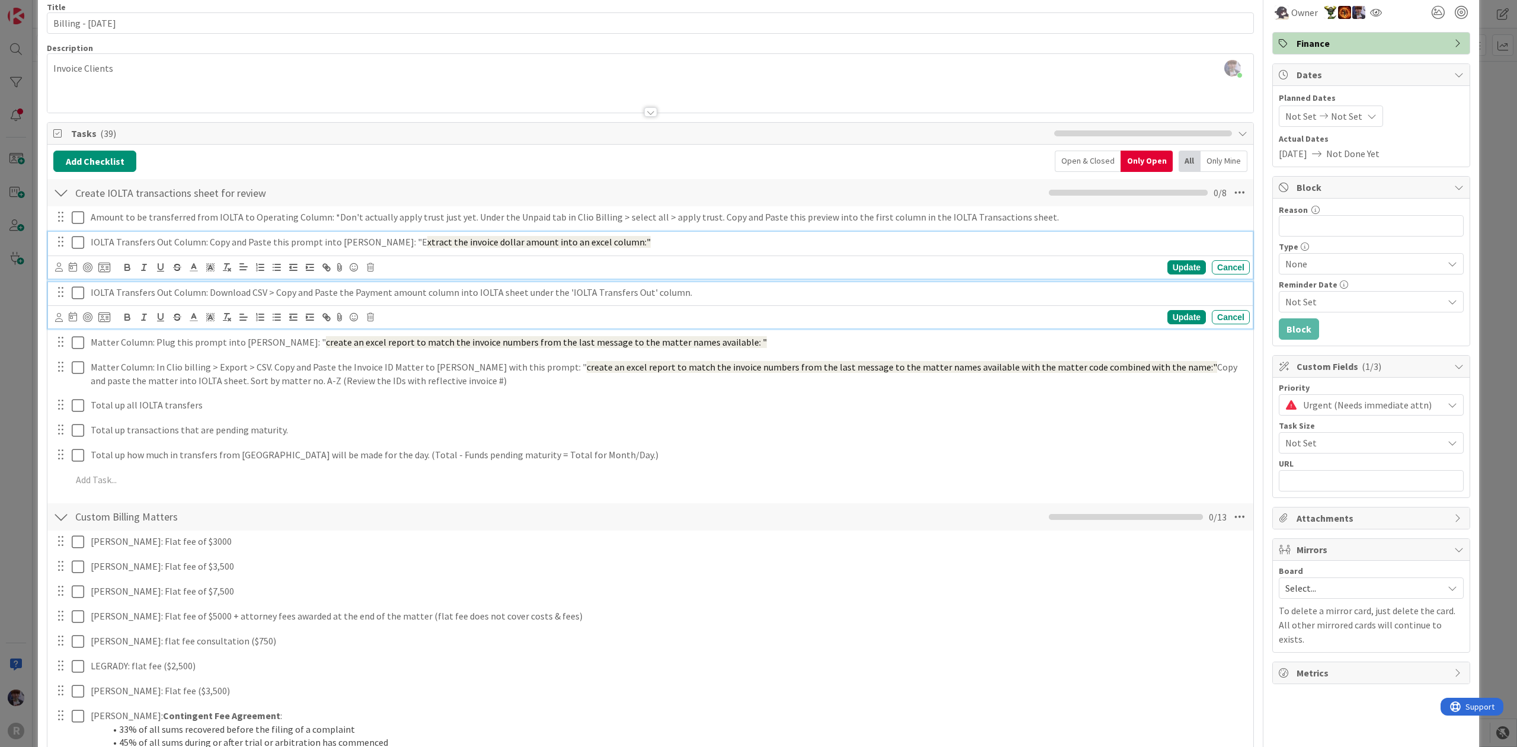
click at [717, 288] on p "IOLTA Transfers Out Column: Download CSV > Copy and Paste the Payment amount co…" at bounding box center [668, 293] width 1154 height 14
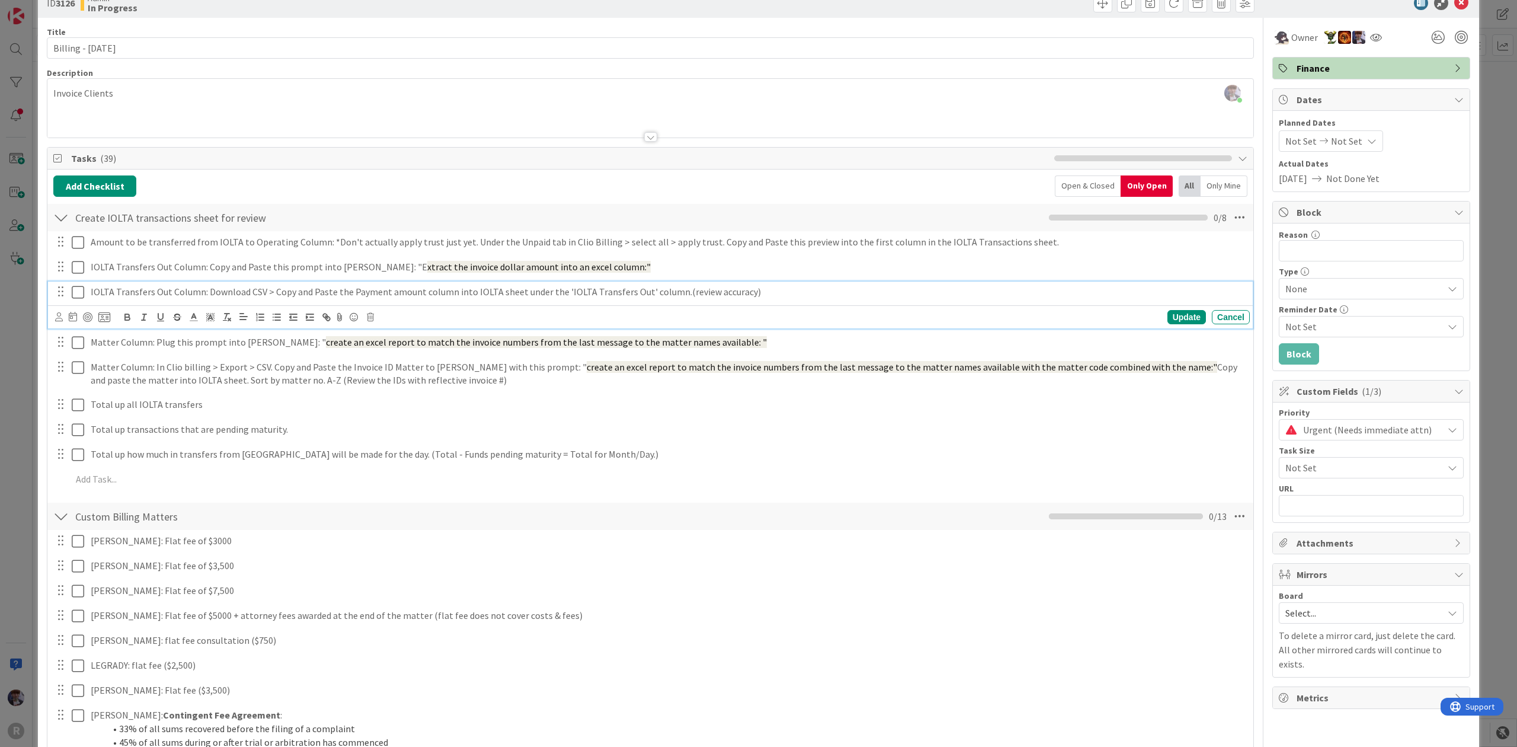
click at [671, 297] on p "IOLTA Transfers Out Column: Download CSV > Copy and Paste the Payment amount co…" at bounding box center [668, 292] width 1154 height 14
click at [798, 287] on p "IOLTA Transfers Out Column: Download CSV > Copy and Paste the Payment amount co…" at bounding box center [668, 292] width 1154 height 14
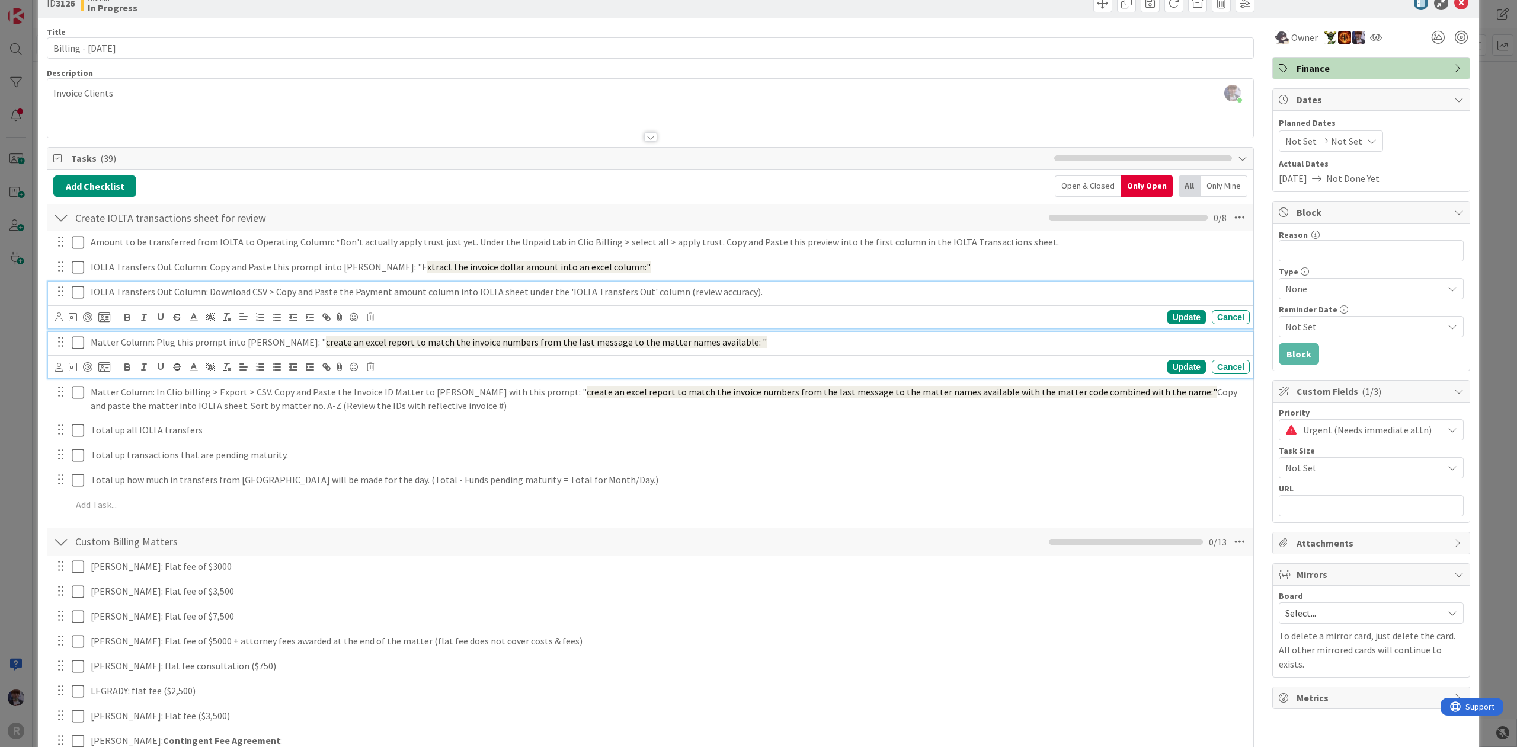
click at [271, 349] on p "Matter Column: Plug this prompt into [PERSON_NAME]: " create an excel report to…" at bounding box center [668, 342] width 1154 height 14
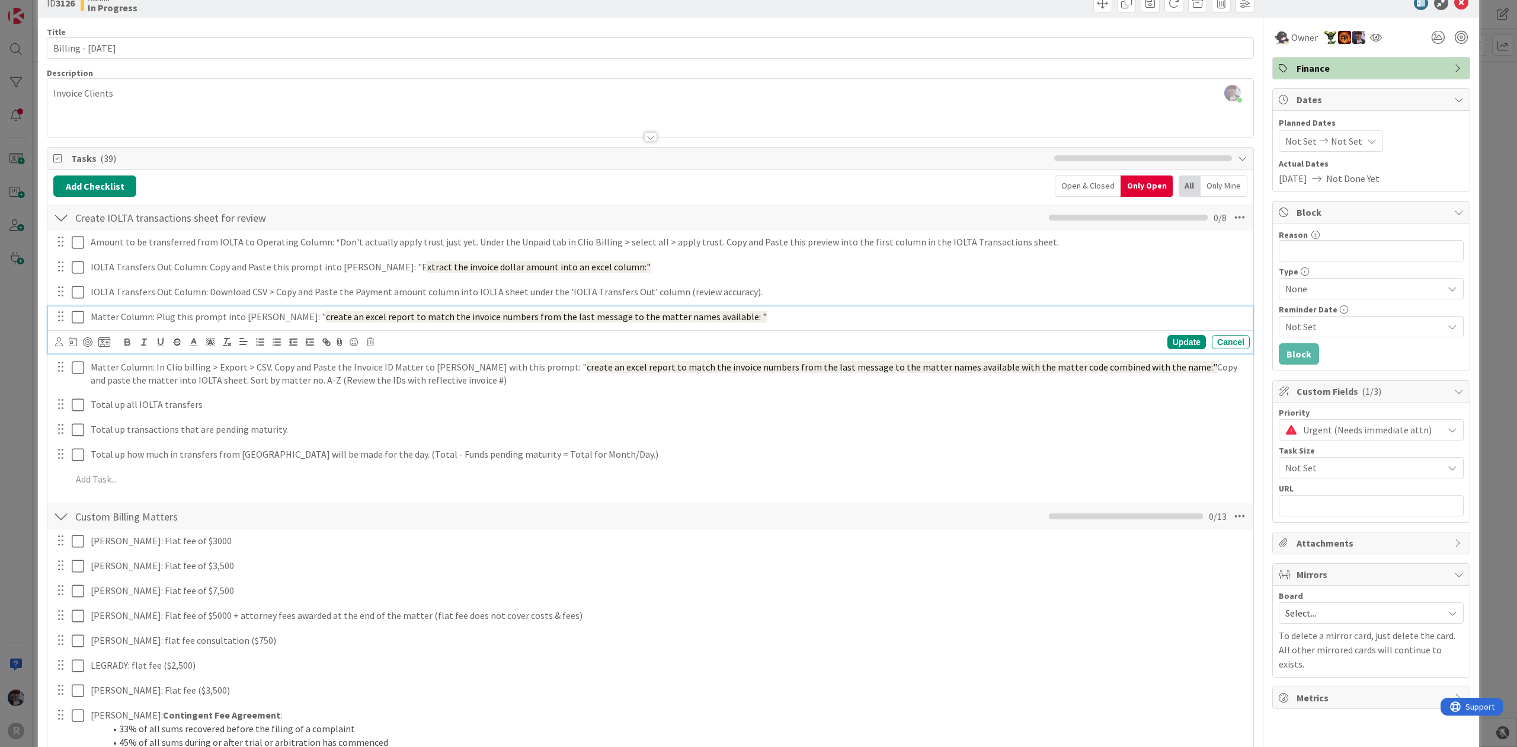
scroll to position [3, 0]
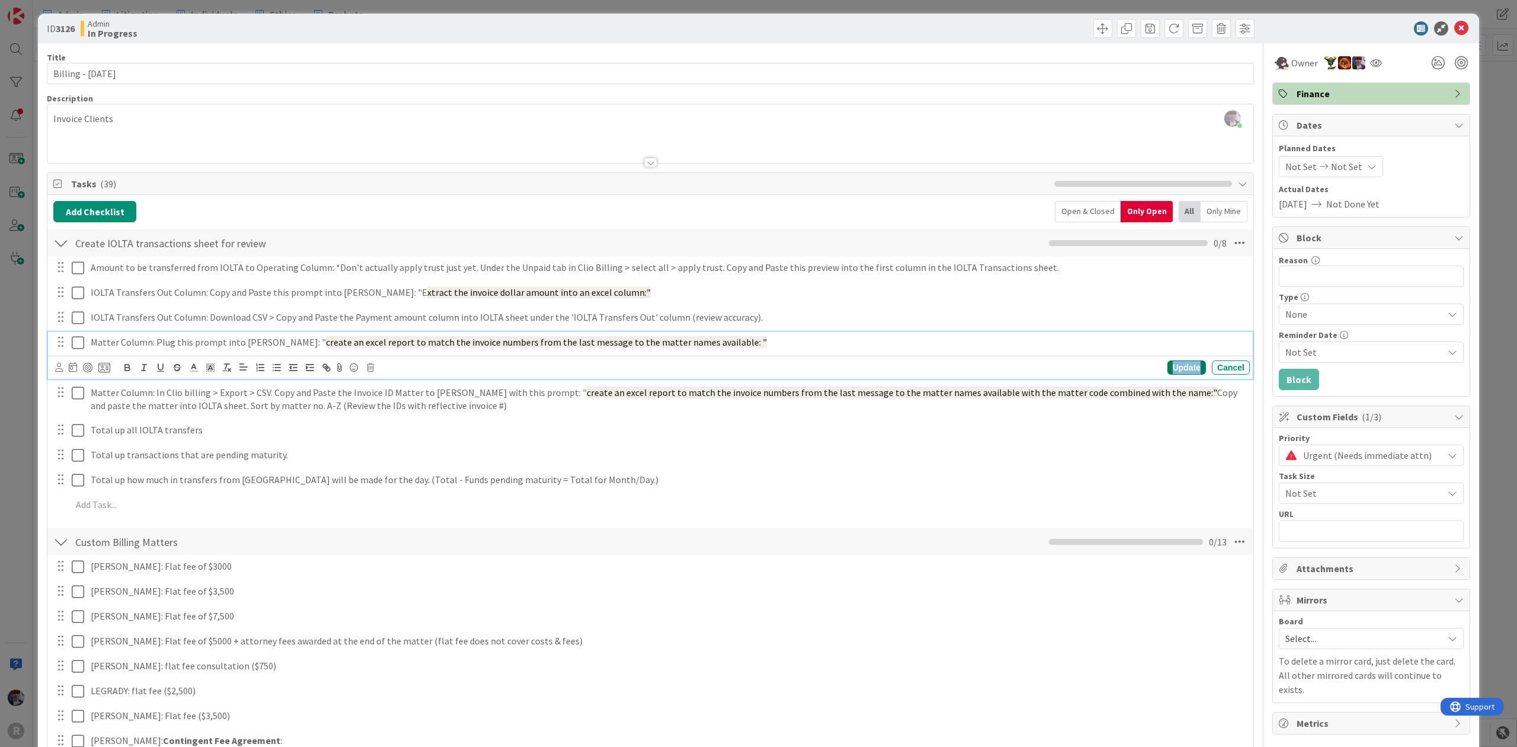
click at [1183, 367] on div "Update" at bounding box center [1186, 367] width 39 height 14
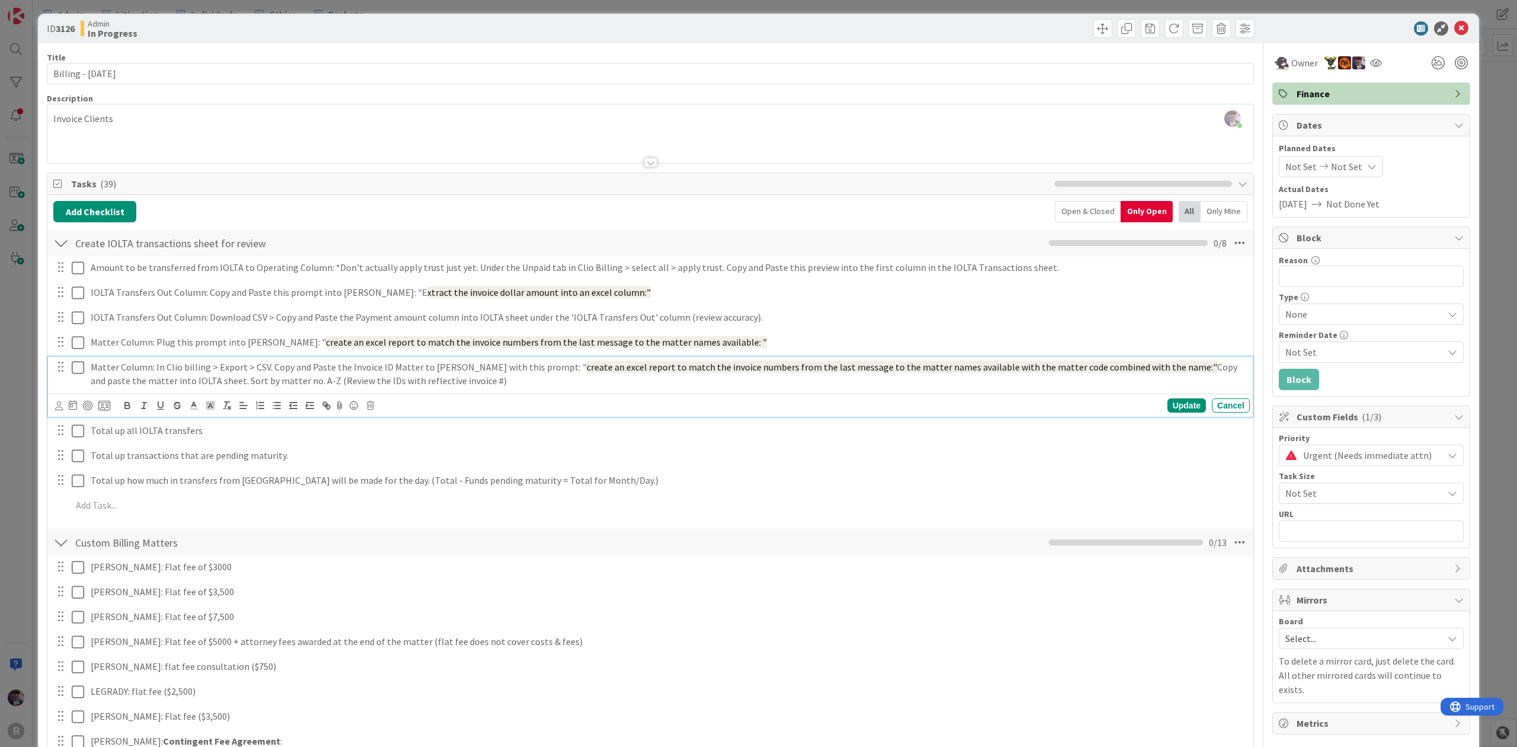
click at [472, 375] on p "Matter Column: In Clio billing > Export > CSV. Copy and Paste the Invoice ID Ma…" at bounding box center [668, 373] width 1154 height 27
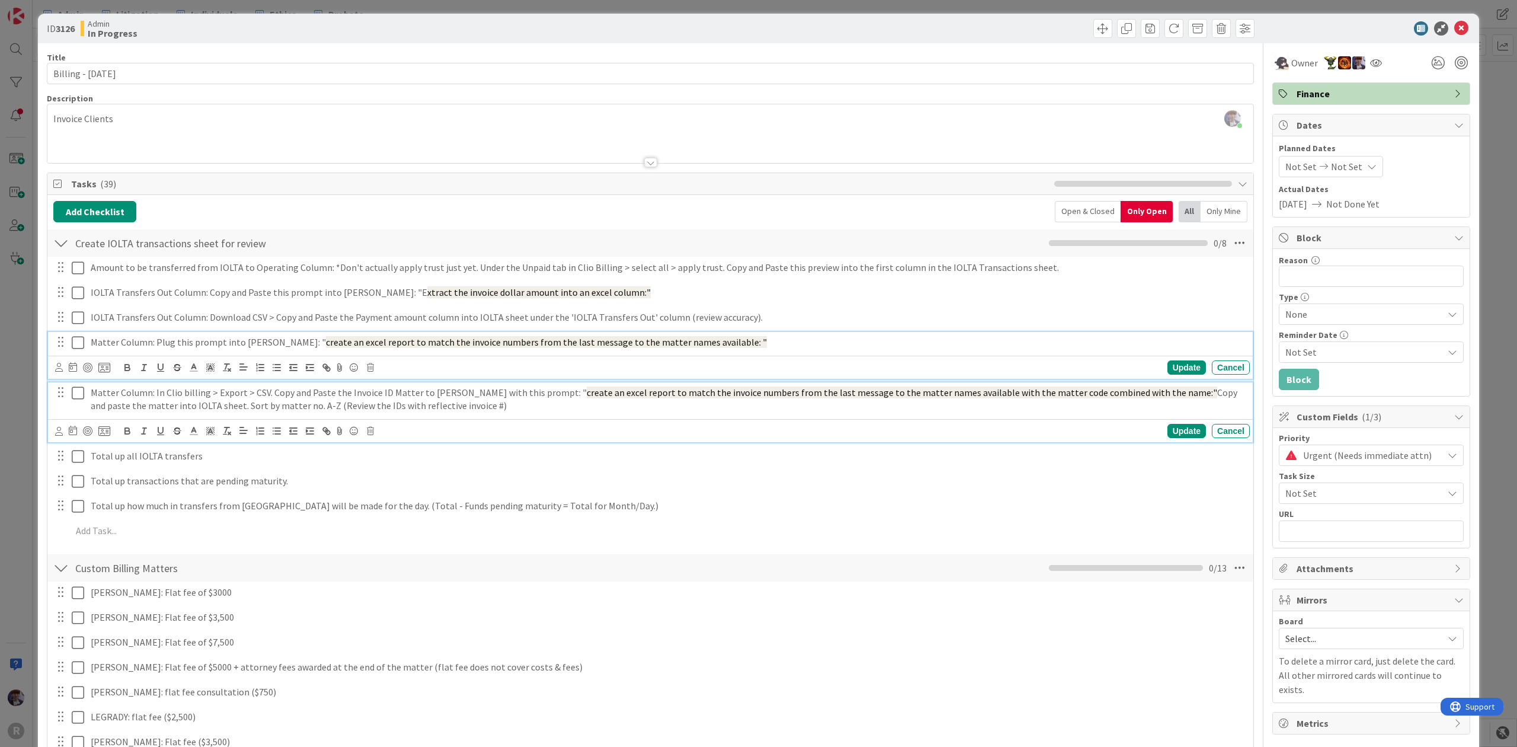
click at [646, 344] on span "create an excel report to match the invoice numbers from the last message to th…" at bounding box center [546, 342] width 441 height 12
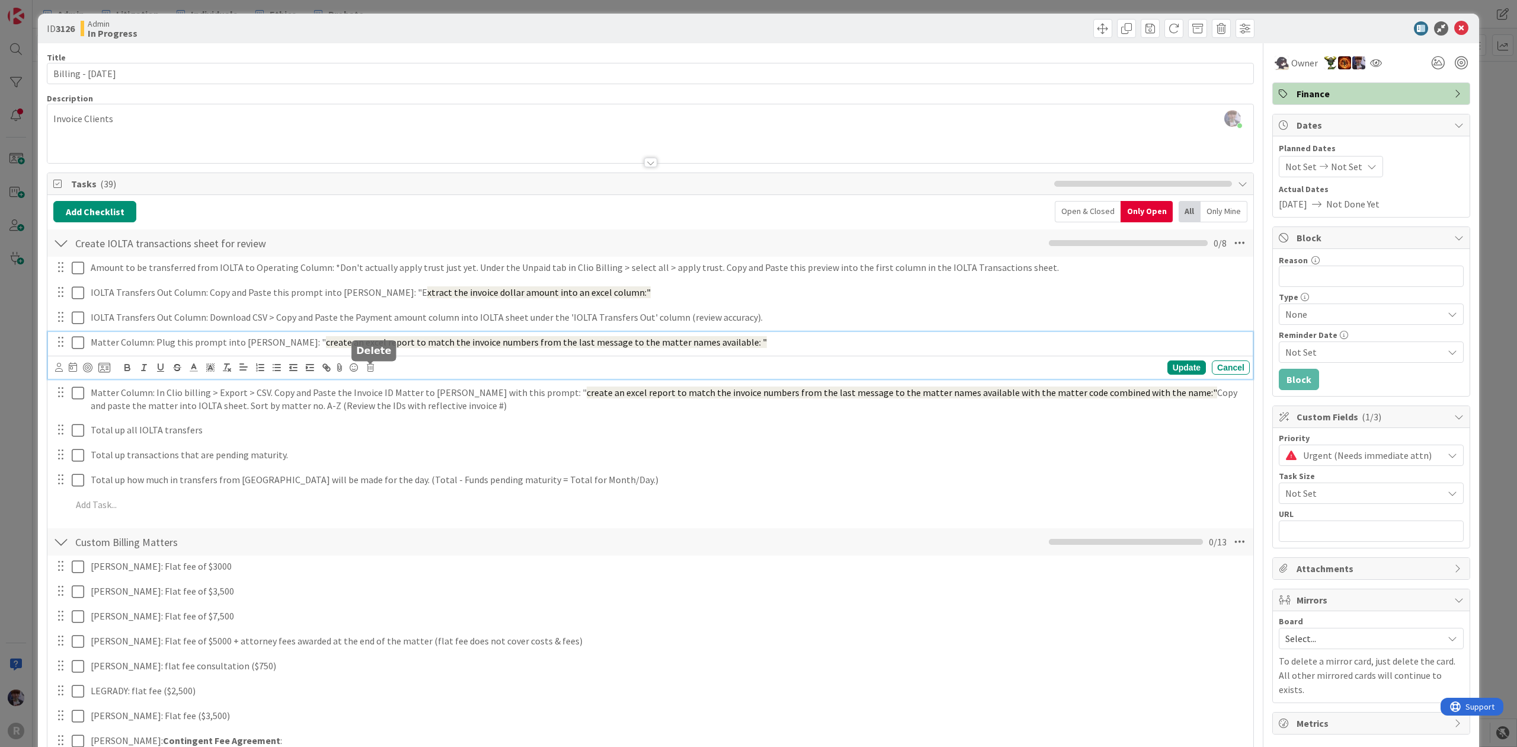
click at [373, 367] on icon at bounding box center [370, 367] width 7 height 8
click at [401, 421] on div "Delete" at bounding box center [401, 417] width 44 height 21
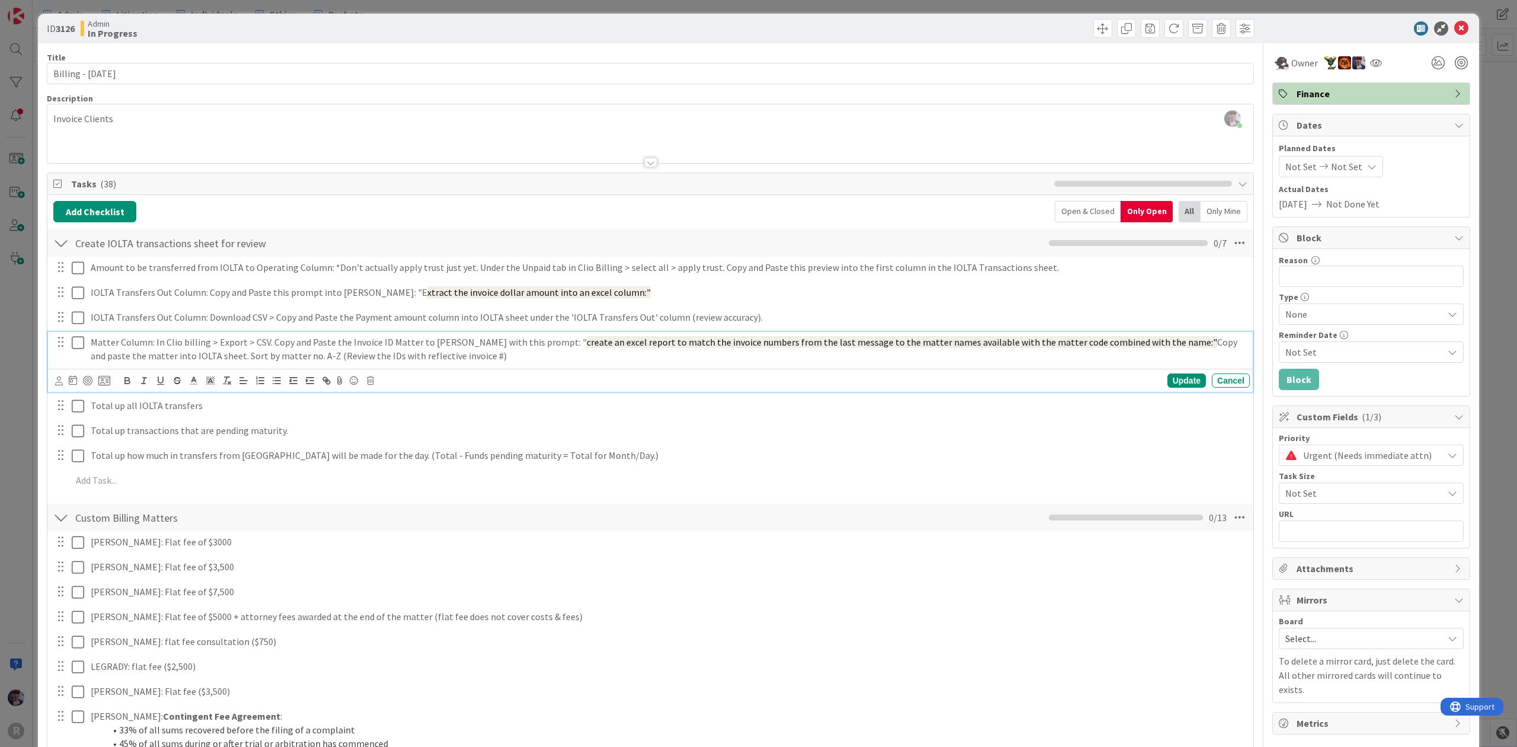
click at [402, 351] on p "Matter Column: In Clio billing > Export > CSV. Copy and Paste the Invoice ID Ma…" at bounding box center [668, 348] width 1154 height 27
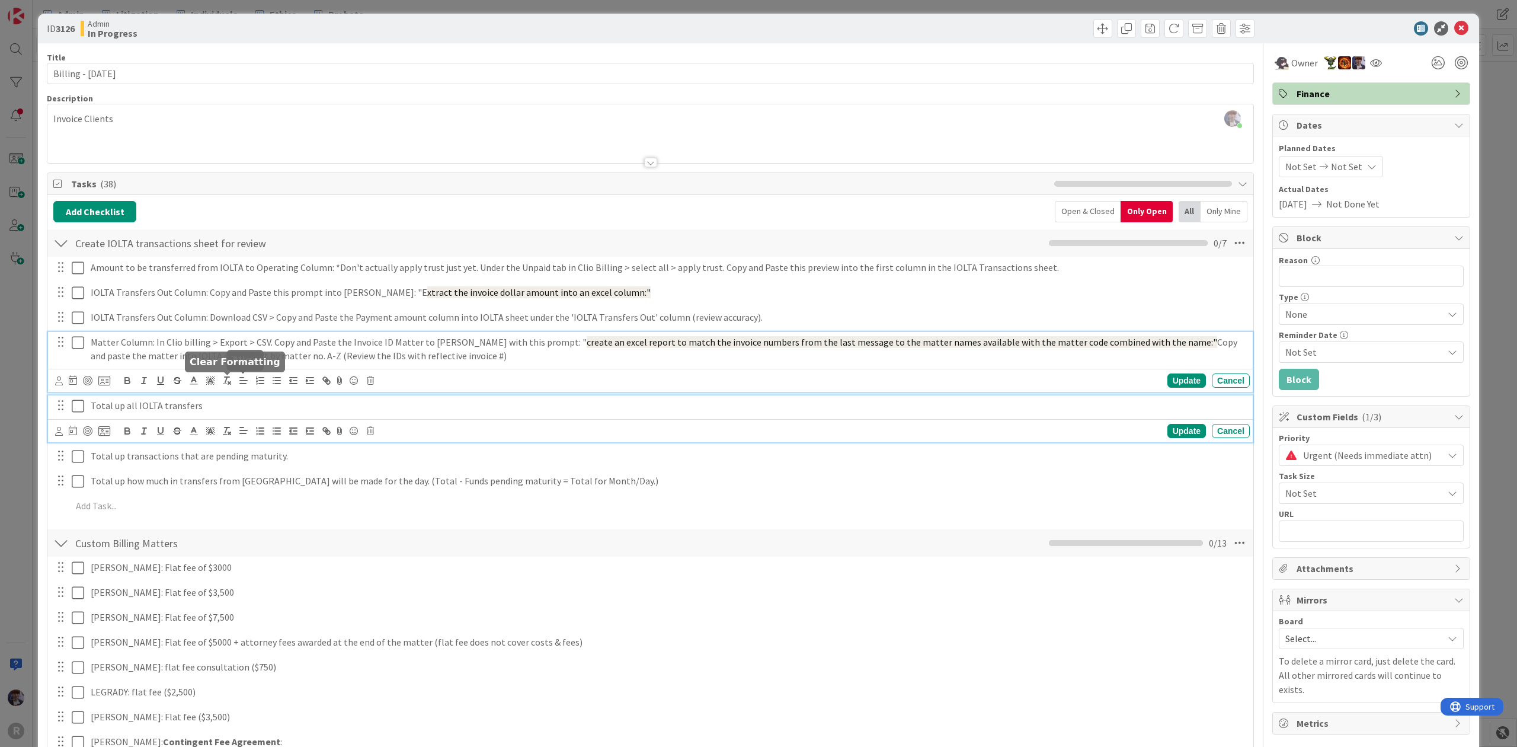
click at [192, 398] on div "Total up all IOLTA transfers" at bounding box center [668, 405] width 1164 height 21
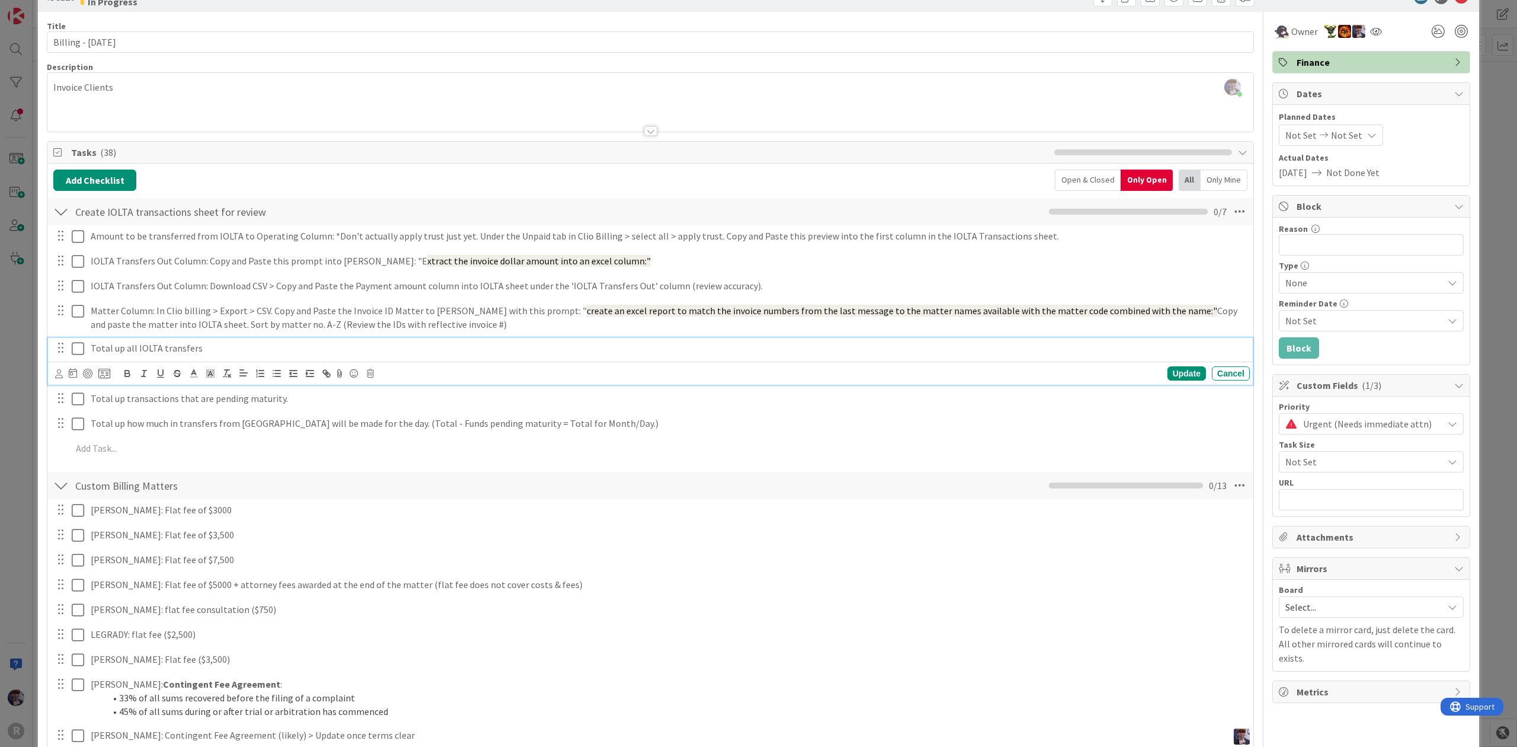
scroll to position [0, 0]
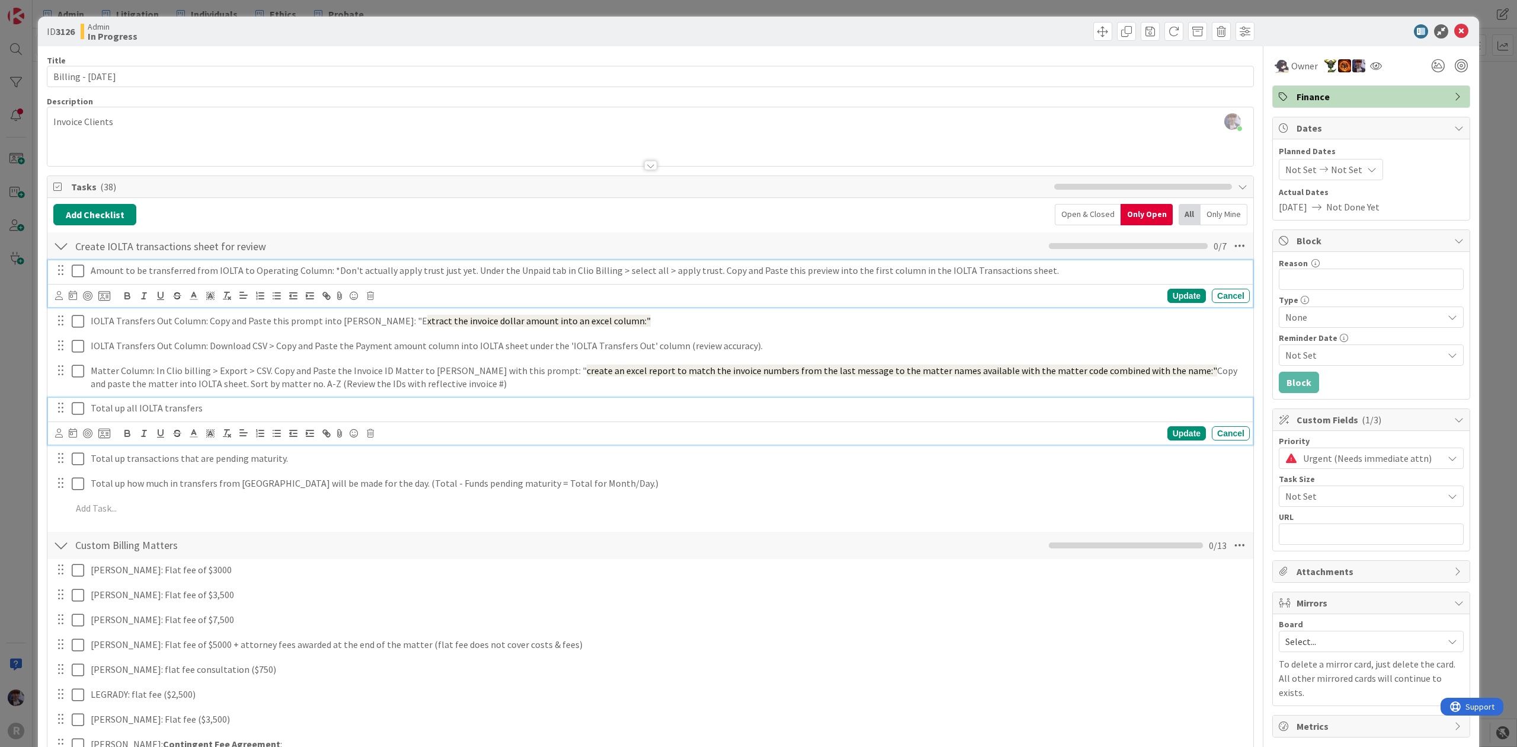
click at [81, 273] on icon at bounding box center [78, 271] width 12 height 14
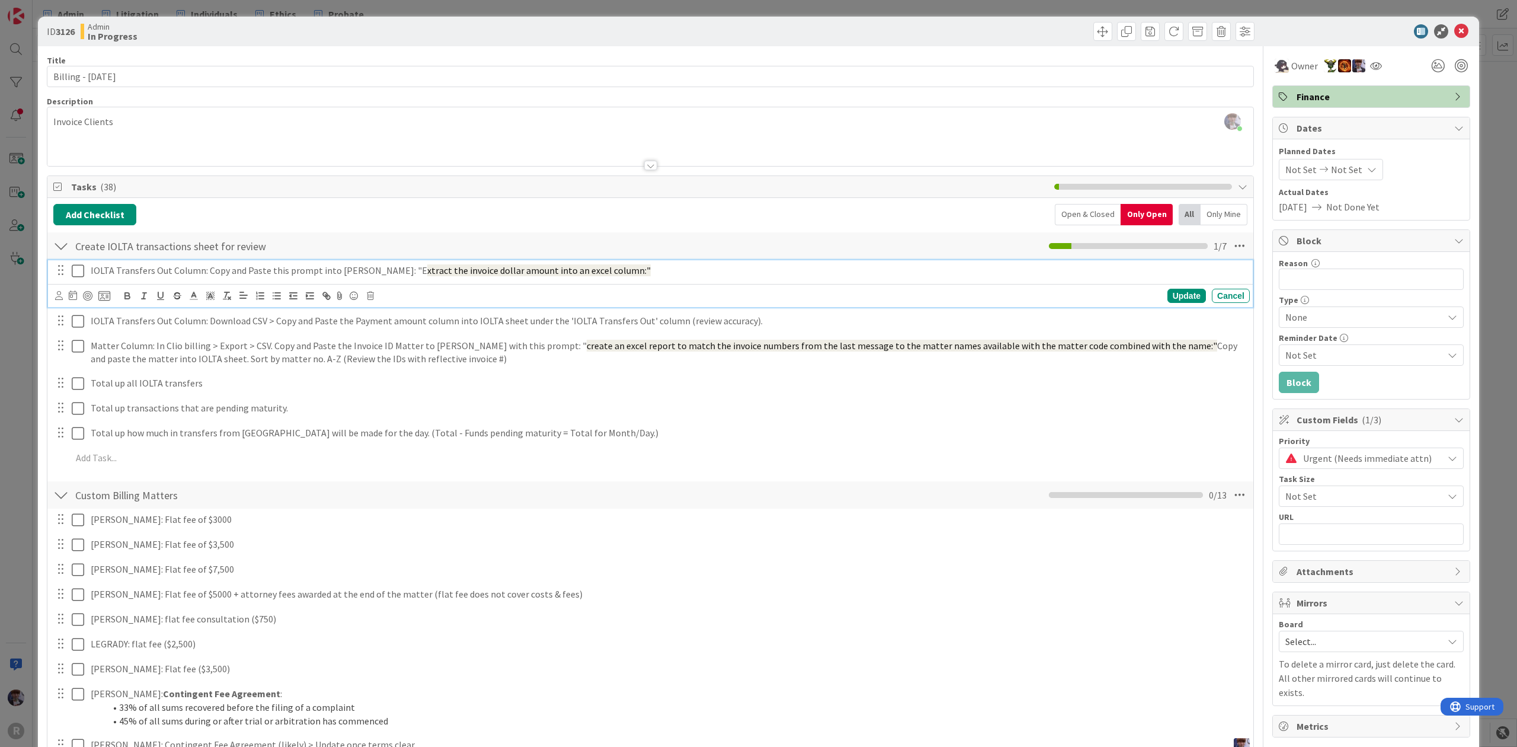
click at [77, 273] on icon at bounding box center [78, 271] width 12 height 14
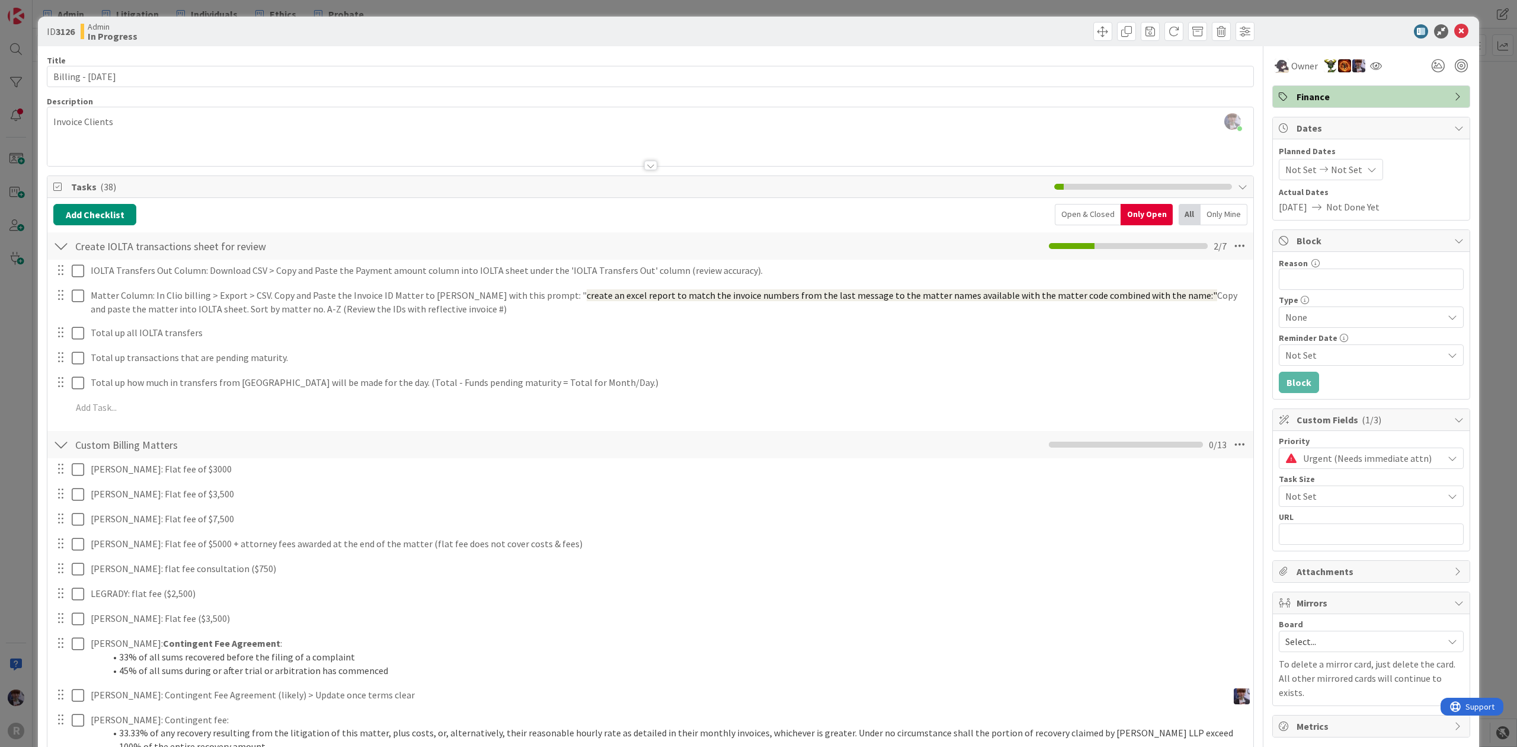
click at [1075, 223] on div "Open & Closed" at bounding box center [1088, 214] width 66 height 21
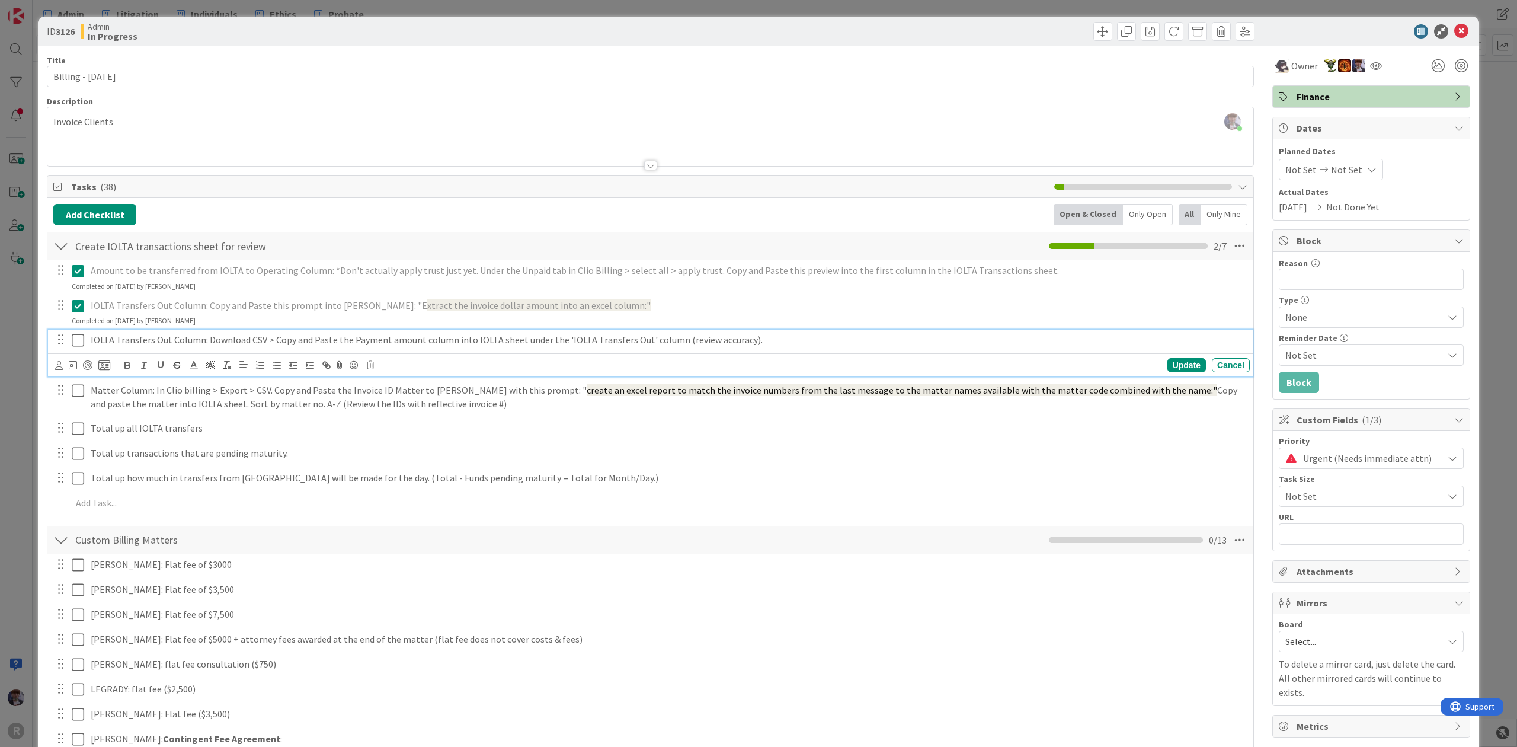
click at [72, 341] on icon at bounding box center [78, 340] width 12 height 14
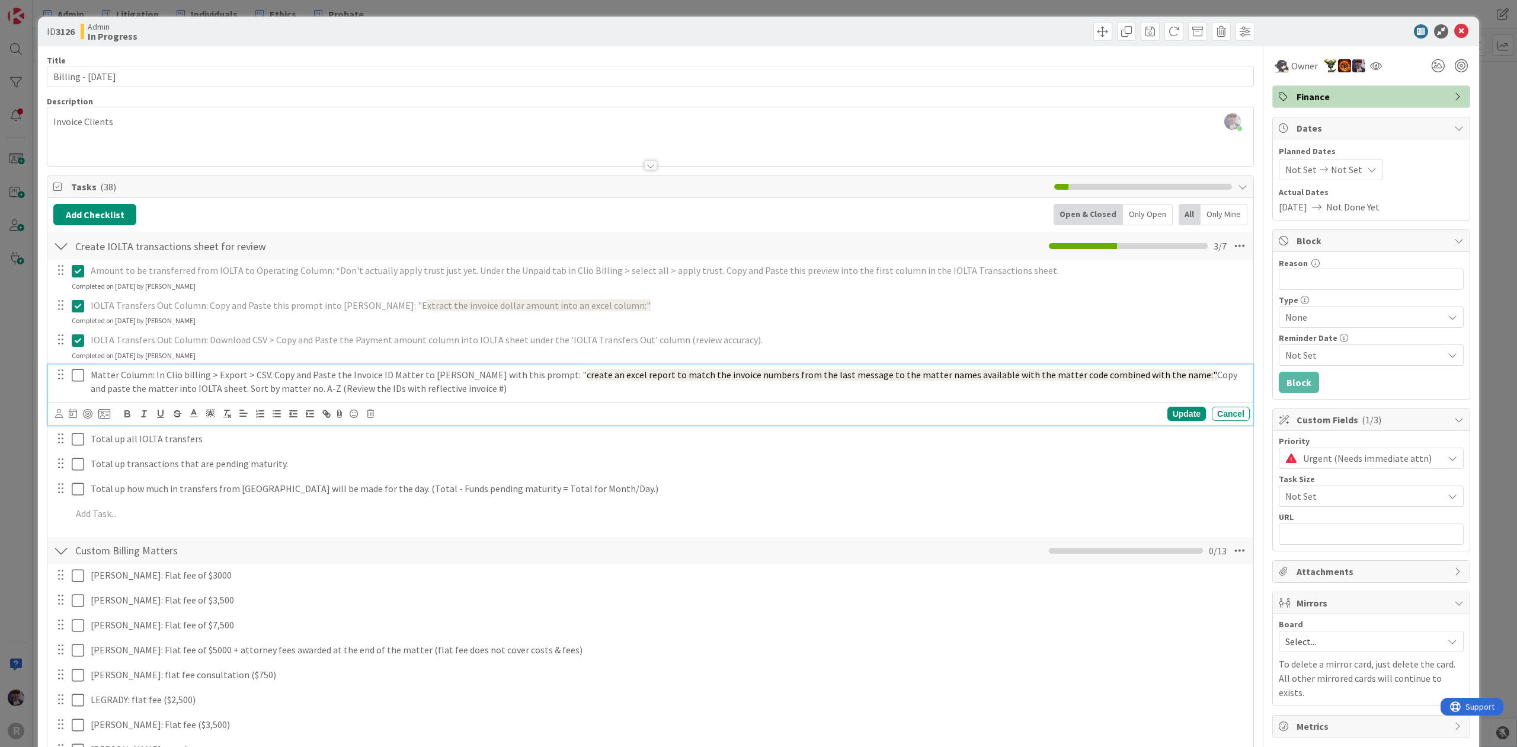
click at [75, 378] on icon at bounding box center [78, 375] width 12 height 14
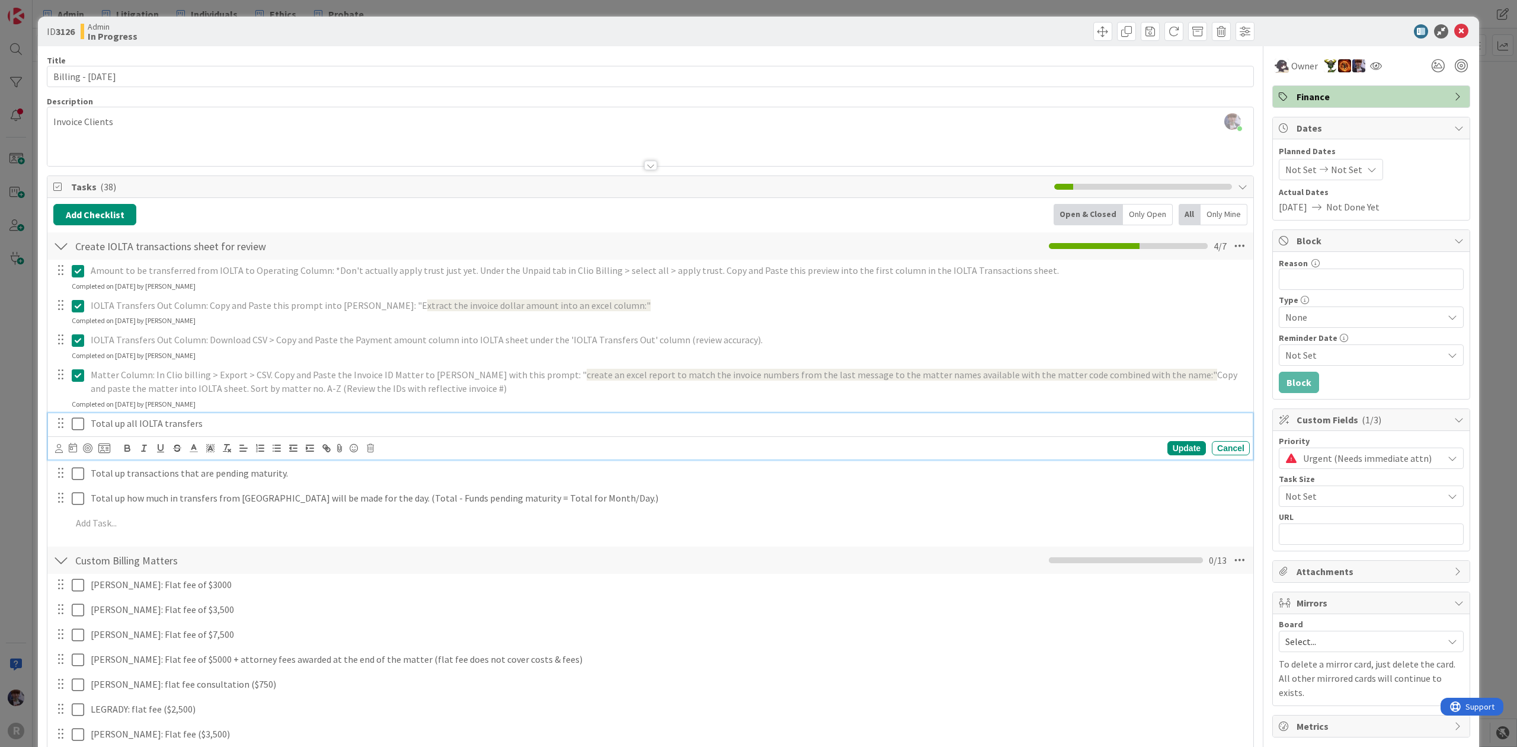
click at [81, 421] on icon at bounding box center [78, 424] width 12 height 14
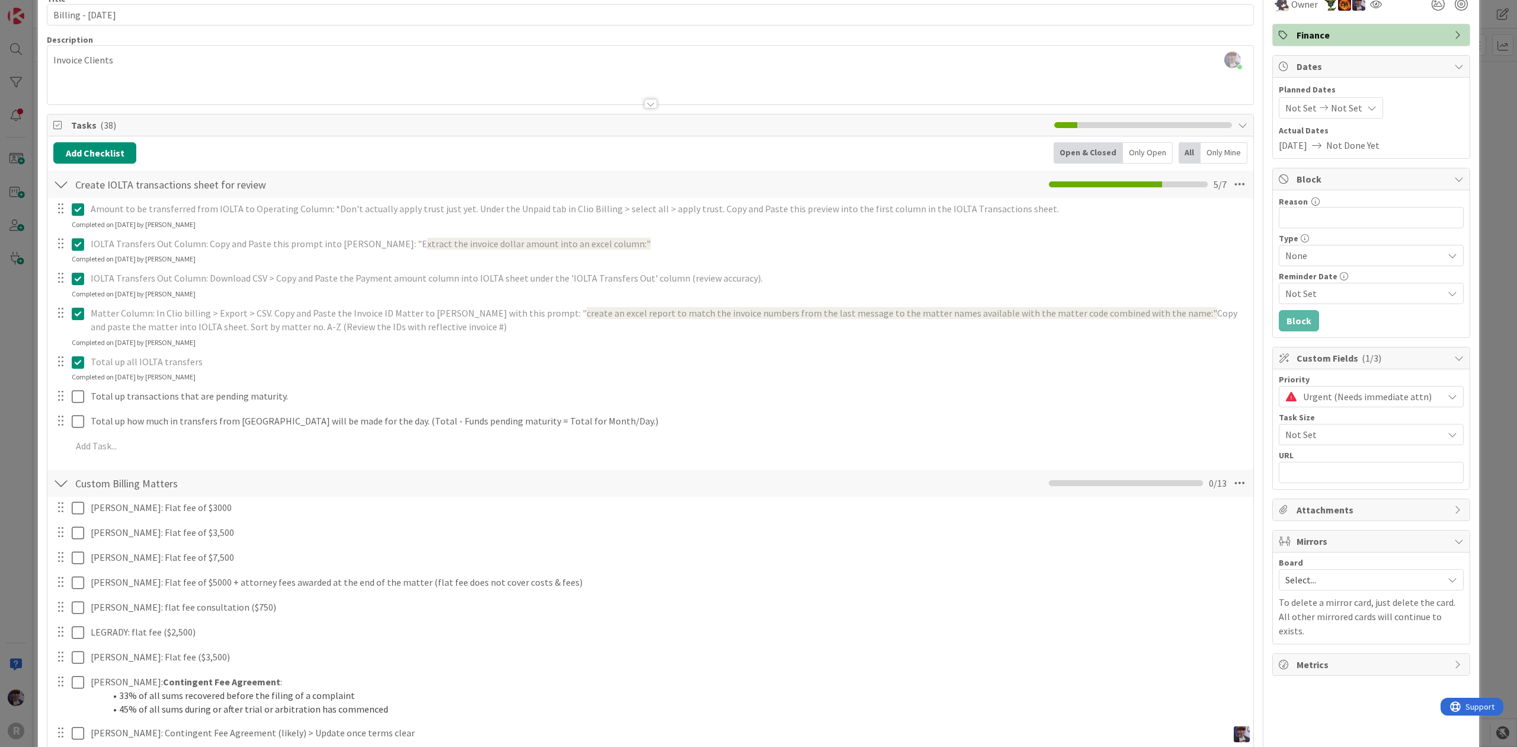
scroll to position [79, 0]
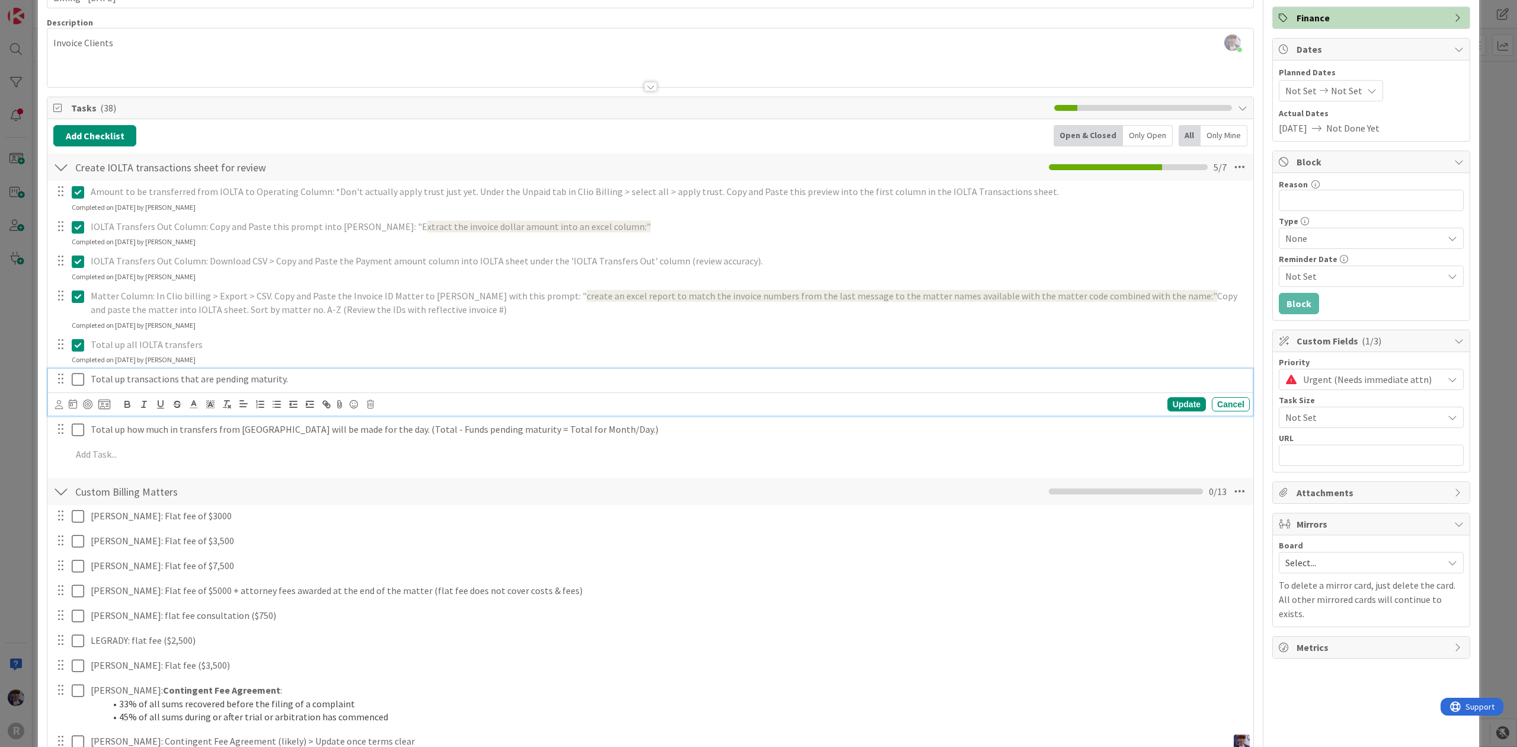
click at [81, 382] on icon at bounding box center [78, 379] width 12 height 14
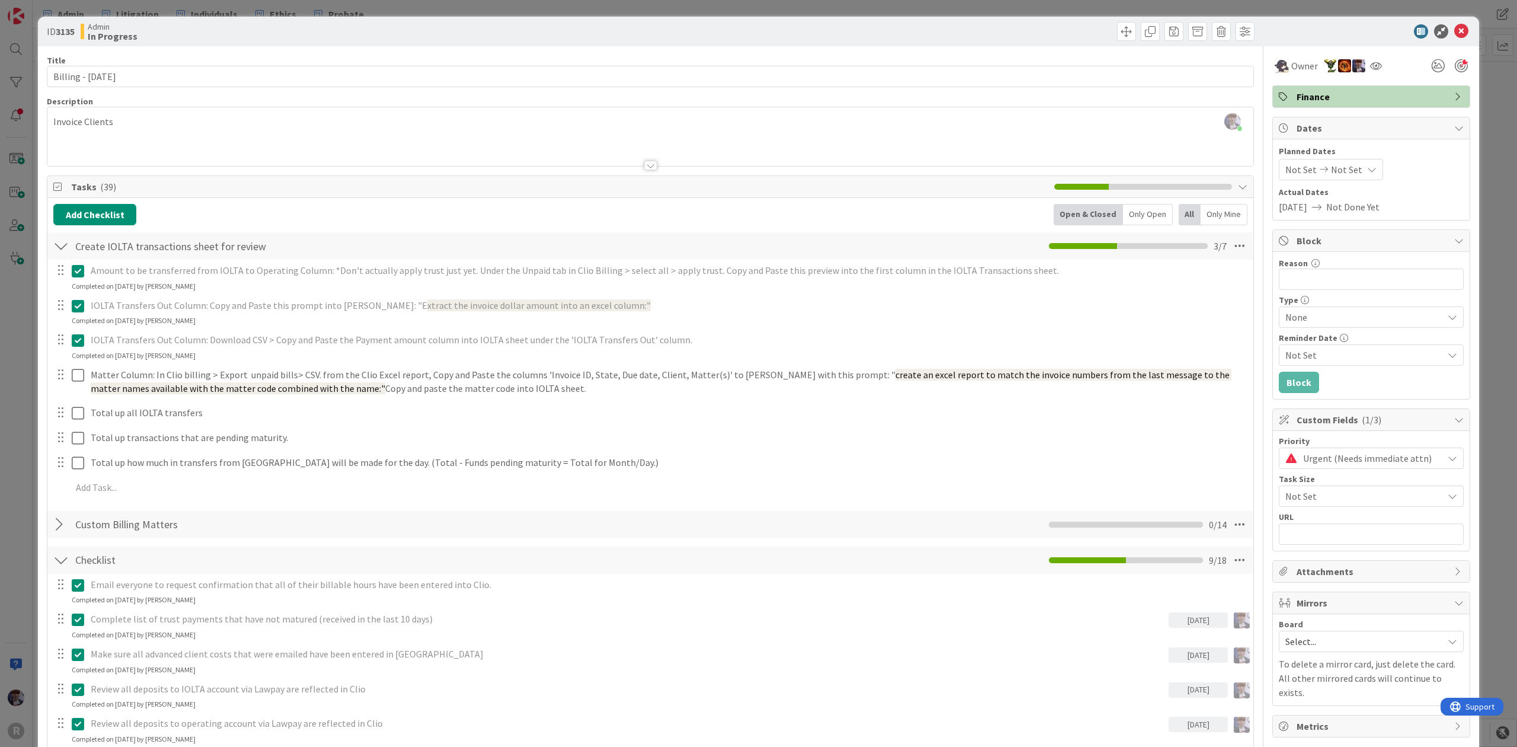
scroll to position [79, 0]
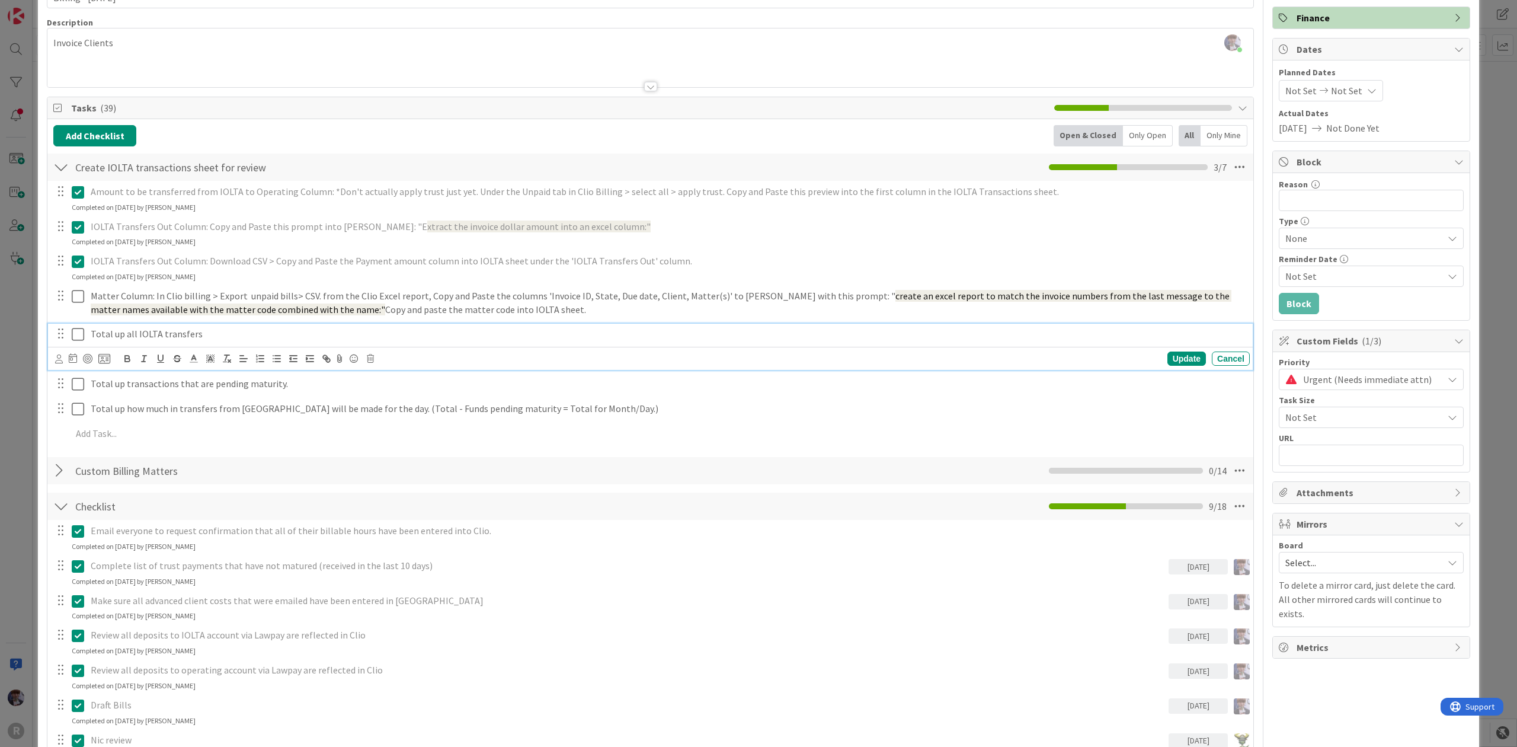
click at [83, 332] on icon at bounding box center [78, 334] width 12 height 14
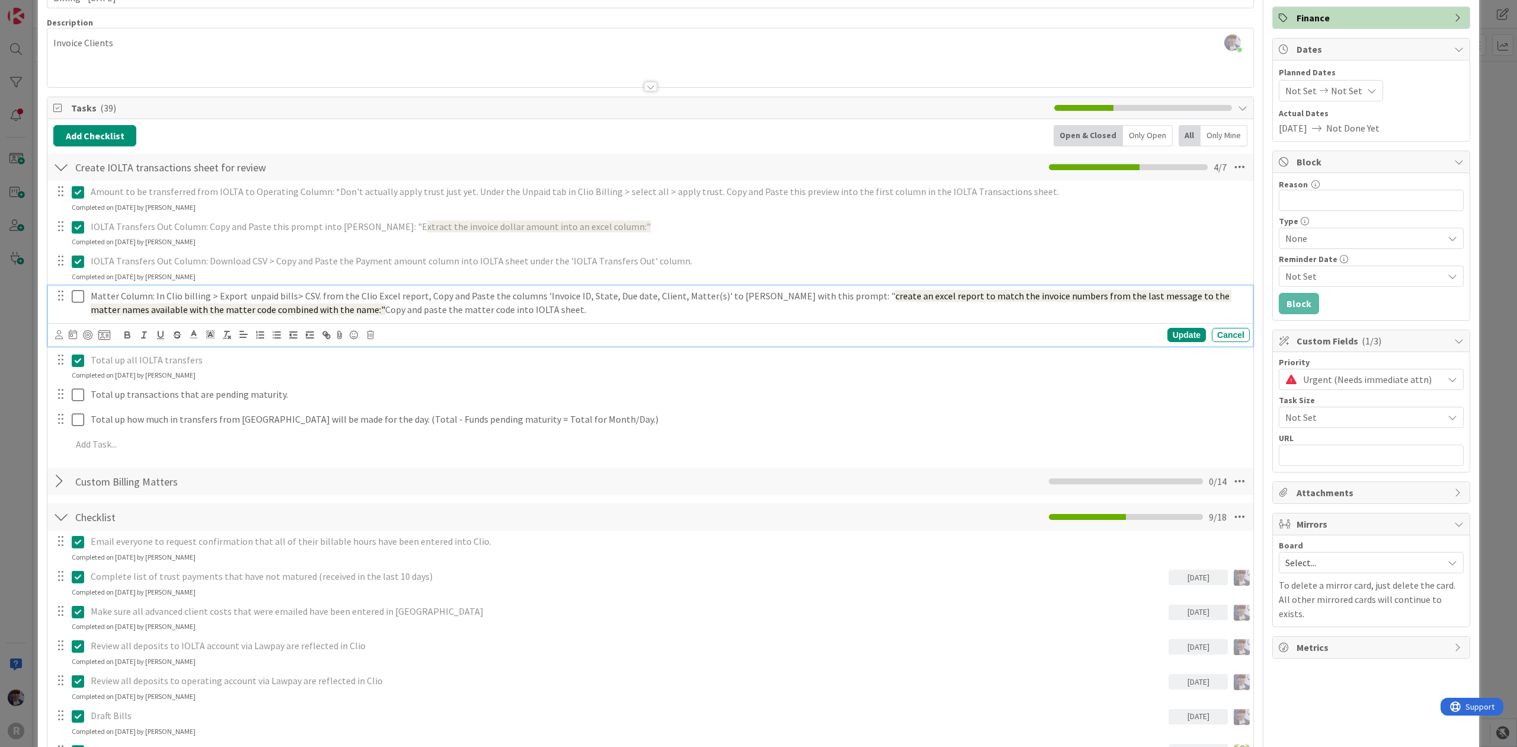
click at [81, 299] on icon at bounding box center [78, 296] width 12 height 14
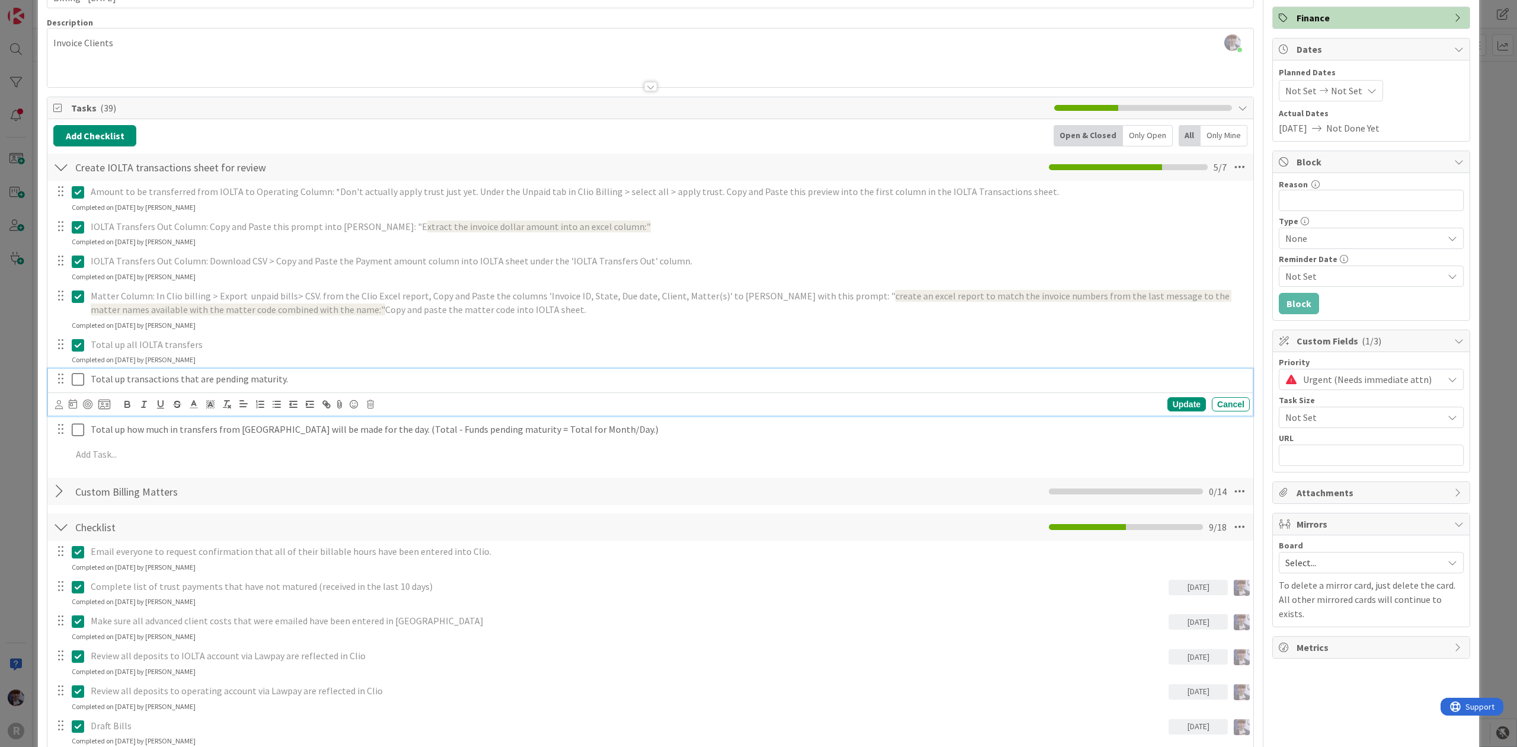
click at [78, 375] on icon at bounding box center [78, 379] width 12 height 14
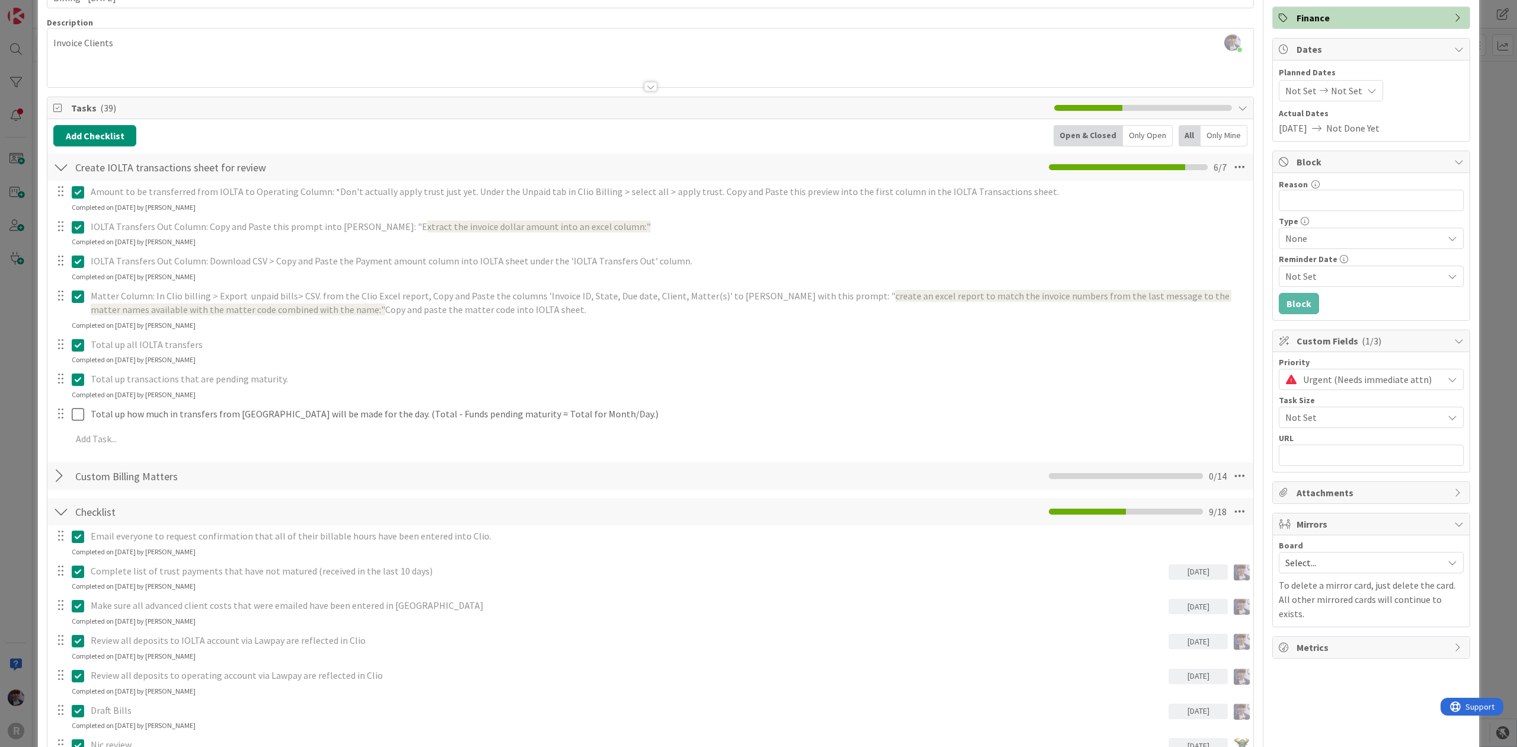
click at [78, 386] on icon at bounding box center [78, 379] width 12 height 14
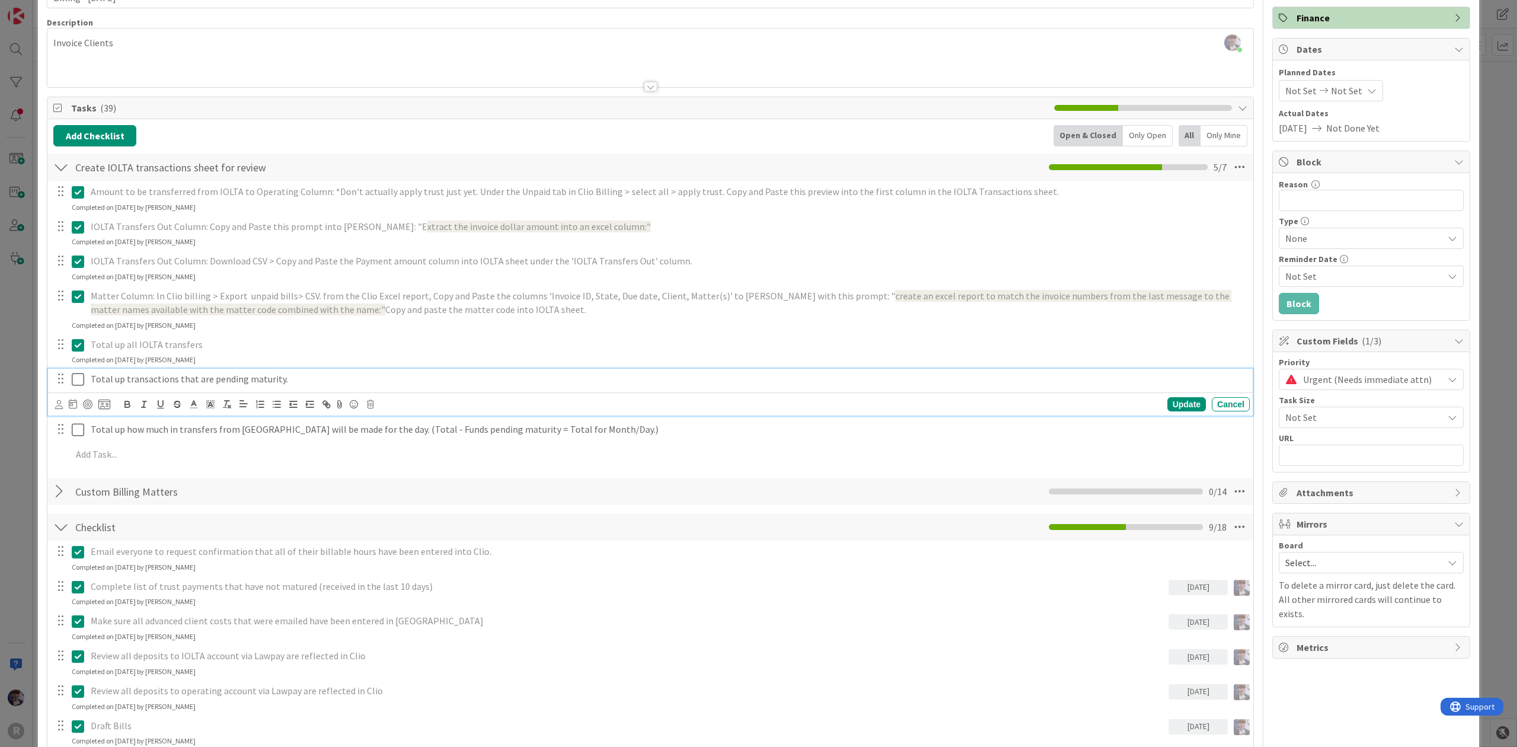
click at [78, 380] on icon at bounding box center [78, 379] width 12 height 14
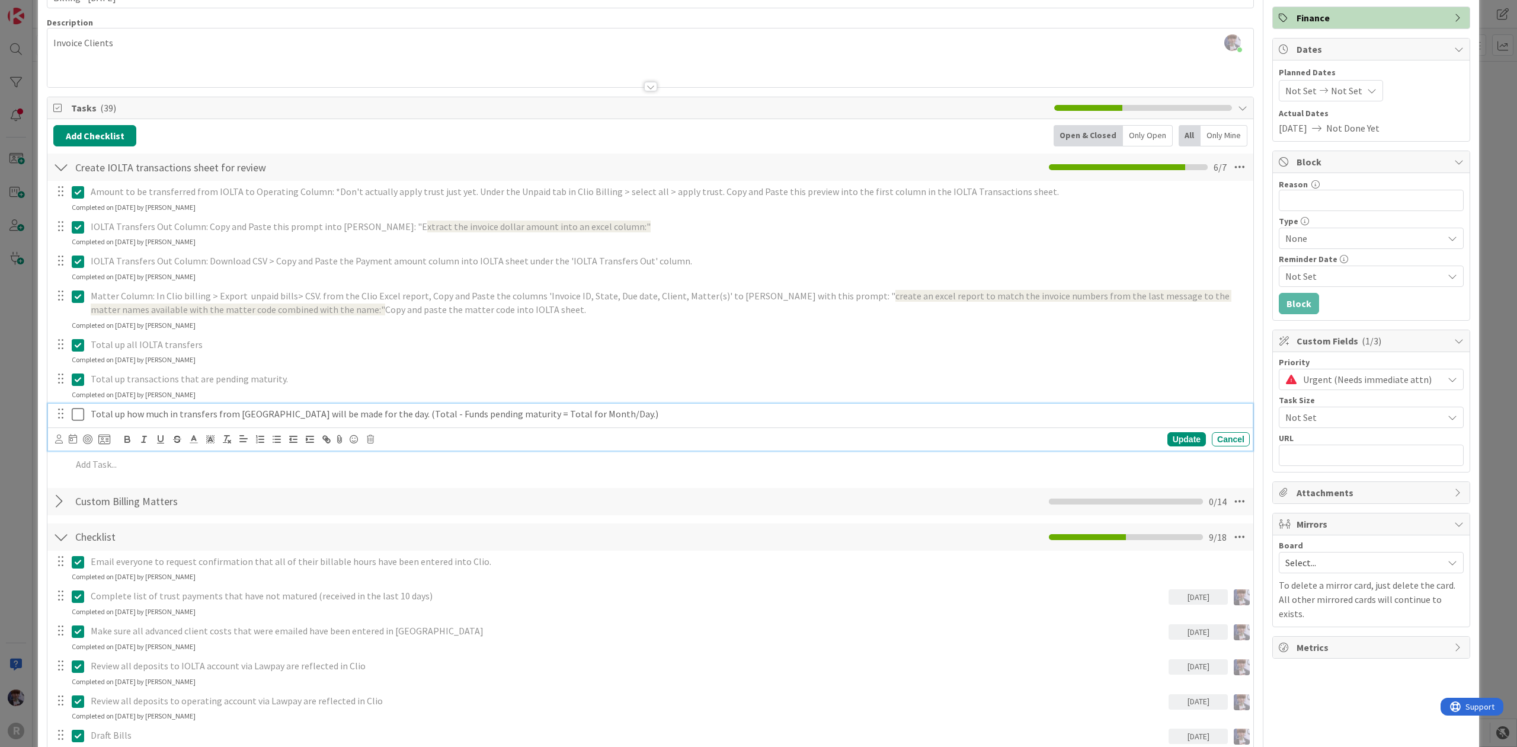
click at [75, 421] on icon at bounding box center [78, 414] width 12 height 14
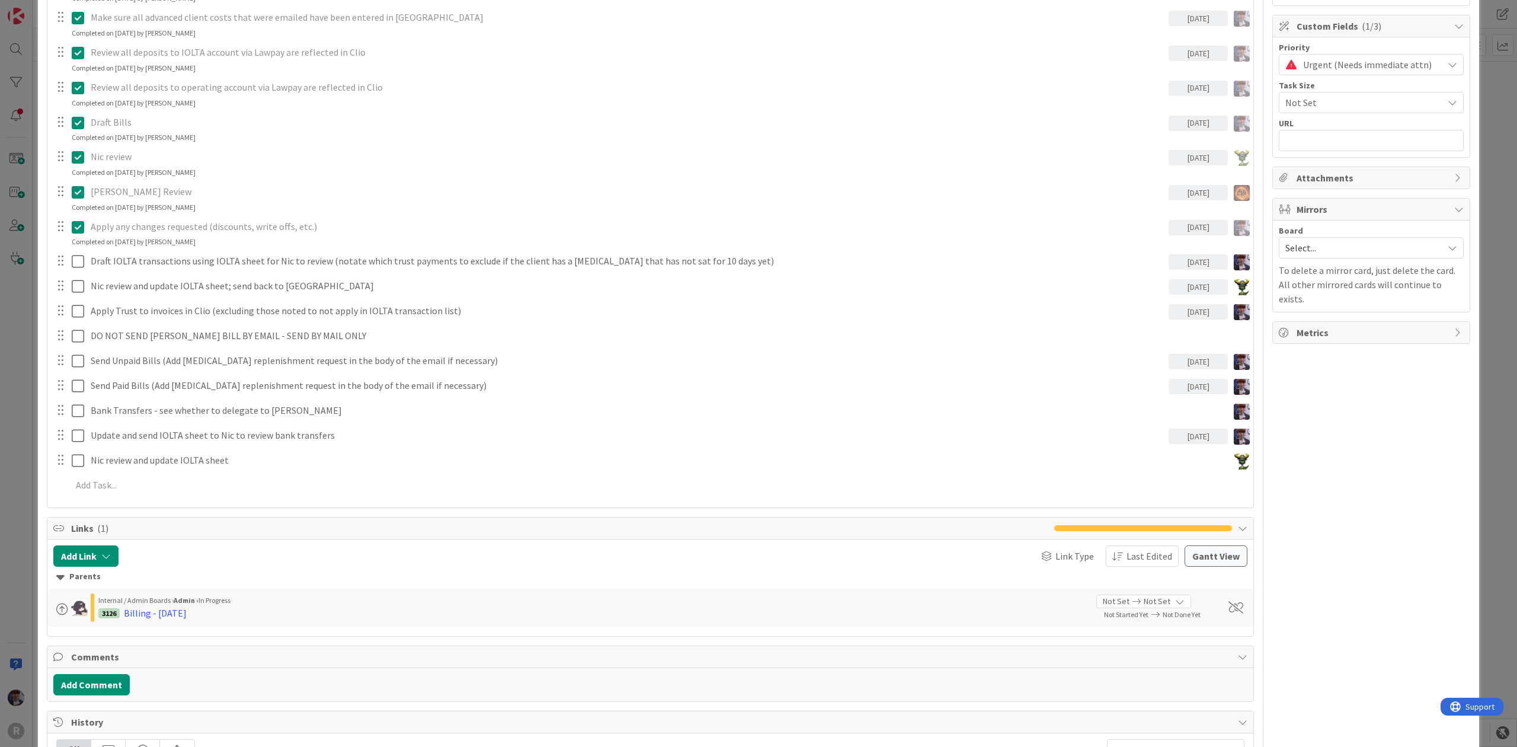
scroll to position [316, 0]
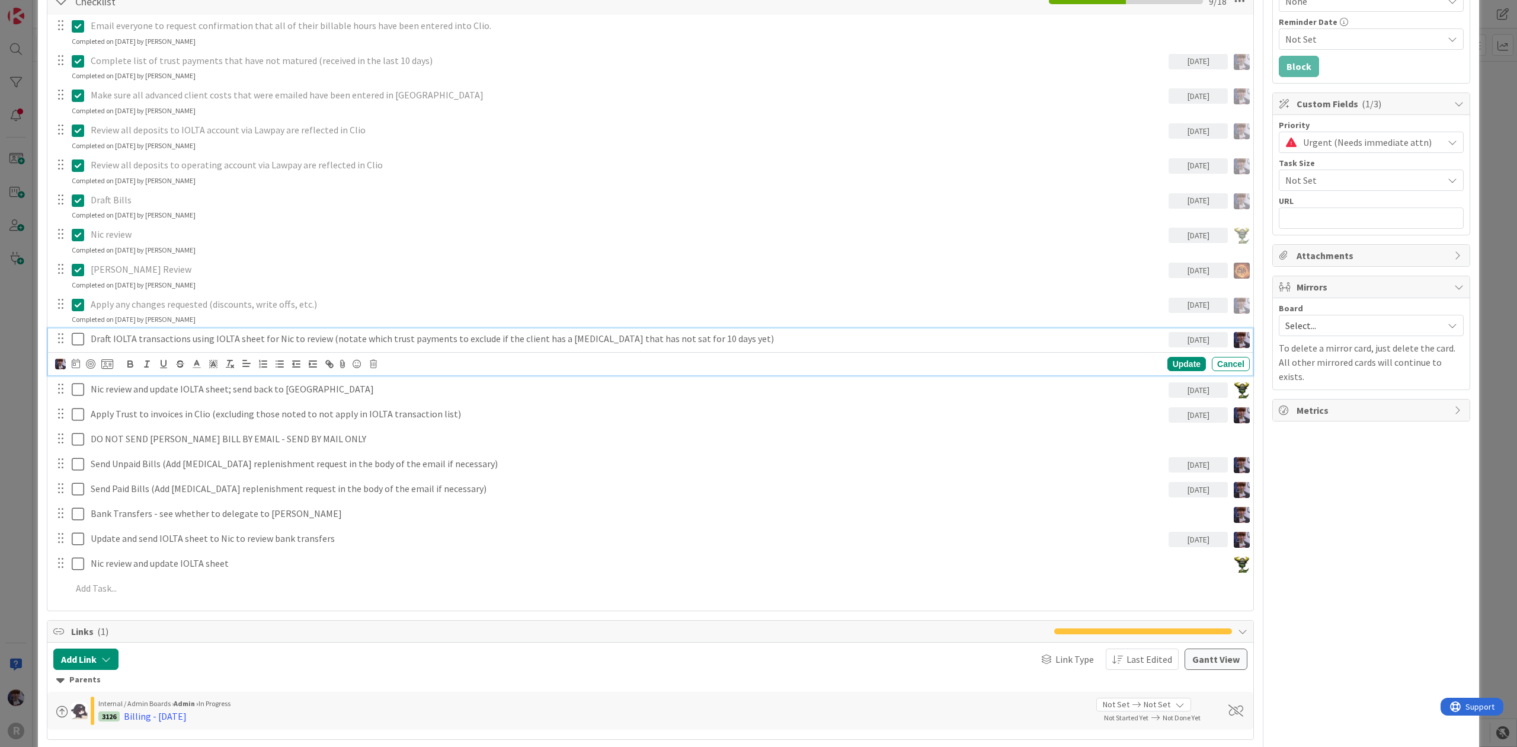
click at [78, 340] on icon at bounding box center [78, 339] width 12 height 14
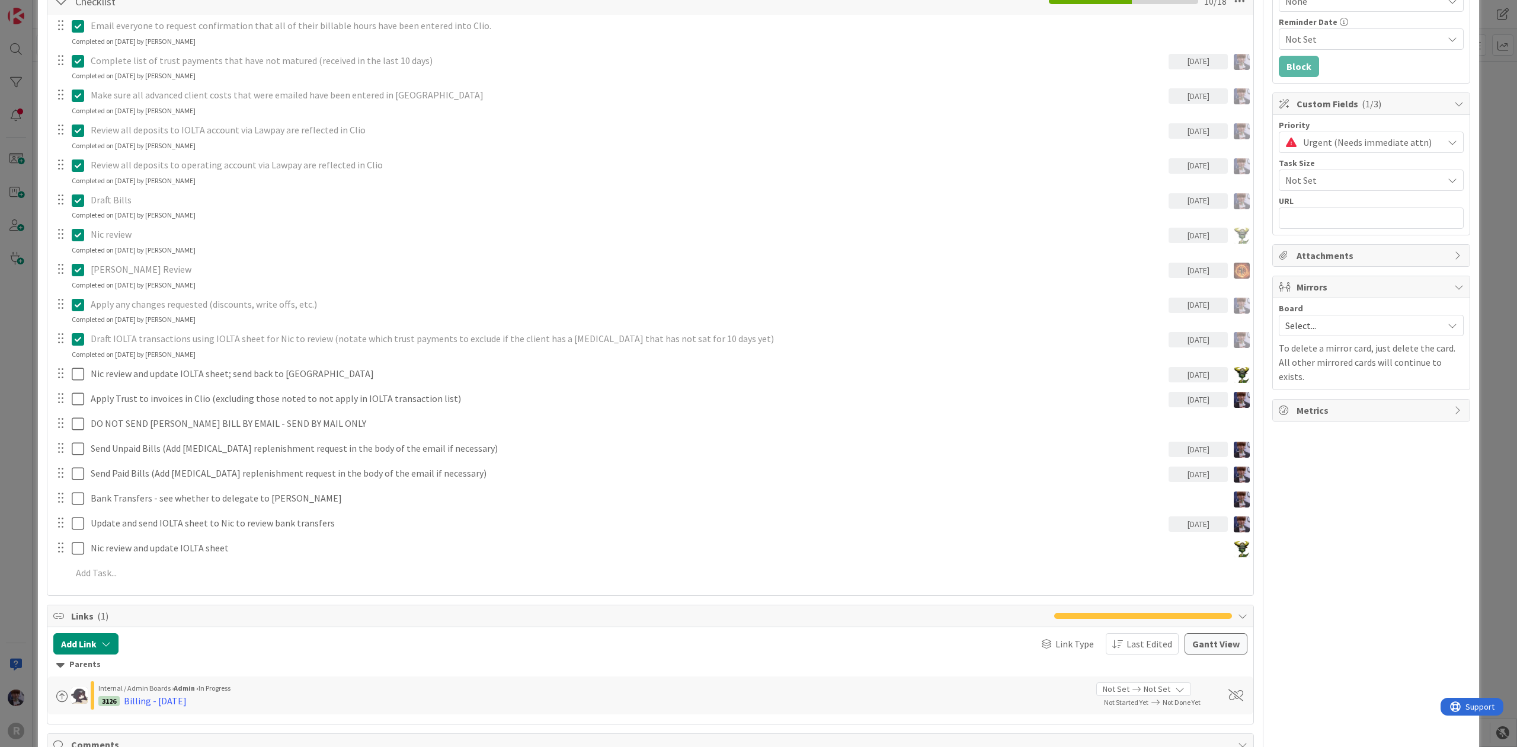
click at [43, 478] on div "ID 3135 Admin In Progress Title 20 / 128 Billing - 10/01/2025 Description Minka…" at bounding box center [758, 462] width 1441 height 1523
click at [19, 456] on div "ID 3135 Admin In Progress Title 20 / 128 Billing - 10/01/2025 Description Minka…" at bounding box center [758, 373] width 1517 height 747
